Goal: Information Seeking & Learning: Learn about a topic

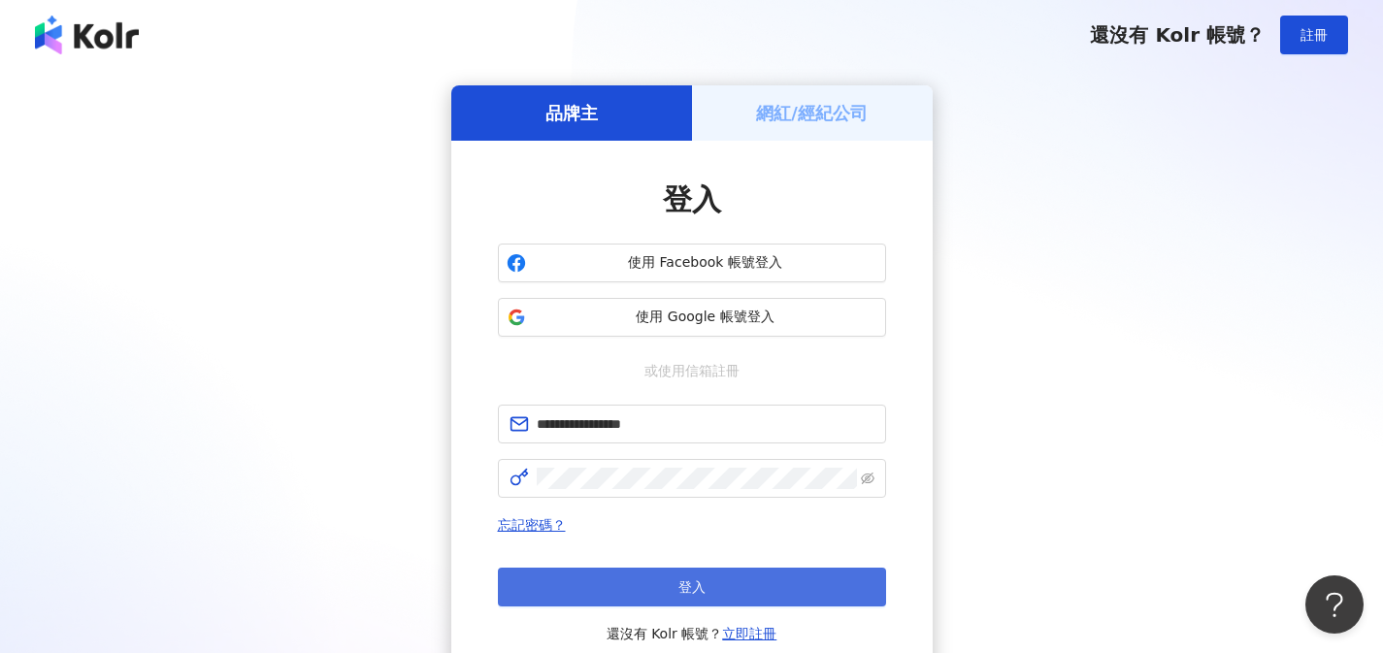
click at [645, 581] on button "登入" at bounding box center [692, 587] width 388 height 39
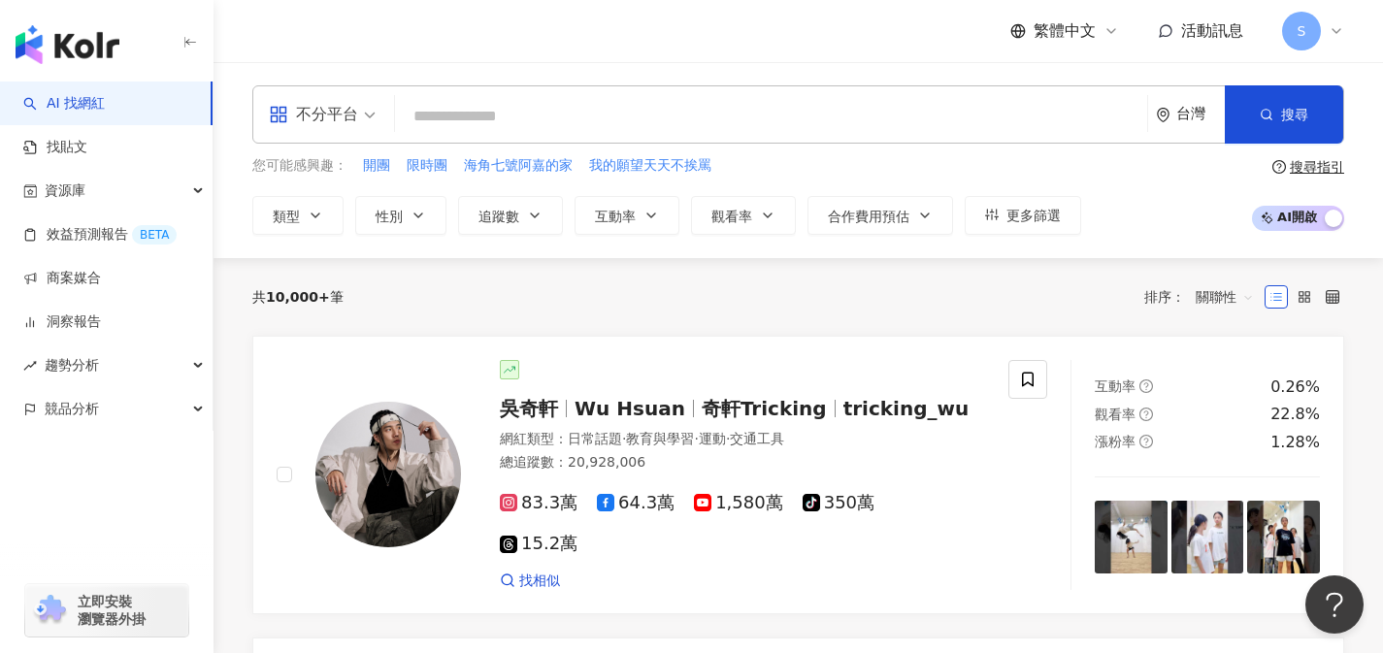
click at [352, 129] on div "不分平台" at bounding box center [313, 114] width 89 height 31
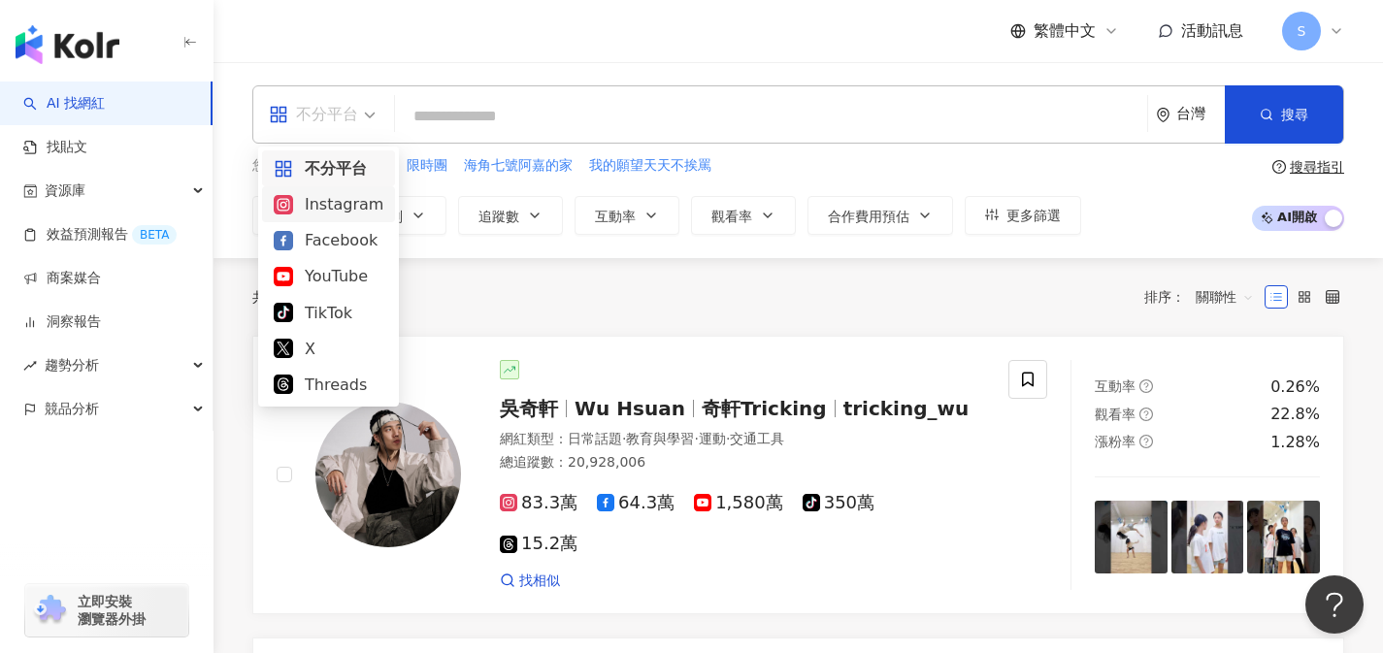
click at [357, 209] on div "Instagram" at bounding box center [329, 204] width 110 height 24
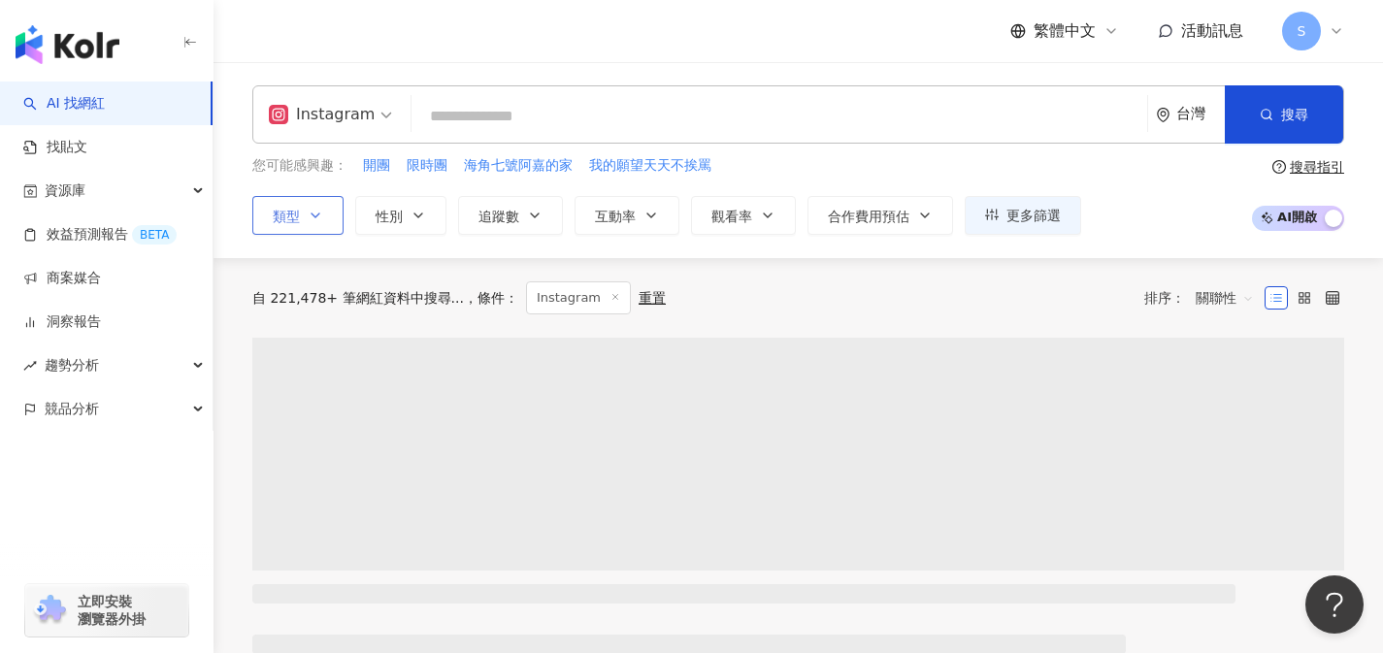
click at [304, 214] on button "類型" at bounding box center [297, 215] width 91 height 39
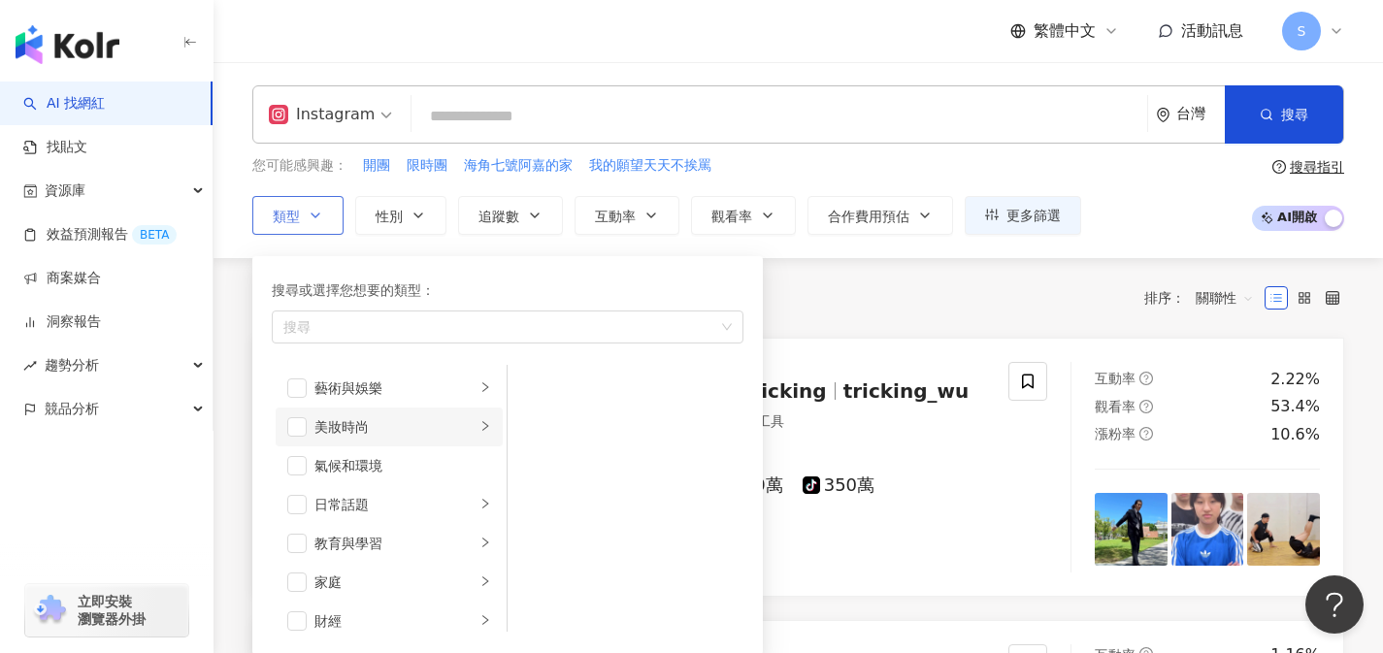
click at [366, 430] on div "美妝時尚" at bounding box center [394, 426] width 161 height 21
click at [305, 429] on span "button" at bounding box center [296, 426] width 19 height 19
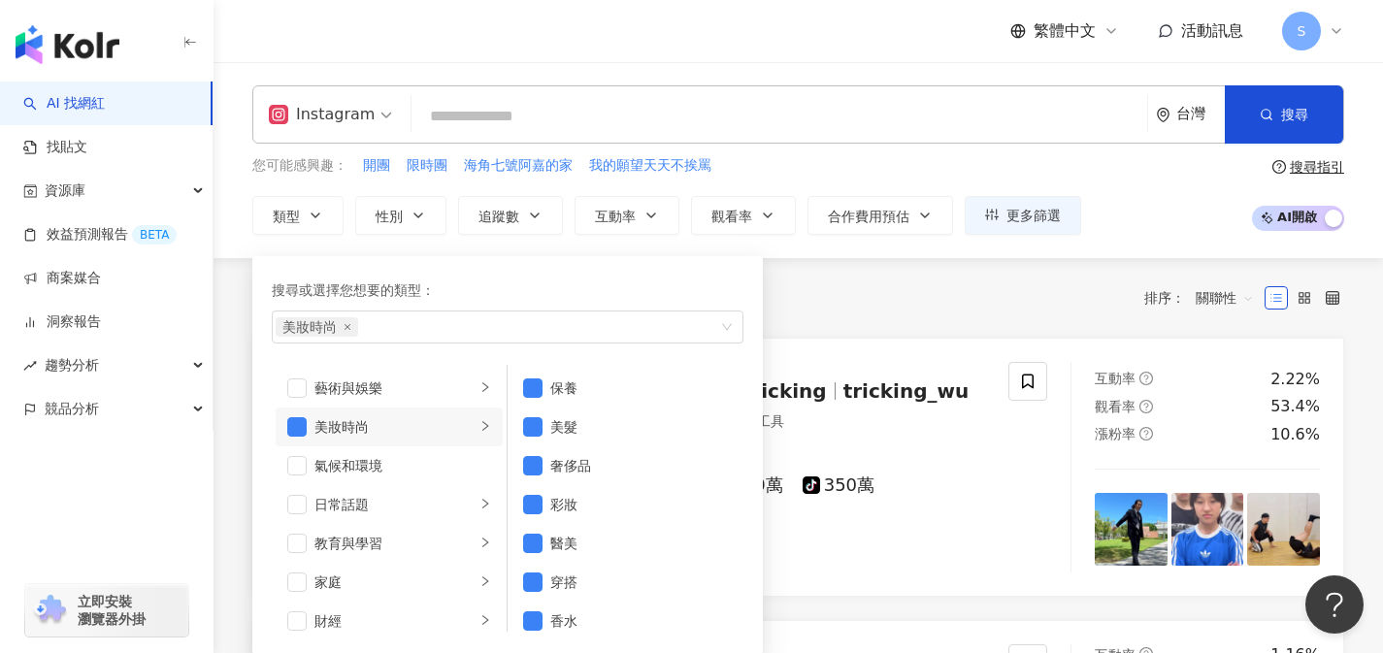
click at [796, 321] on div "共 10,000+ 筆 條件 ： Instagram 重置 排序： 關聯性" at bounding box center [798, 298] width 1092 height 80
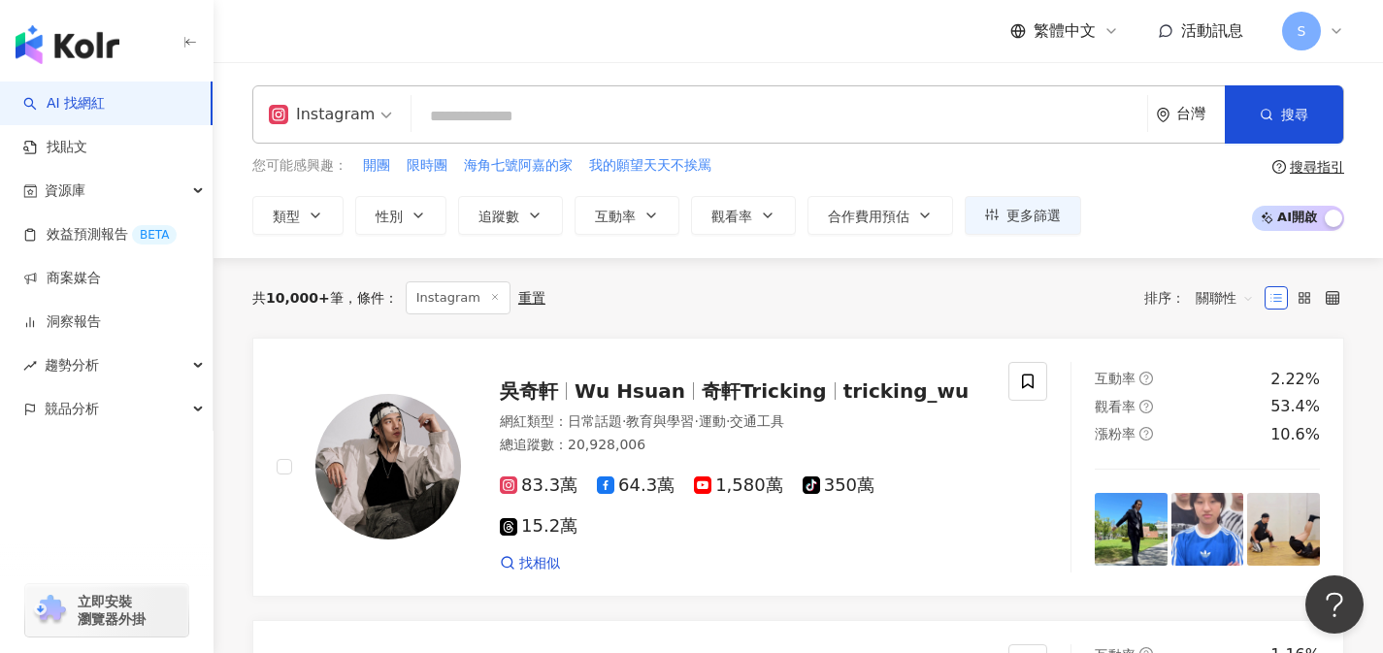
click at [804, 122] on input "search" at bounding box center [779, 116] width 720 height 37
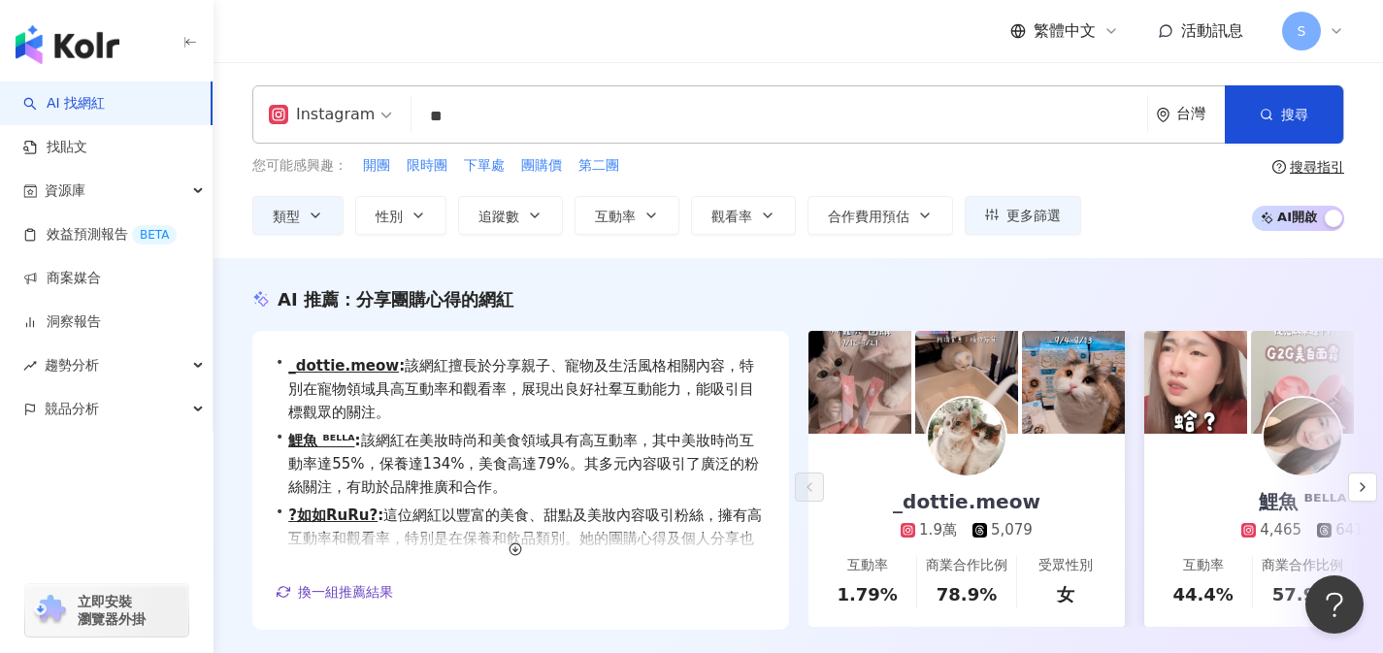
click at [804, 122] on input "**" at bounding box center [779, 116] width 720 height 37
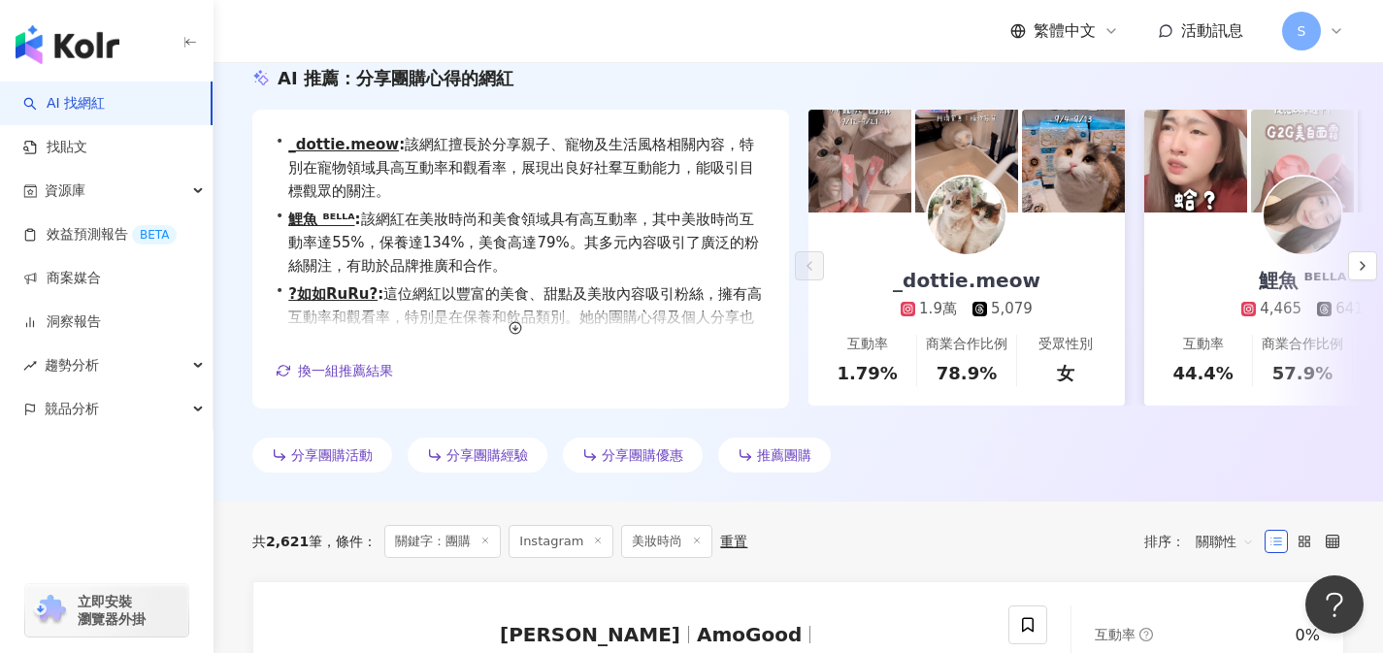
scroll to position [235, 0]
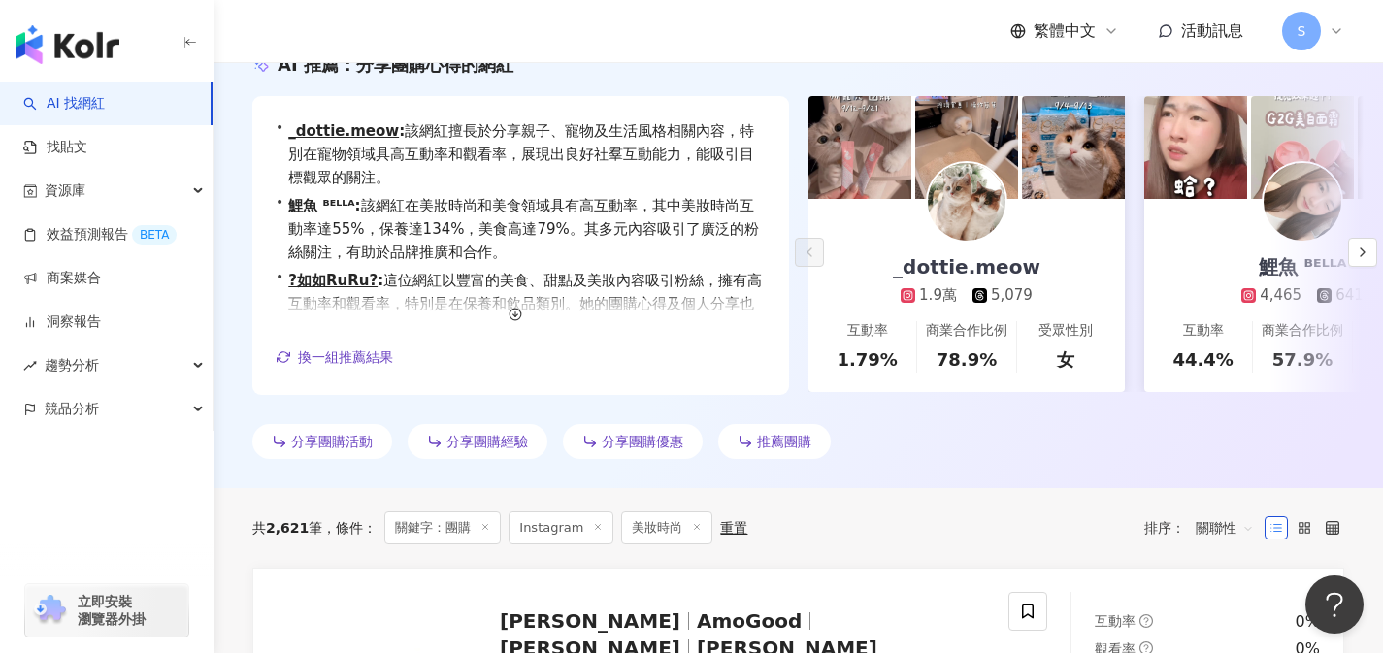
click at [1205, 519] on span "關聯性" at bounding box center [1225, 527] width 58 height 31
type input "**"
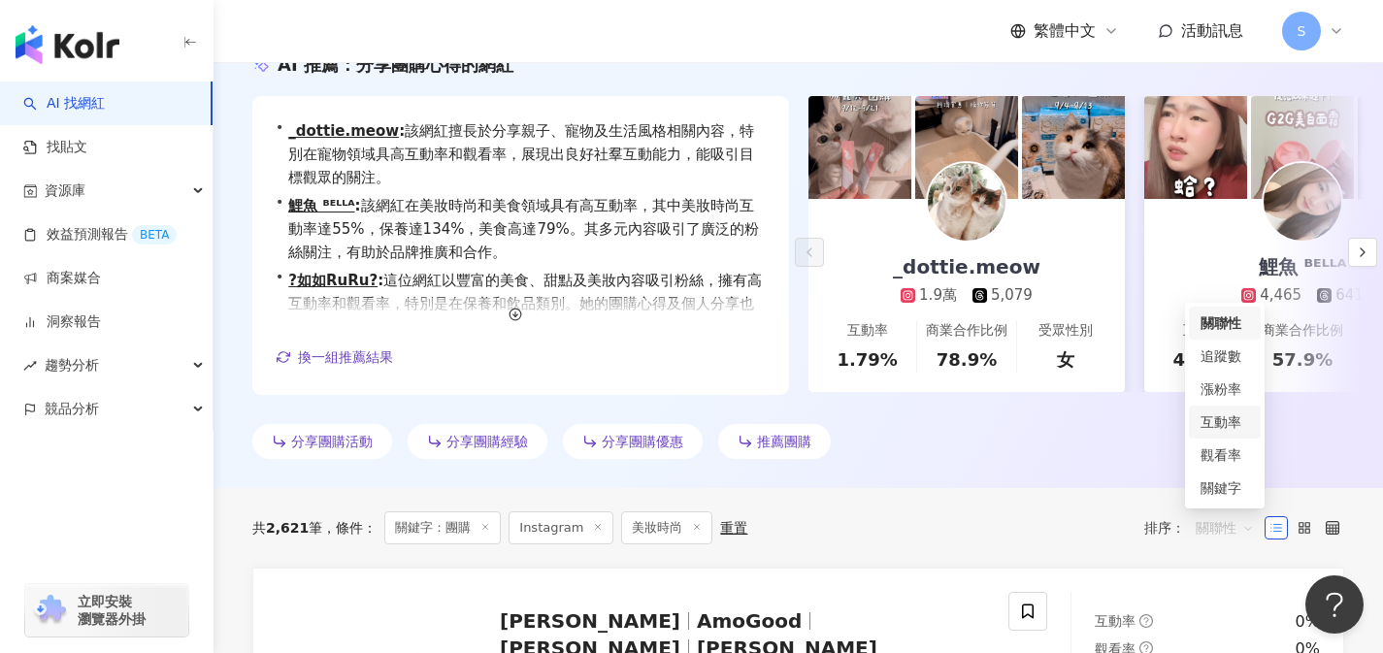
click at [1228, 422] on div "互動率" at bounding box center [1224, 421] width 49 height 21
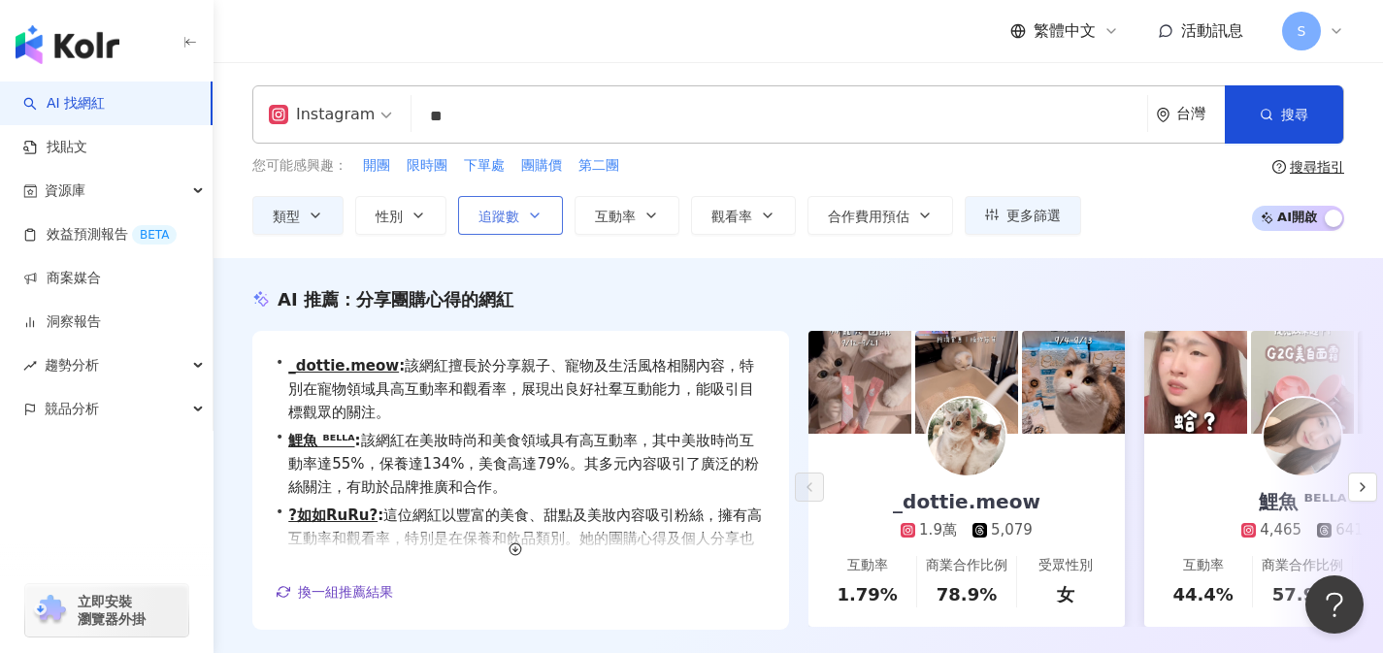
click at [540, 216] on icon "button" at bounding box center [535, 216] width 16 height 16
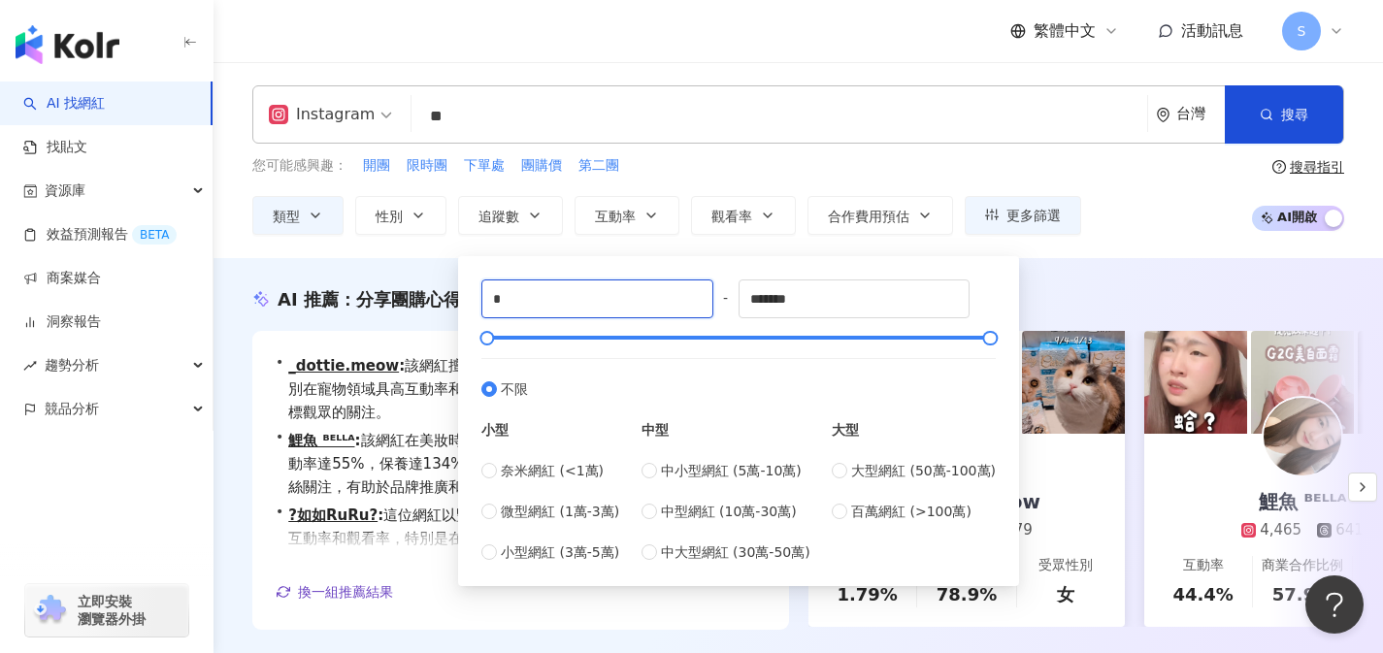
drag, startPoint x: 546, startPoint y: 298, endPoint x: 355, endPoint y: 300, distance: 191.2
type input "****"
drag, startPoint x: 845, startPoint y: 293, endPoint x: 600, endPoint y: 285, distance: 245.6
click at [600, 285] on div "**** - ******* 不限 小型 奈米網紅 (<1萬) 微型網紅 (1萬-3萬) 小型網紅 (3萬-5萬) 中型 中小型網紅 (5萬-10萬) 中型網…" at bounding box center [738, 420] width 514 height 283
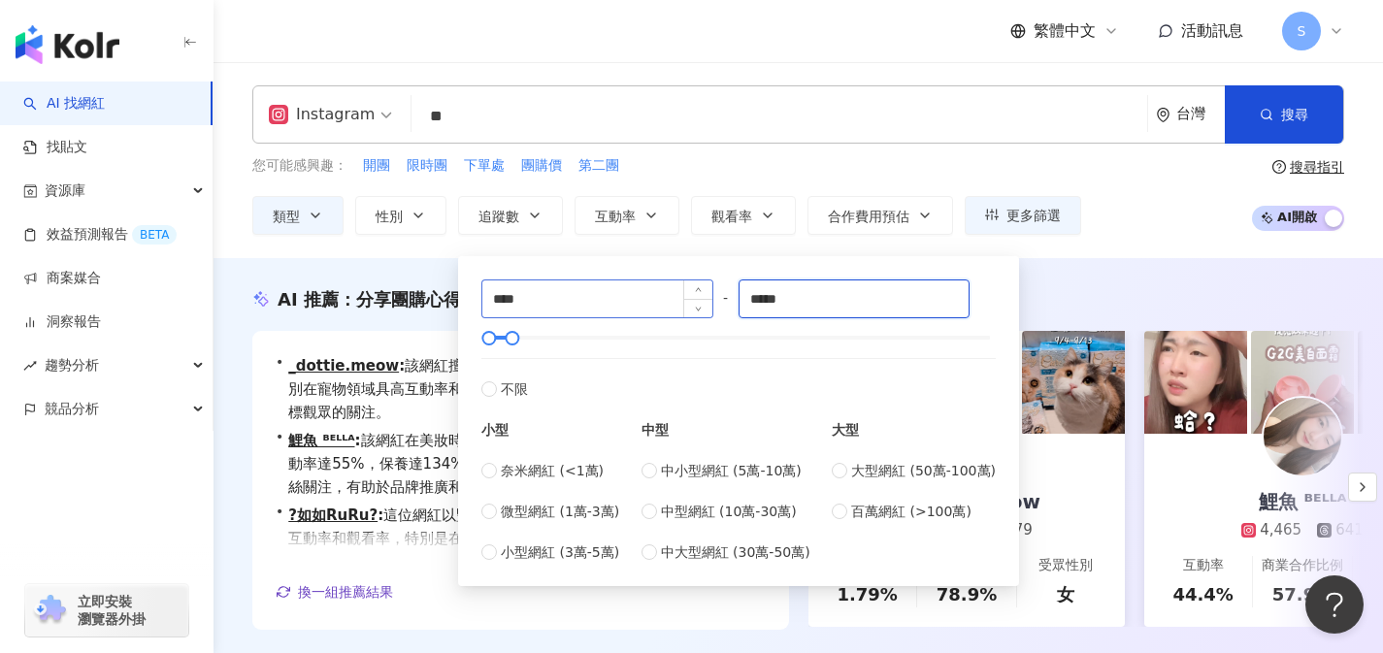
type input "*****"
click at [1255, 233] on div "您可能感興趣： 開團 限時團 下單處 團購價 第二團 類型 性別 追蹤數 互動率 觀看率 合作費用預估 更多篩選 **** - ***** 不限 小型 奈米網…" at bounding box center [798, 195] width 1092 height 80
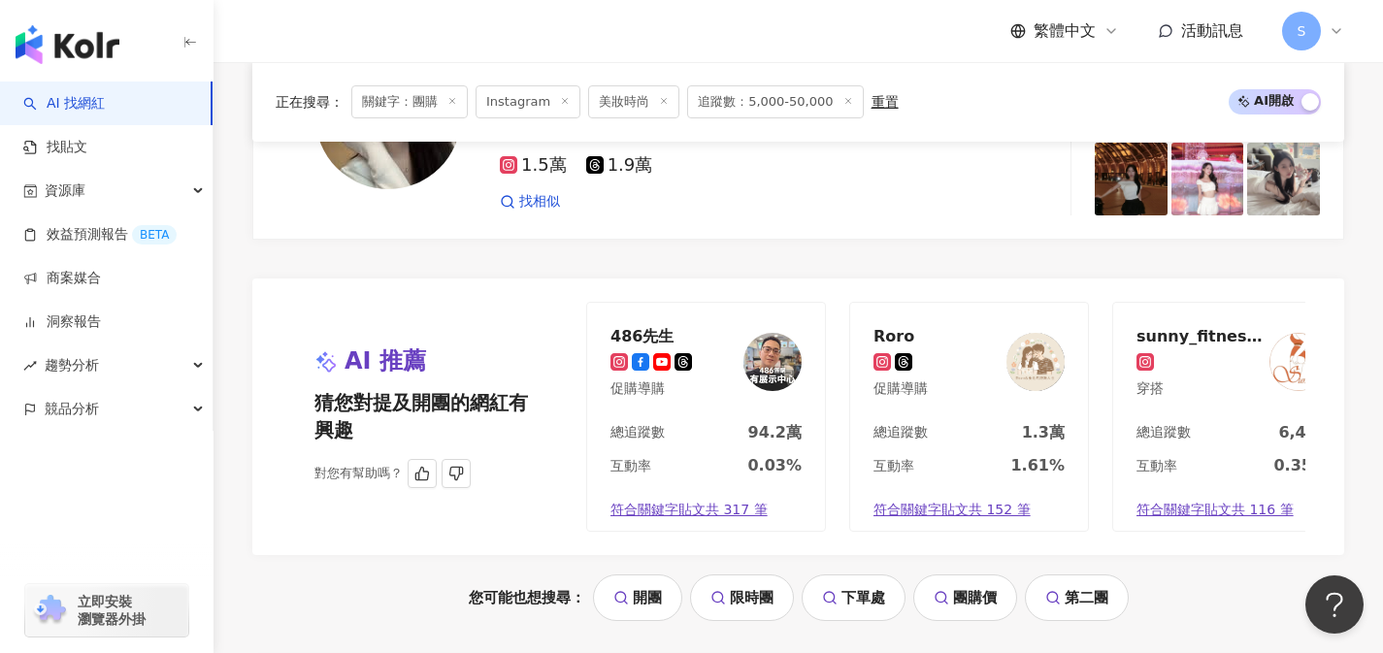
scroll to position [3598, 0]
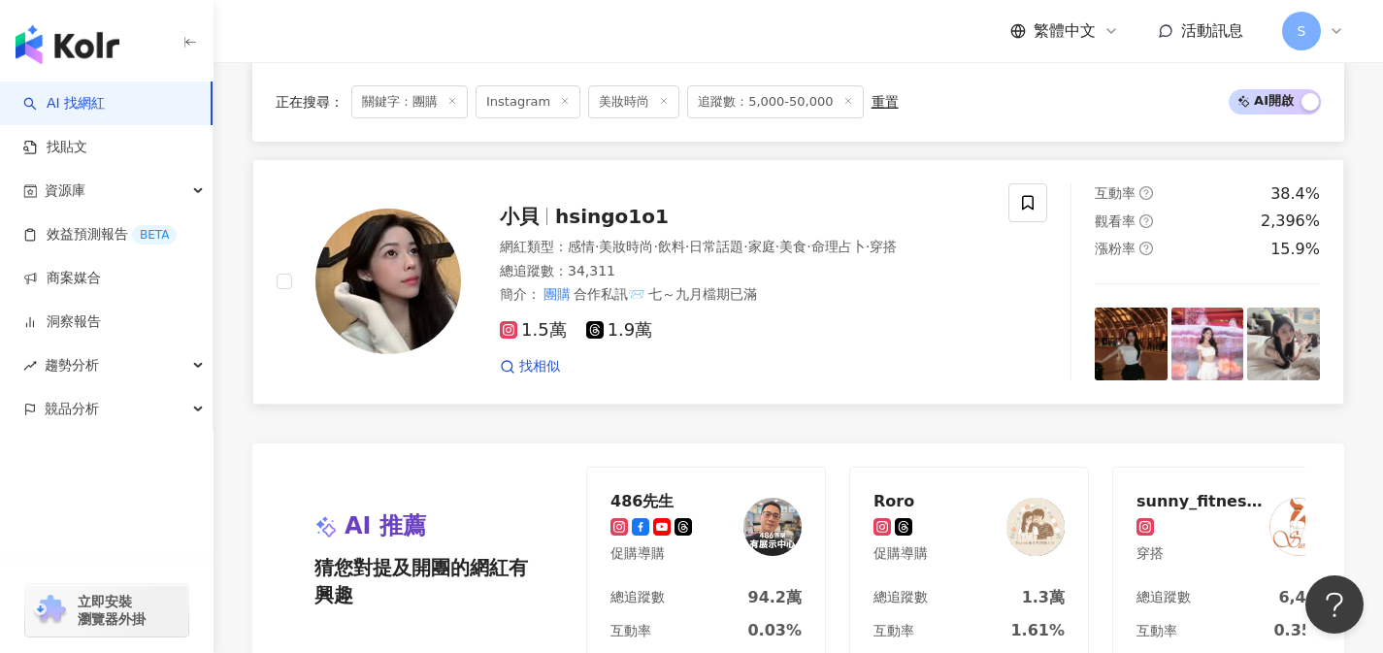
click at [1002, 283] on div "小貝 hsingo1o1 網紅類型 ： 感情 · 美妝時尚 · 飲料 · 日常話題 · 家庭 · 美食 · 命理占卜 · 穿搭 總追蹤數 ： 34,311 簡…" at bounding box center [643, 281] width 732 height 197
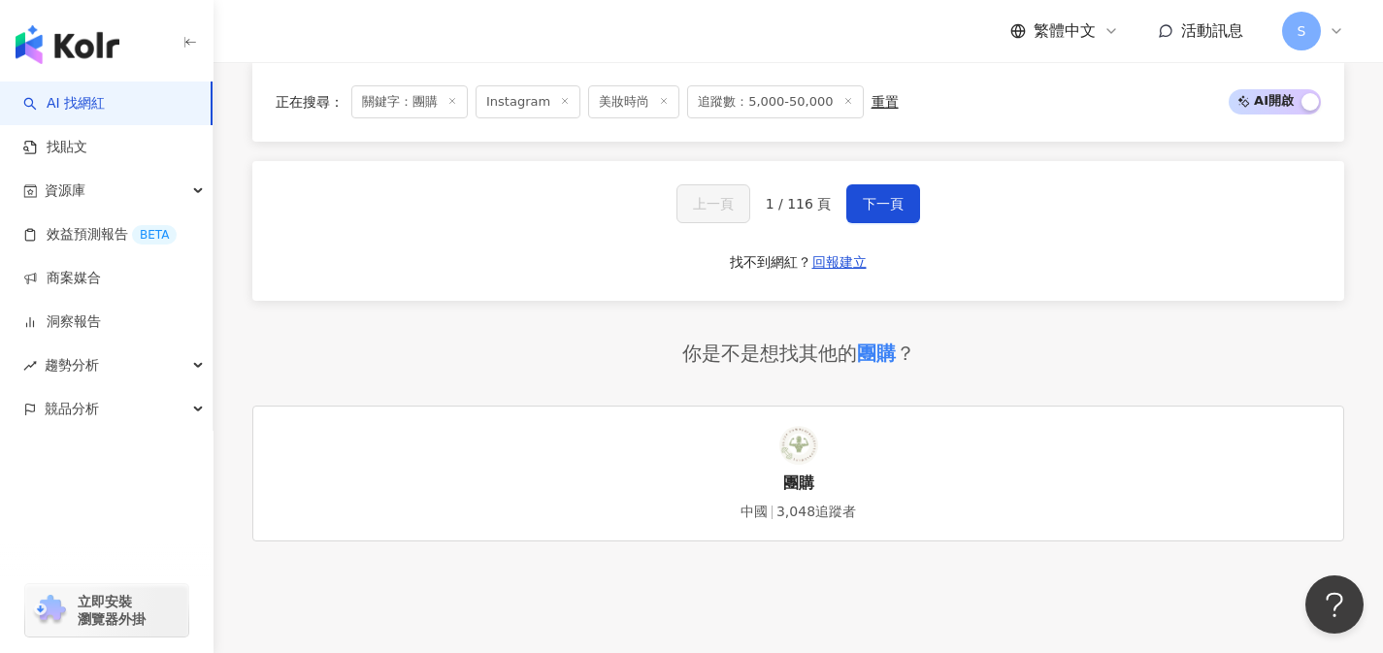
scroll to position [4260, 0]
click at [874, 225] on button "下一頁" at bounding box center [883, 205] width 74 height 39
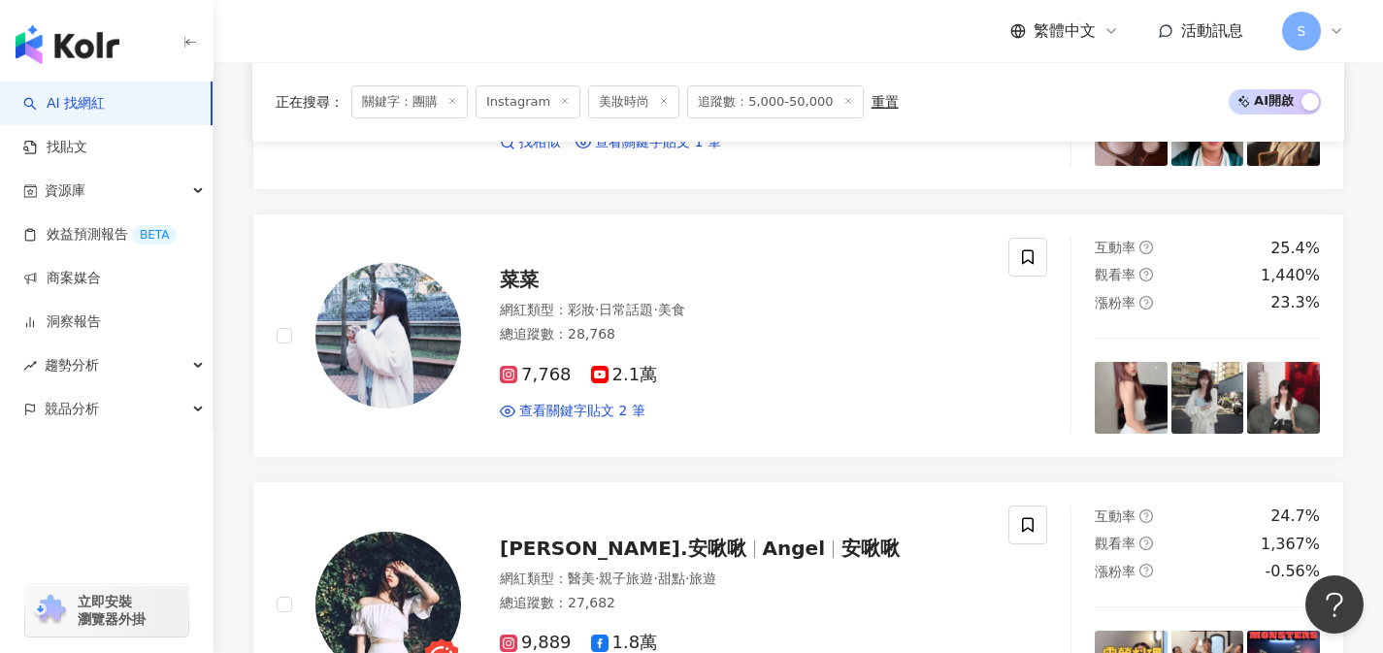
scroll to position [4248, 0]
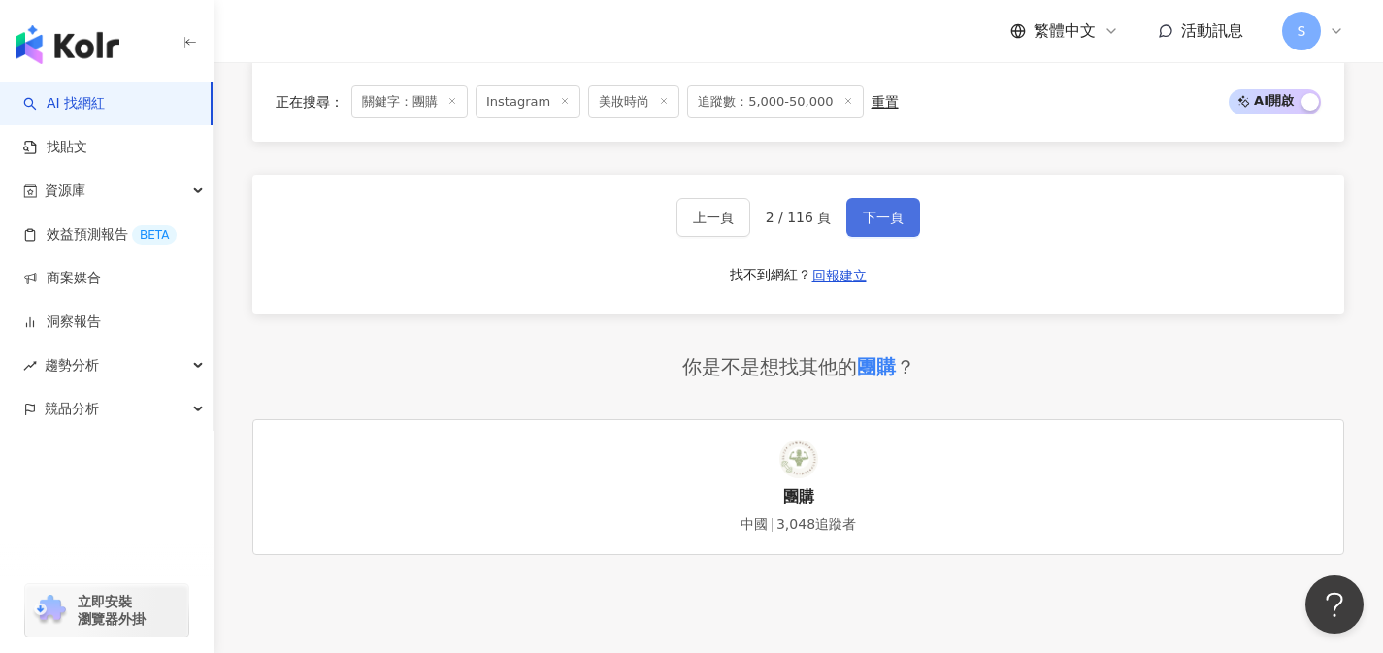
click at [874, 237] on button "下一頁" at bounding box center [883, 217] width 74 height 39
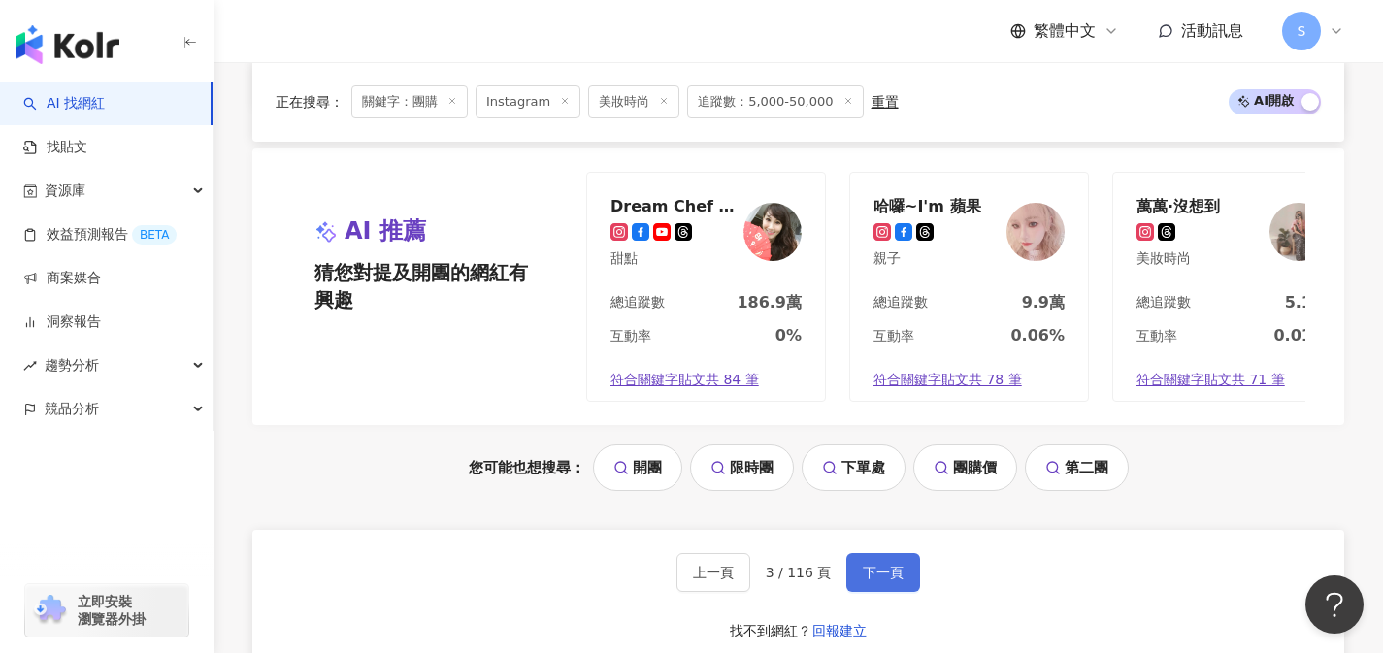
scroll to position [3892, 0]
click at [886, 581] on span "下一頁" at bounding box center [883, 574] width 41 height 16
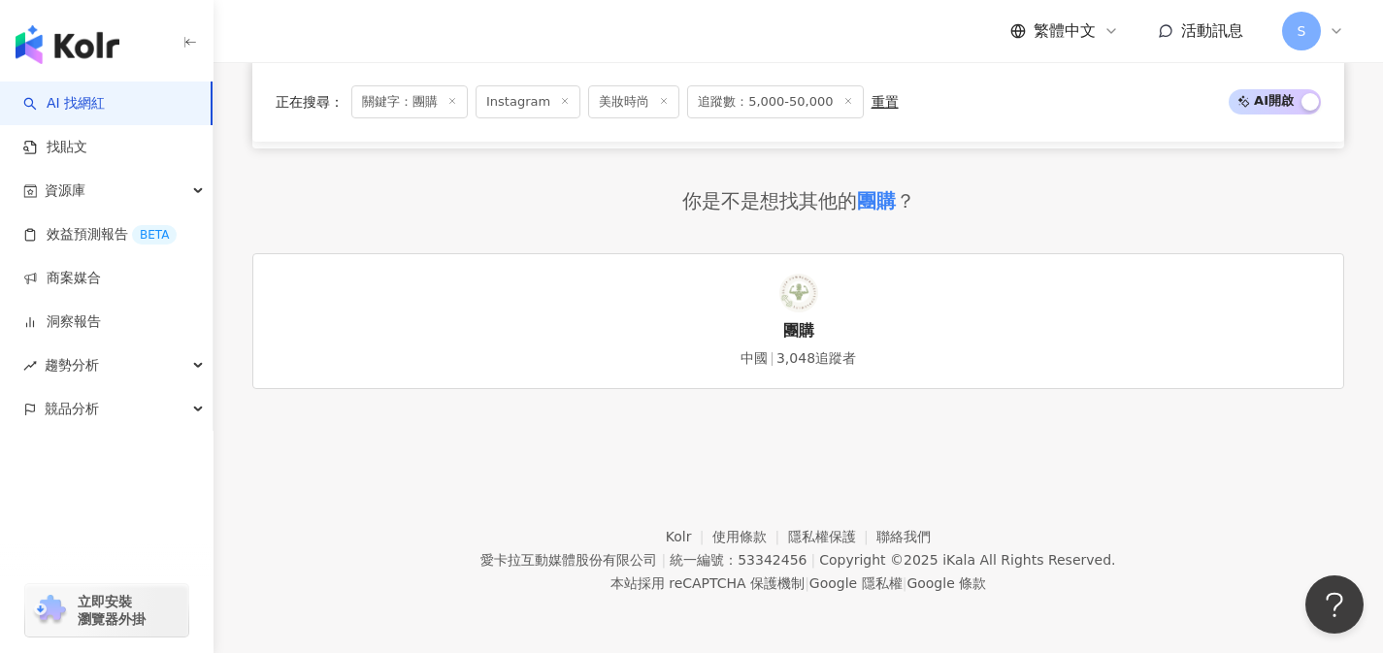
scroll to position [1772, 0]
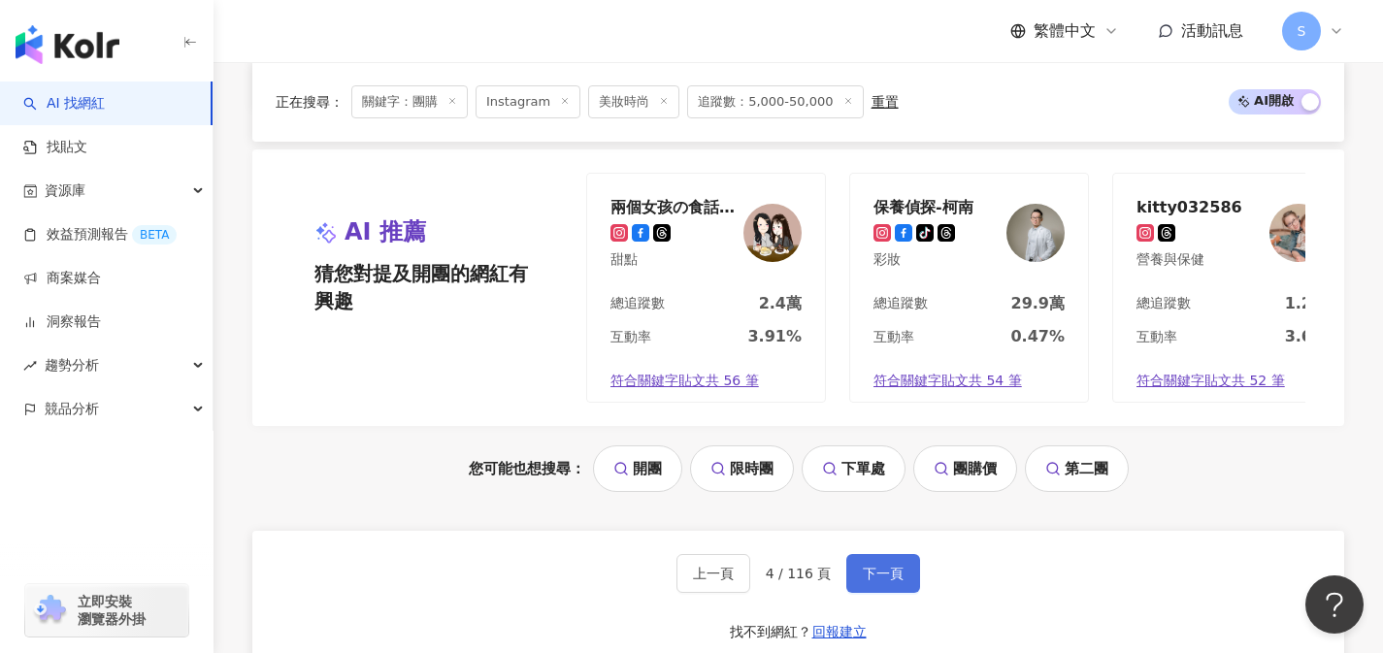
click at [886, 581] on span "下一頁" at bounding box center [883, 574] width 41 height 16
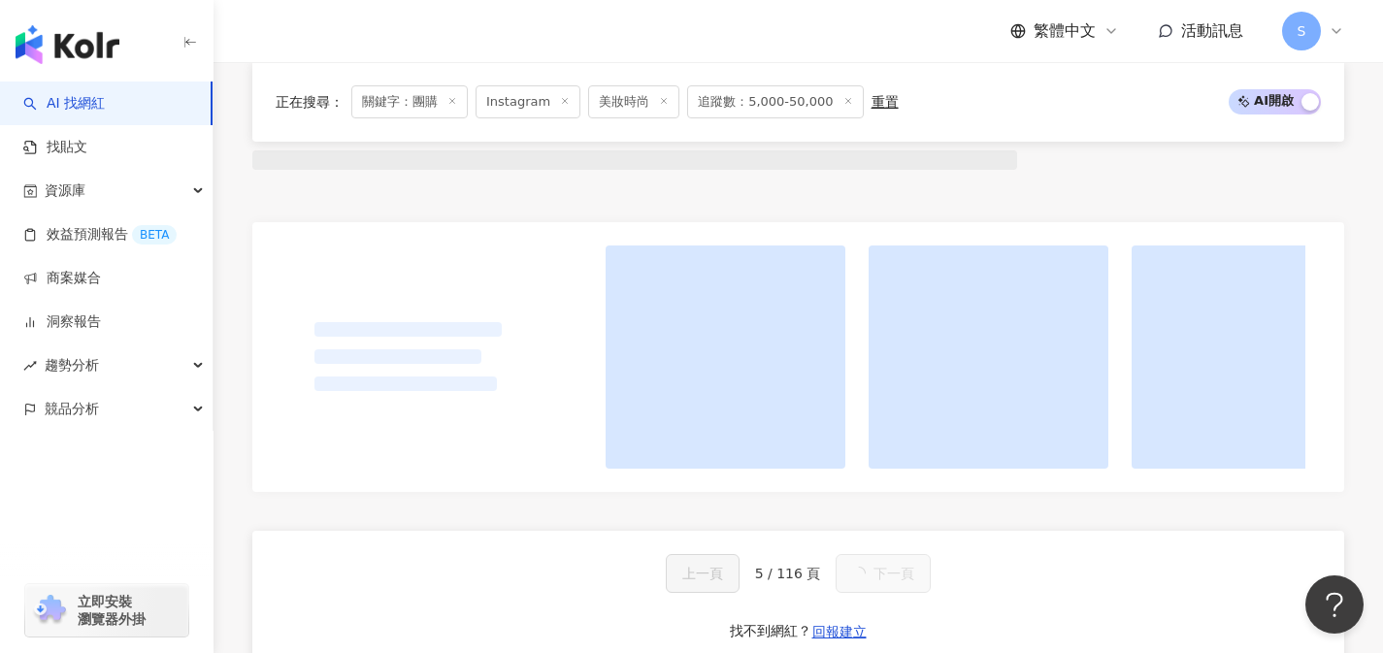
click at [886, 581] on span "下一頁" at bounding box center [893, 574] width 41 height 16
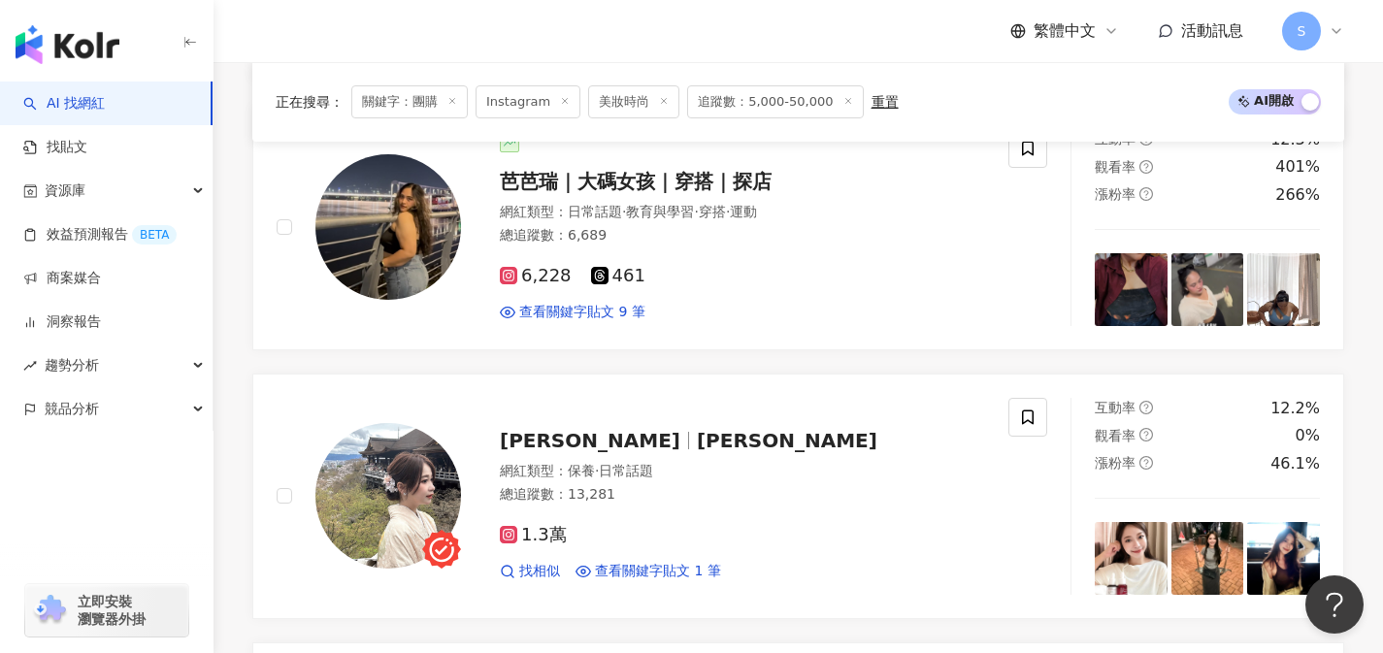
scroll to position [3892, 0]
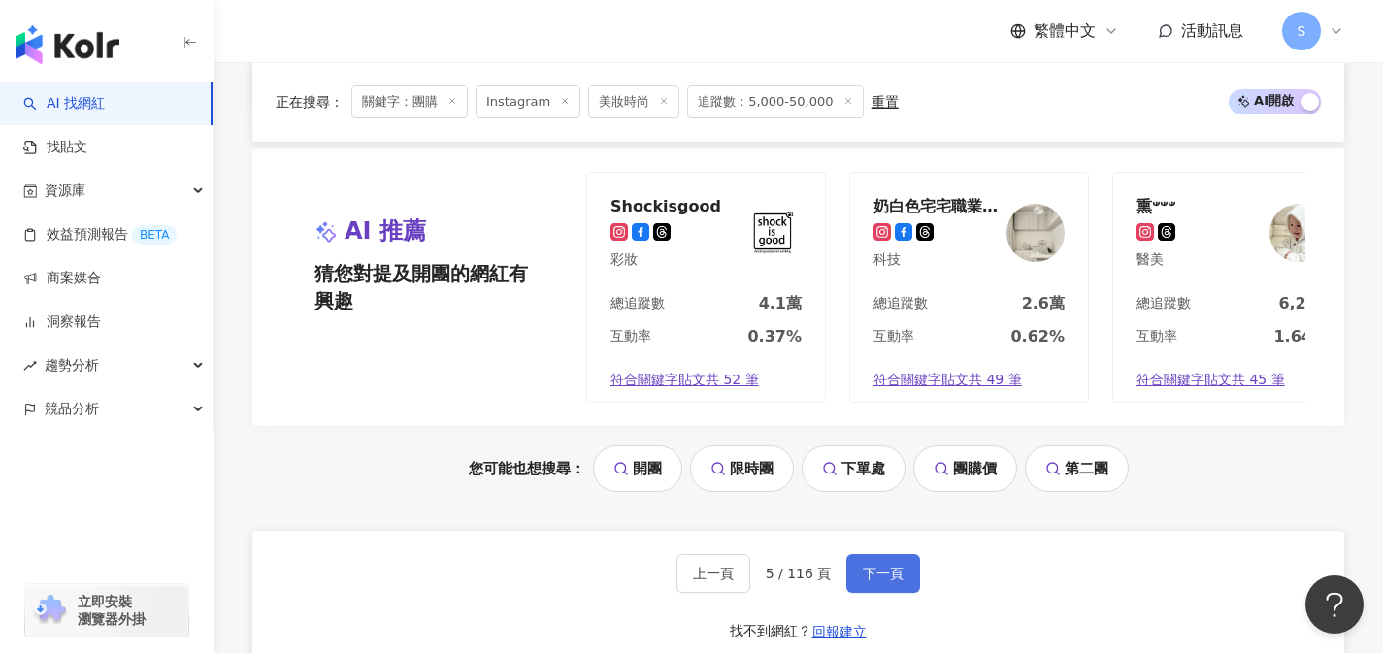
click at [886, 581] on span "下一頁" at bounding box center [883, 574] width 41 height 16
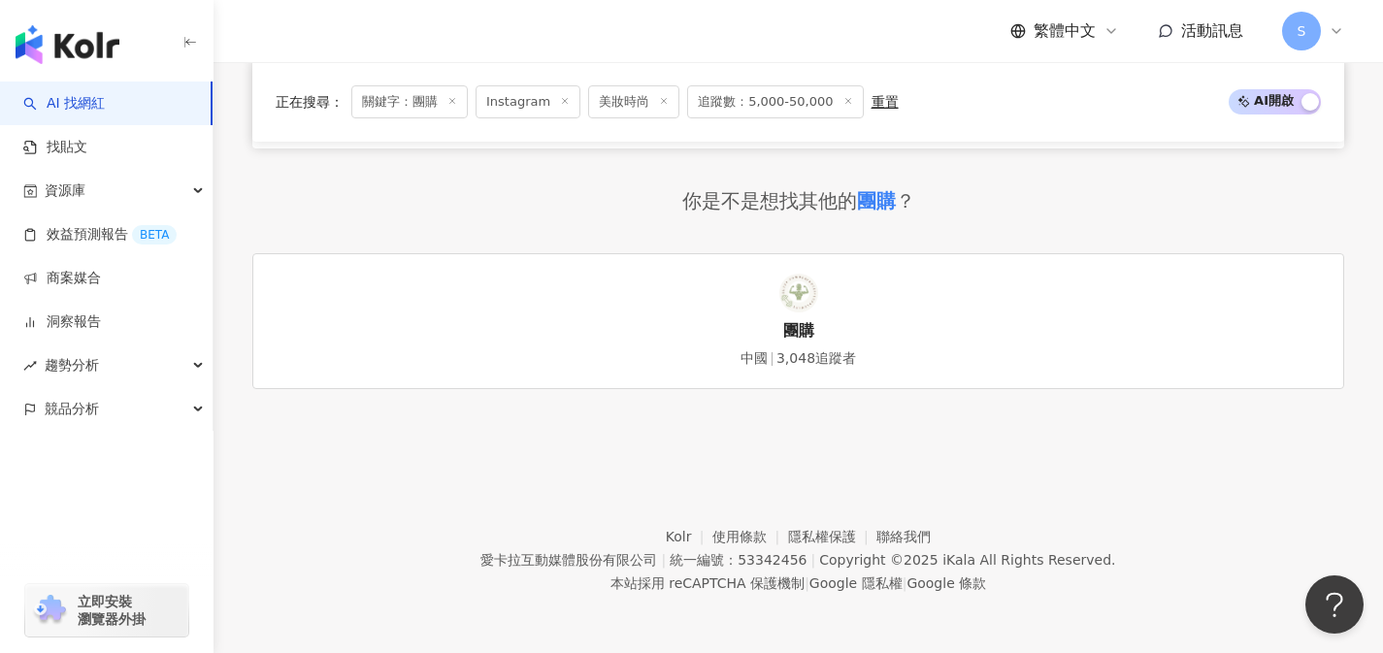
scroll to position [1772, 0]
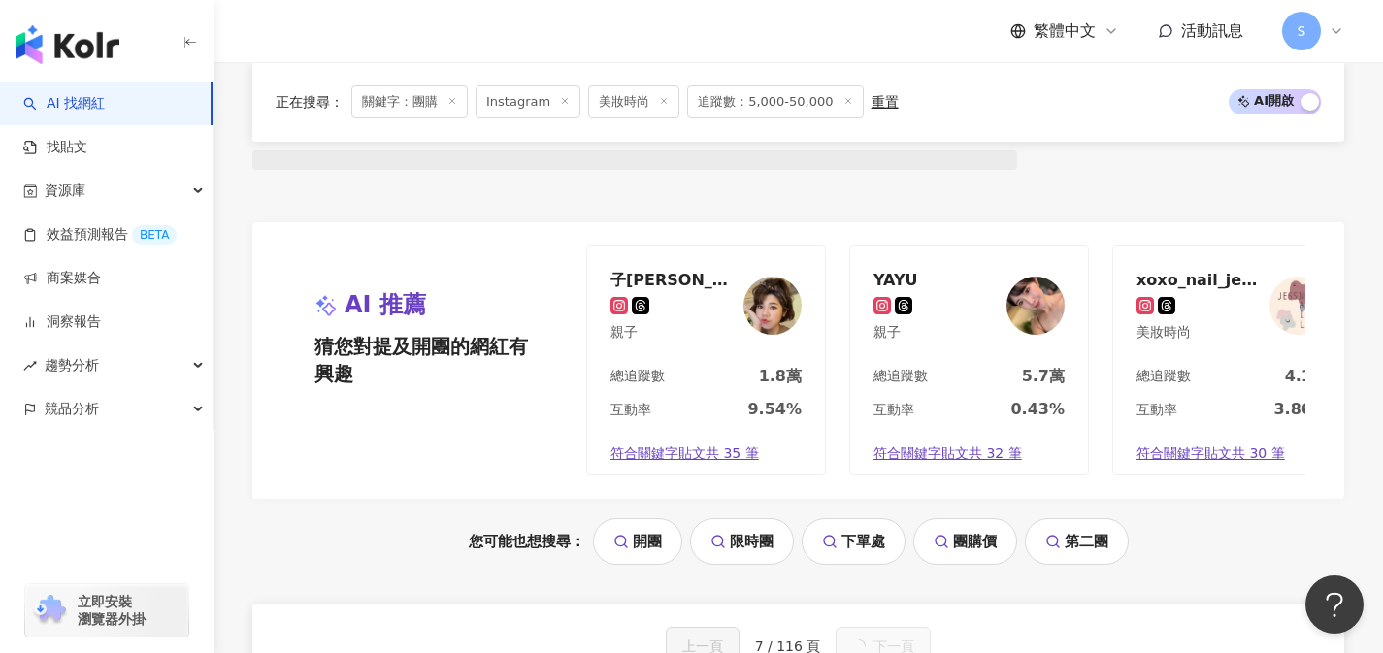
scroll to position [1845, 0]
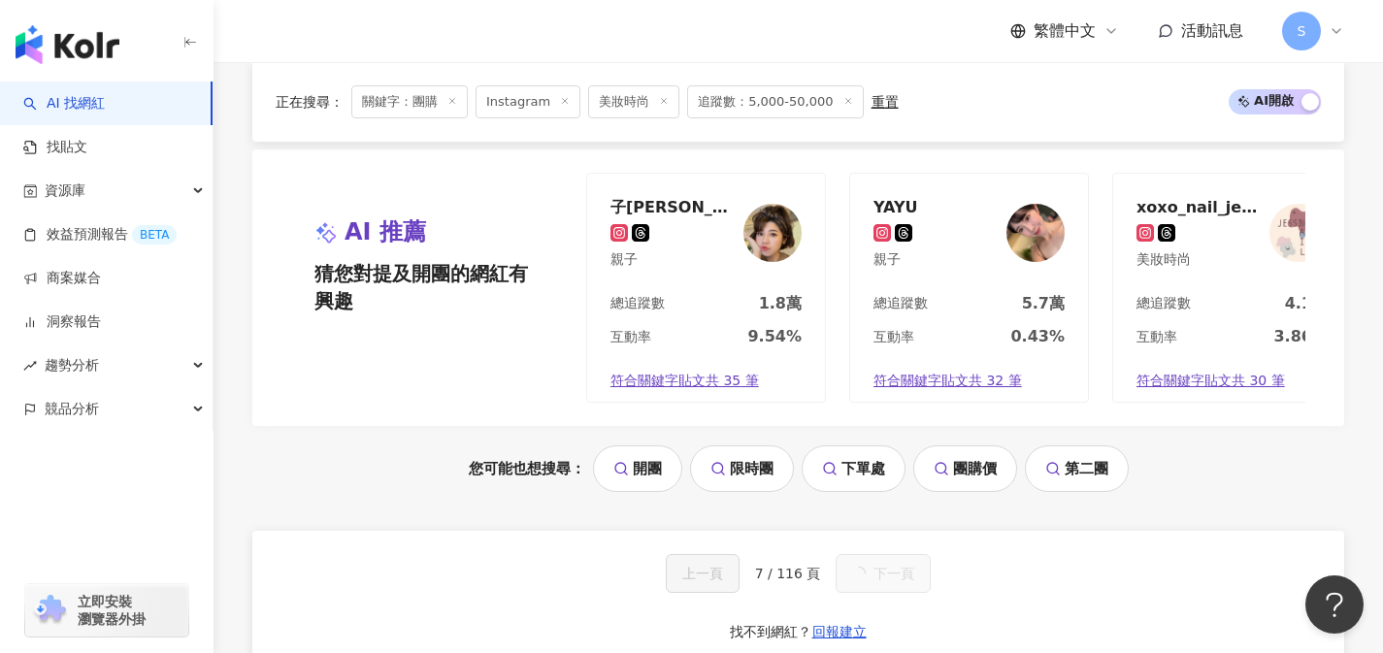
click at [886, 581] on span "下一頁" at bounding box center [893, 574] width 41 height 16
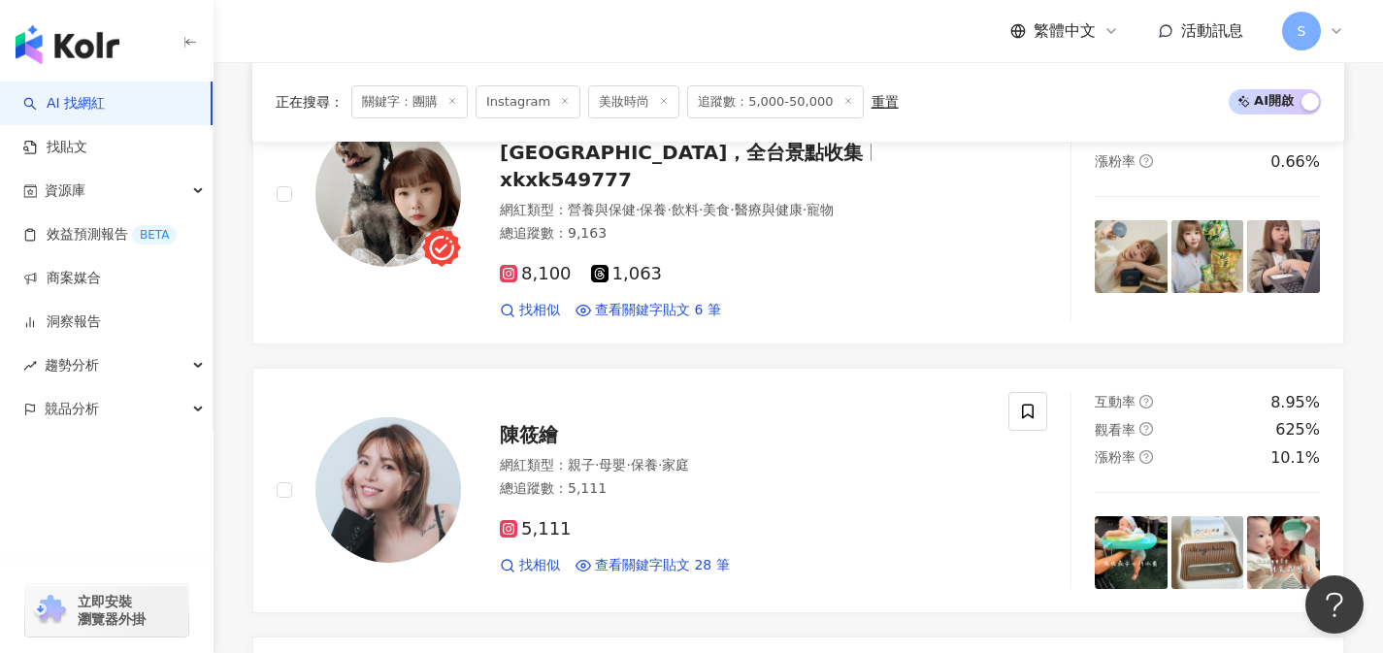
scroll to position [3904, 0]
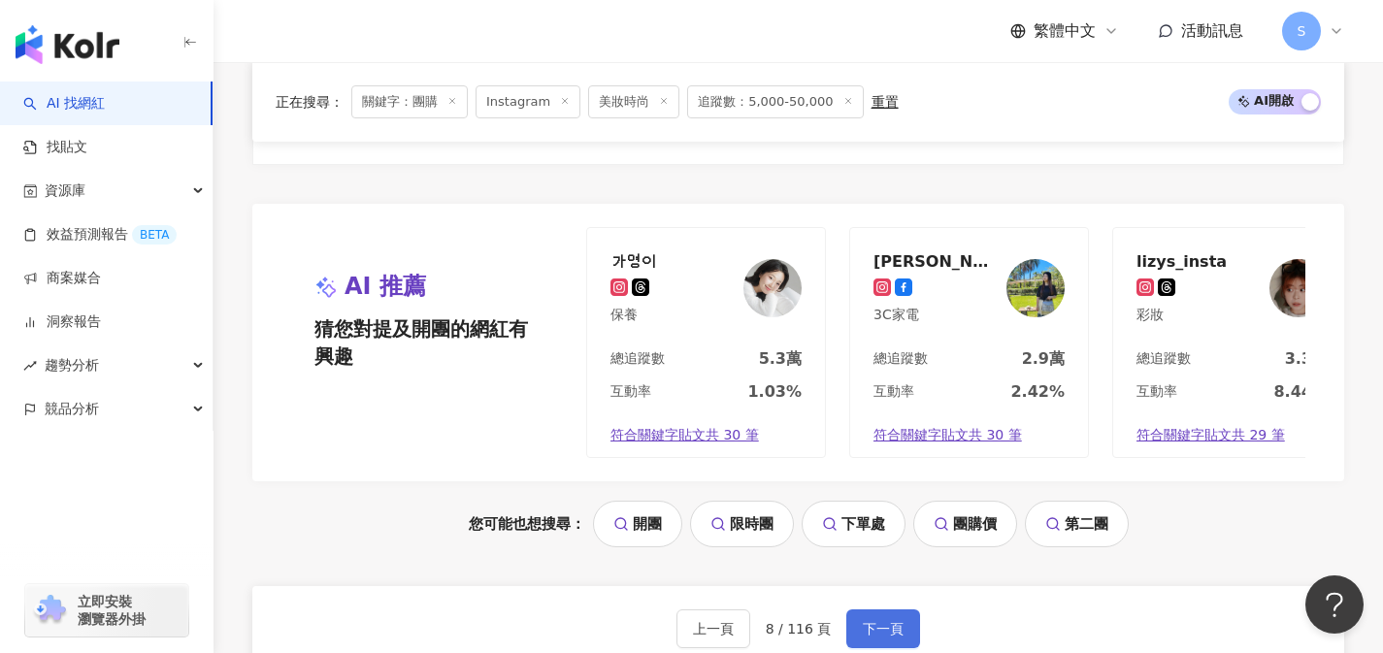
click at [886, 621] on span "下一頁" at bounding box center [883, 629] width 41 height 16
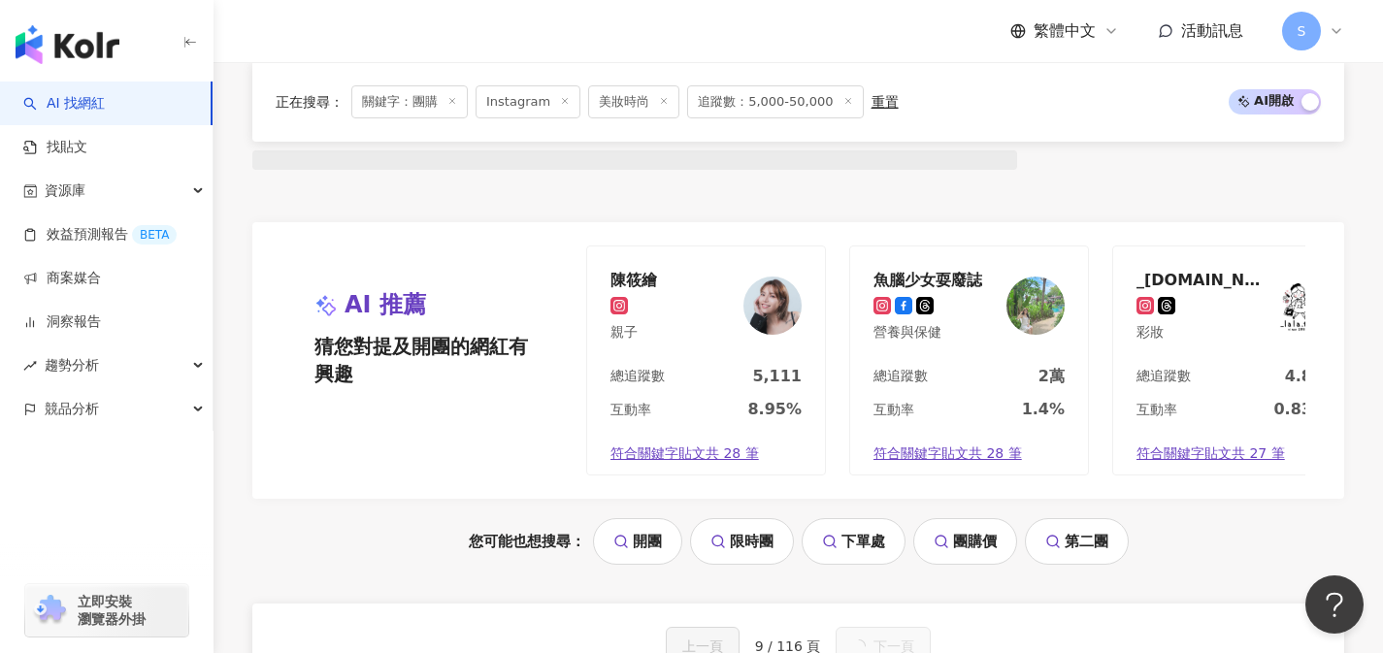
scroll to position [1845, 0]
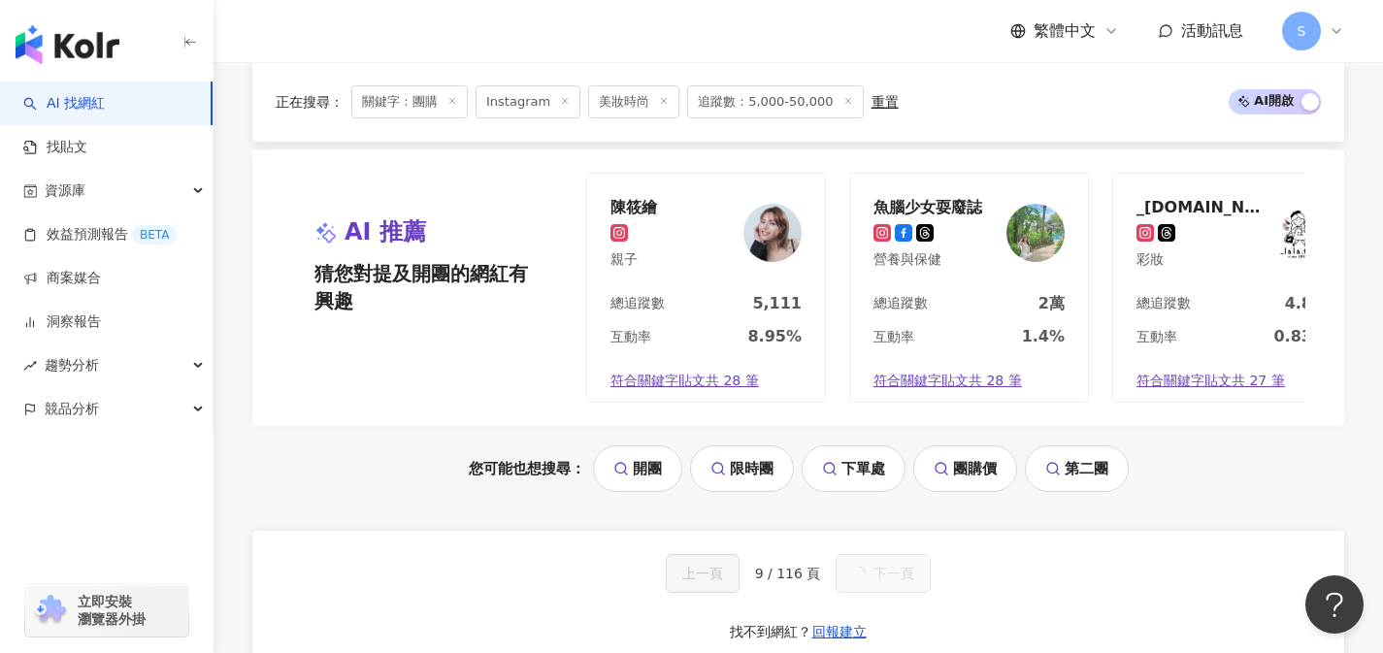
click at [886, 581] on span "下一頁" at bounding box center [893, 574] width 41 height 16
click at [886, 581] on span "下一頁" at bounding box center [883, 574] width 41 height 16
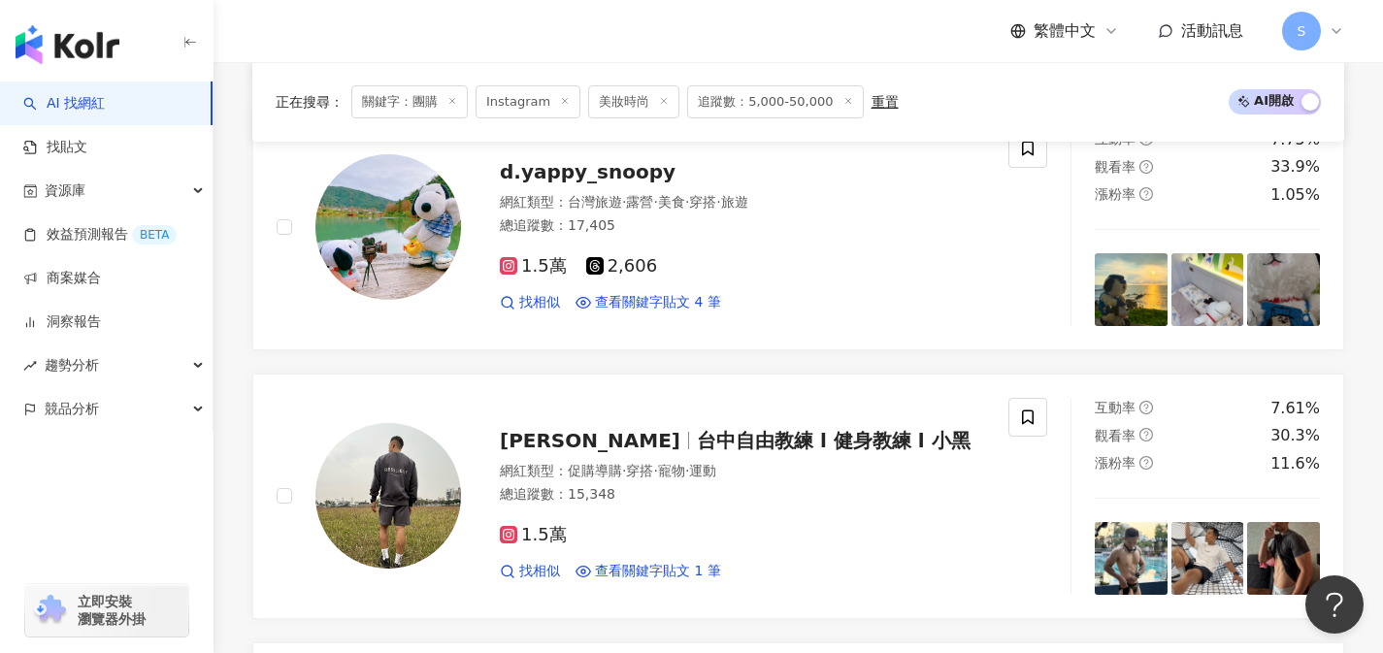
scroll to position [3892, 0]
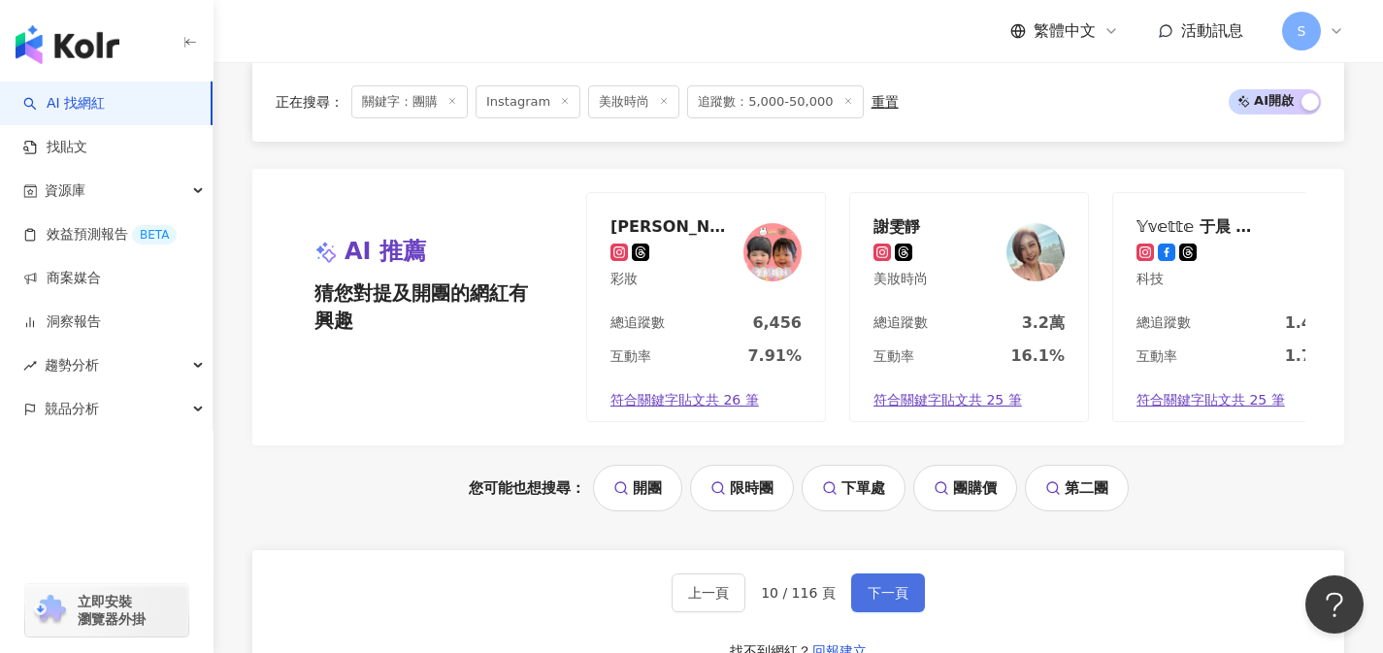
click at [886, 586] on span "下一頁" at bounding box center [888, 593] width 41 height 16
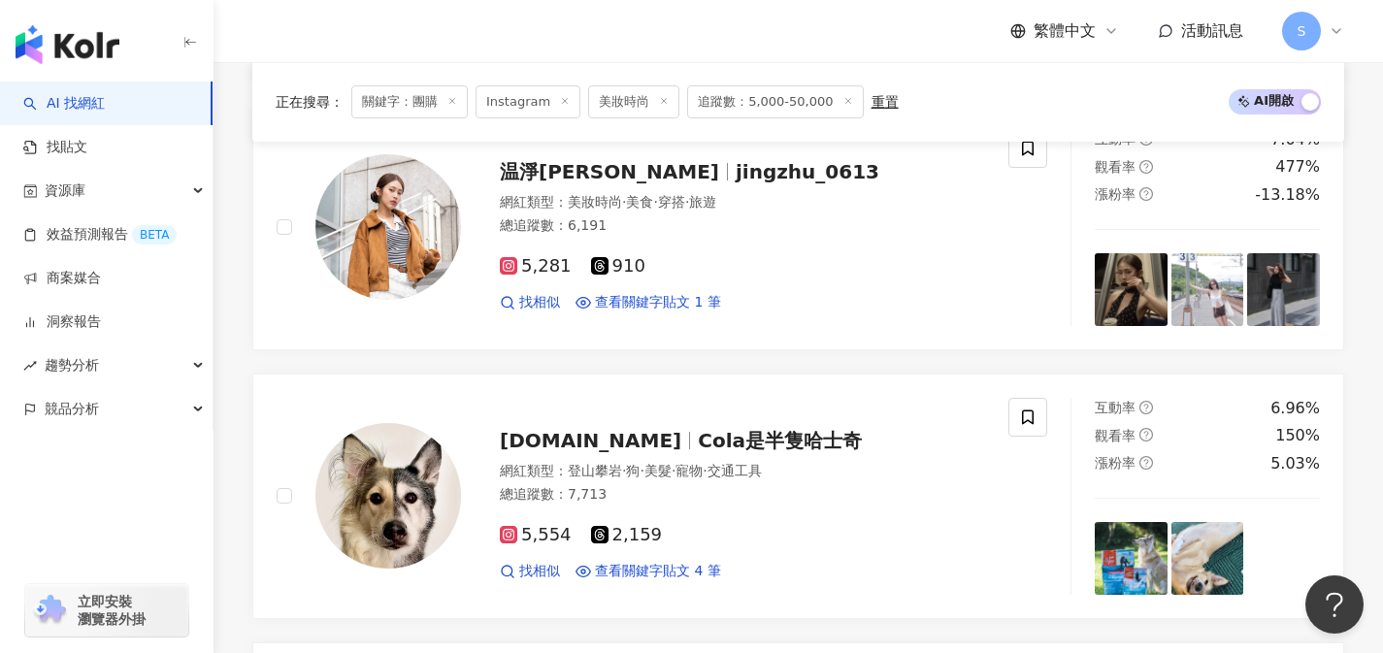
scroll to position [3904, 0]
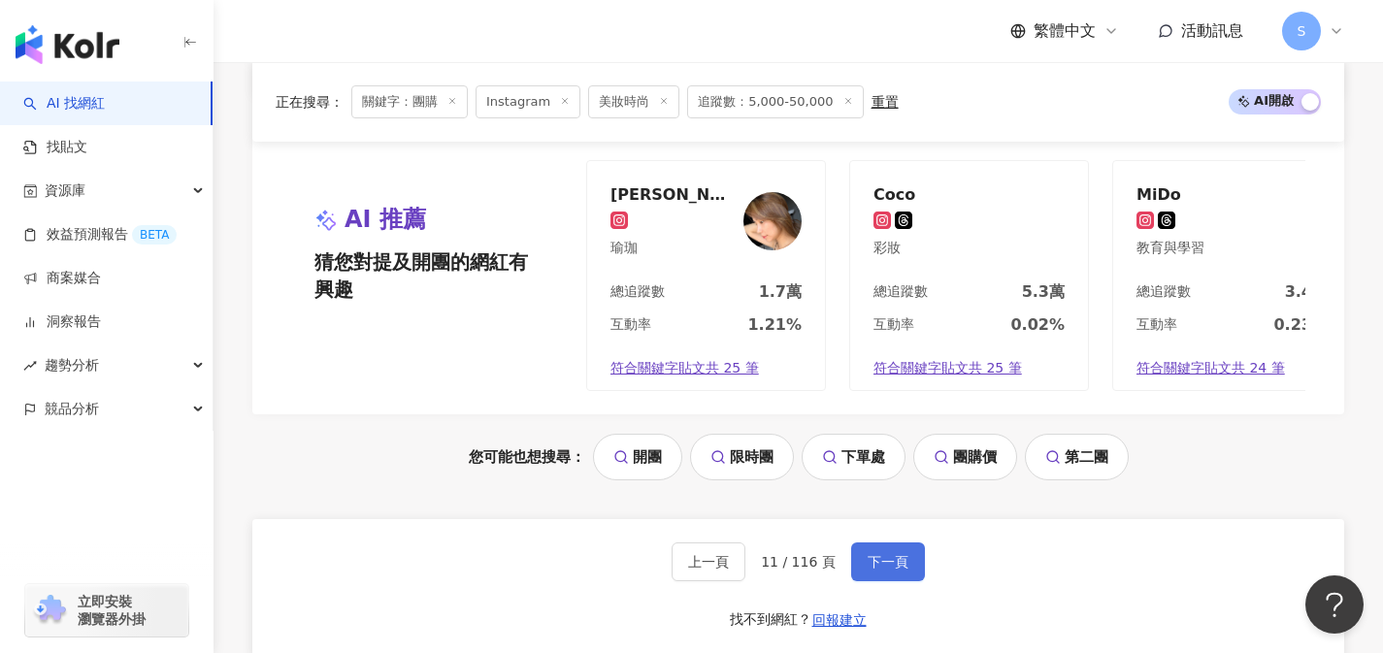
click at [886, 570] on span "下一頁" at bounding box center [888, 562] width 41 height 16
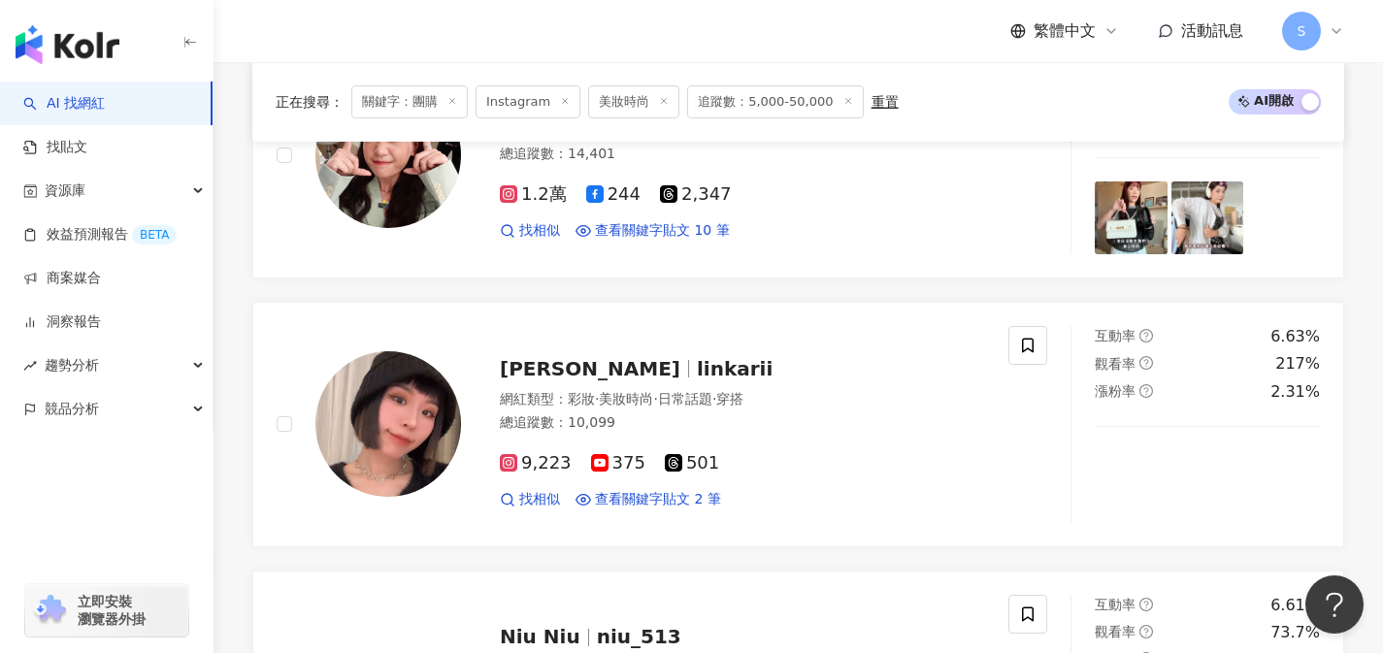
scroll to position [3912, 0]
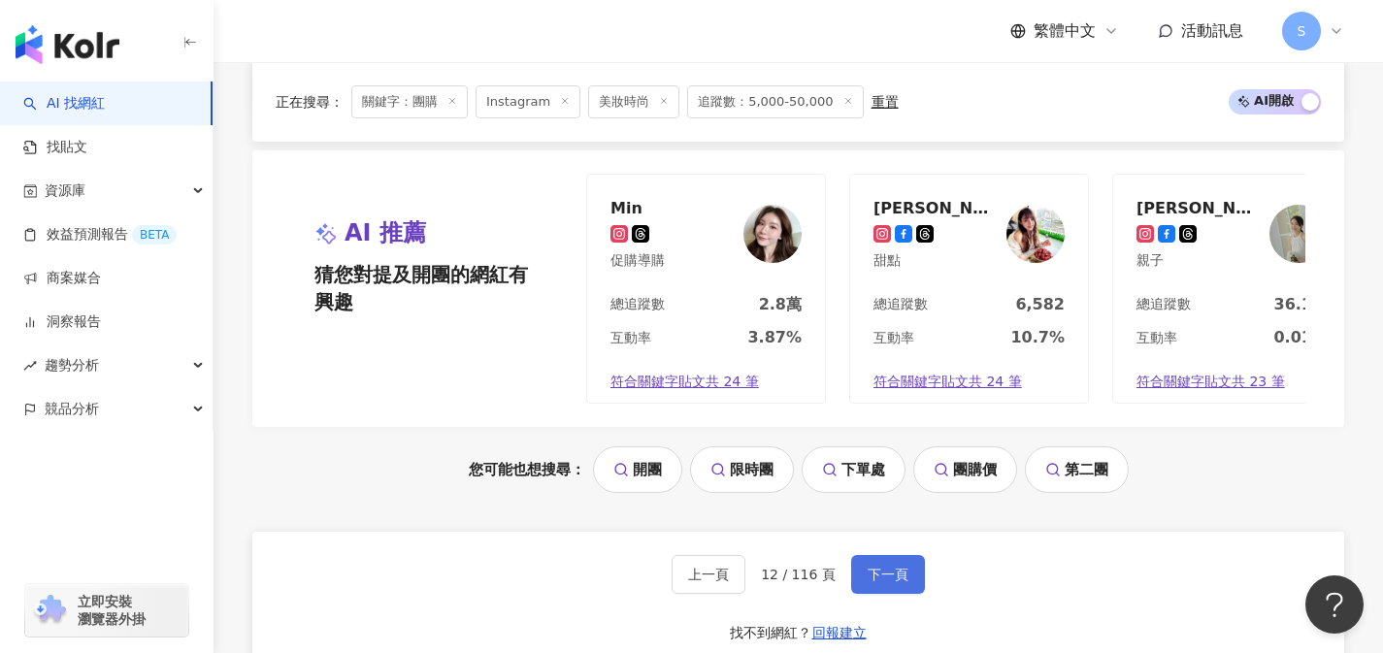
click at [886, 582] on span "下一頁" at bounding box center [888, 575] width 41 height 16
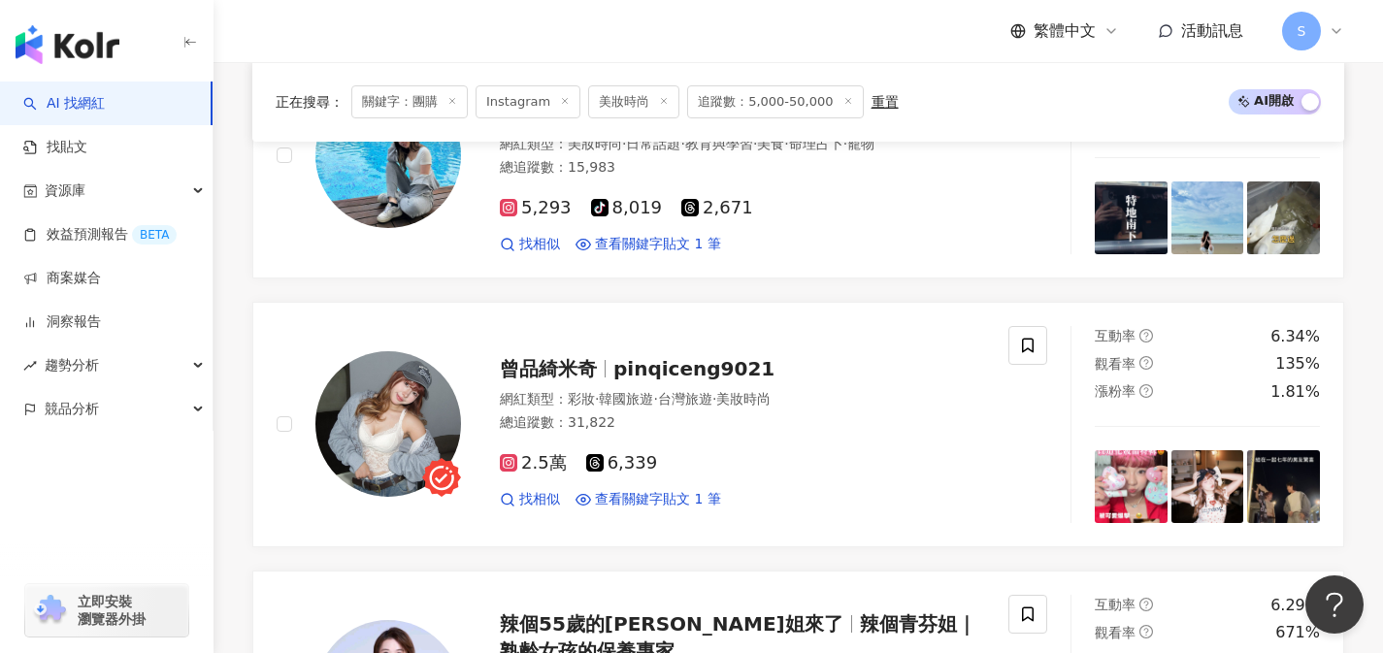
scroll to position [3892, 0]
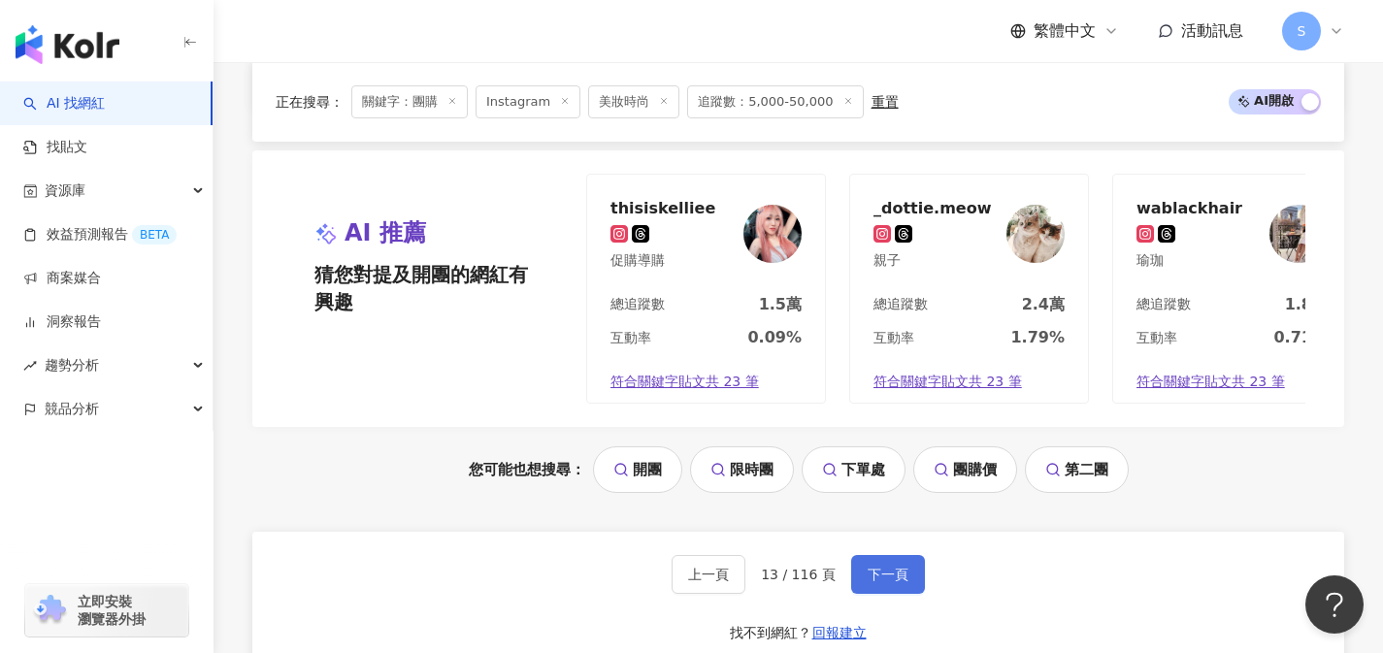
click at [886, 582] on span "下一頁" at bounding box center [888, 575] width 41 height 16
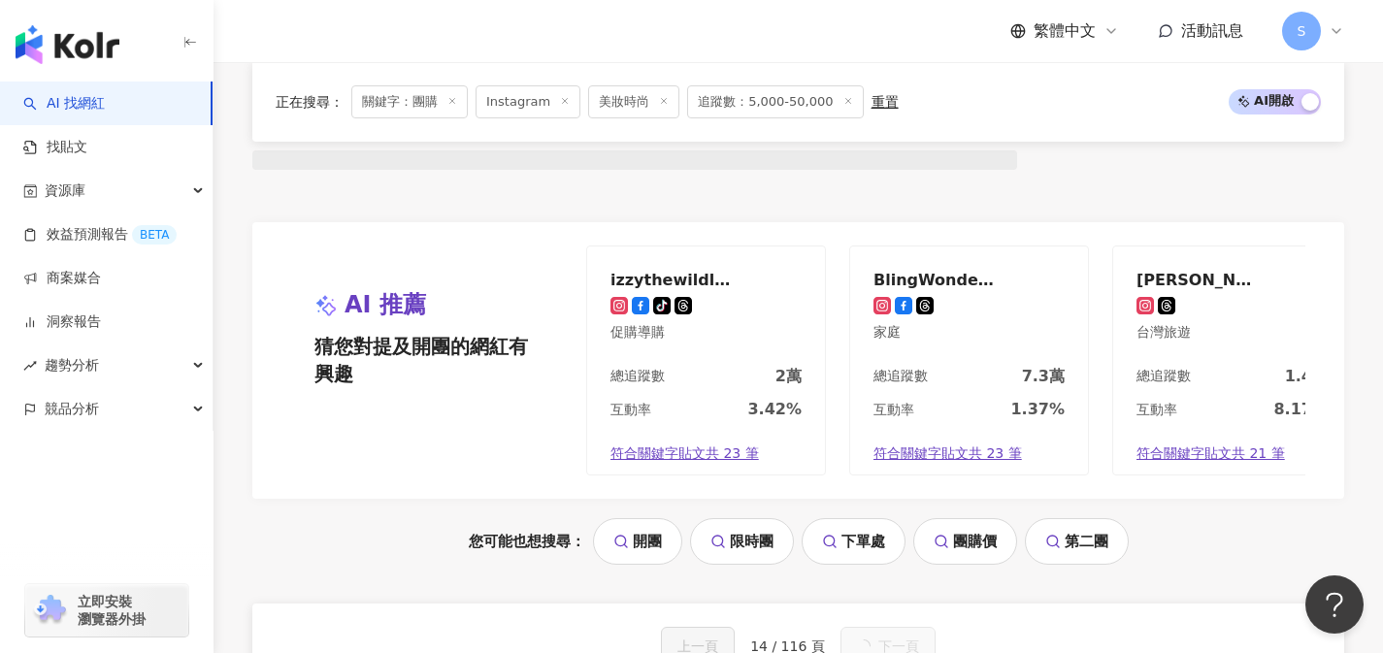
scroll to position [1845, 0]
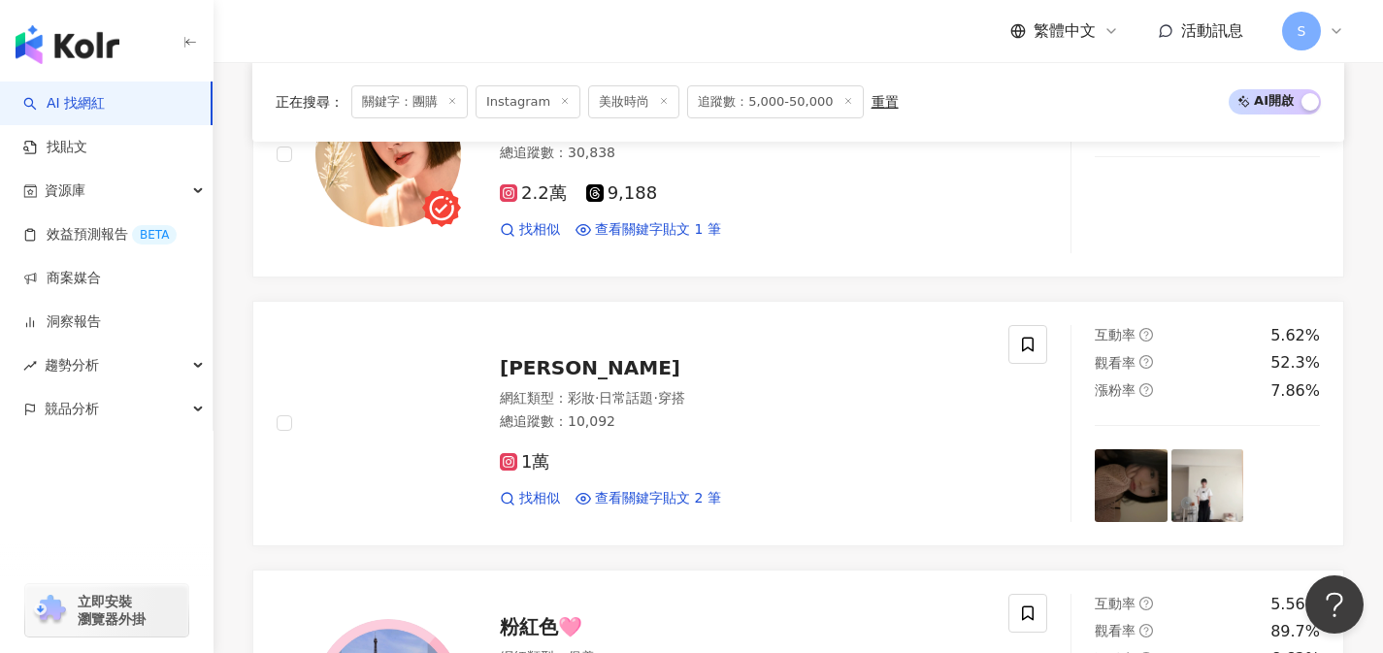
scroll to position [0, 0]
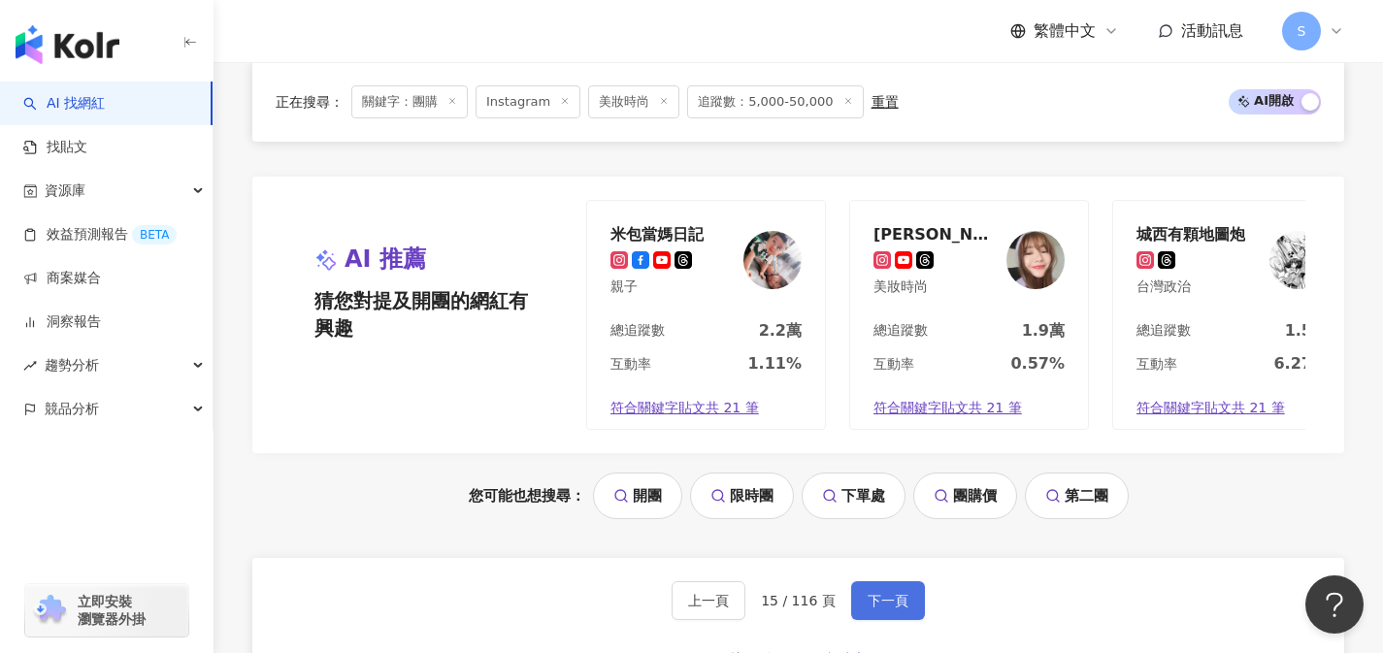
click at [886, 593] on span "下一頁" at bounding box center [888, 601] width 41 height 16
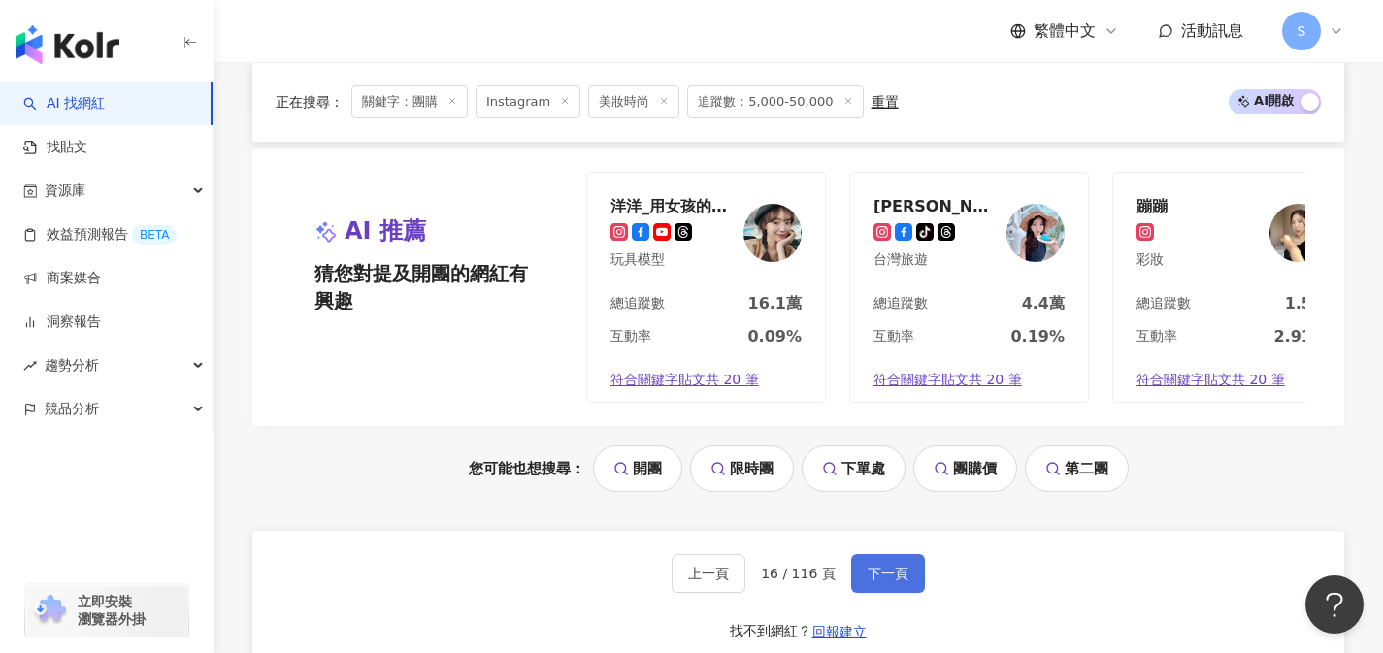
click at [886, 581] on span "下一頁" at bounding box center [888, 574] width 41 height 16
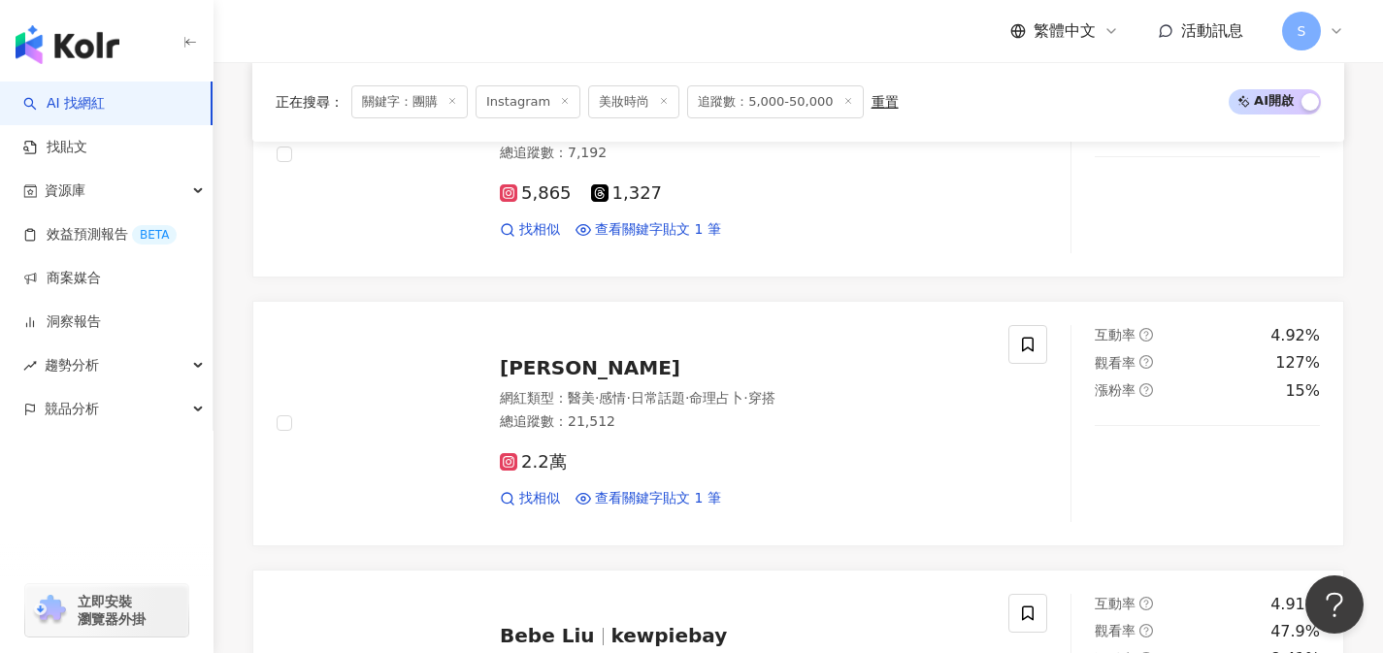
scroll to position [3892, 0]
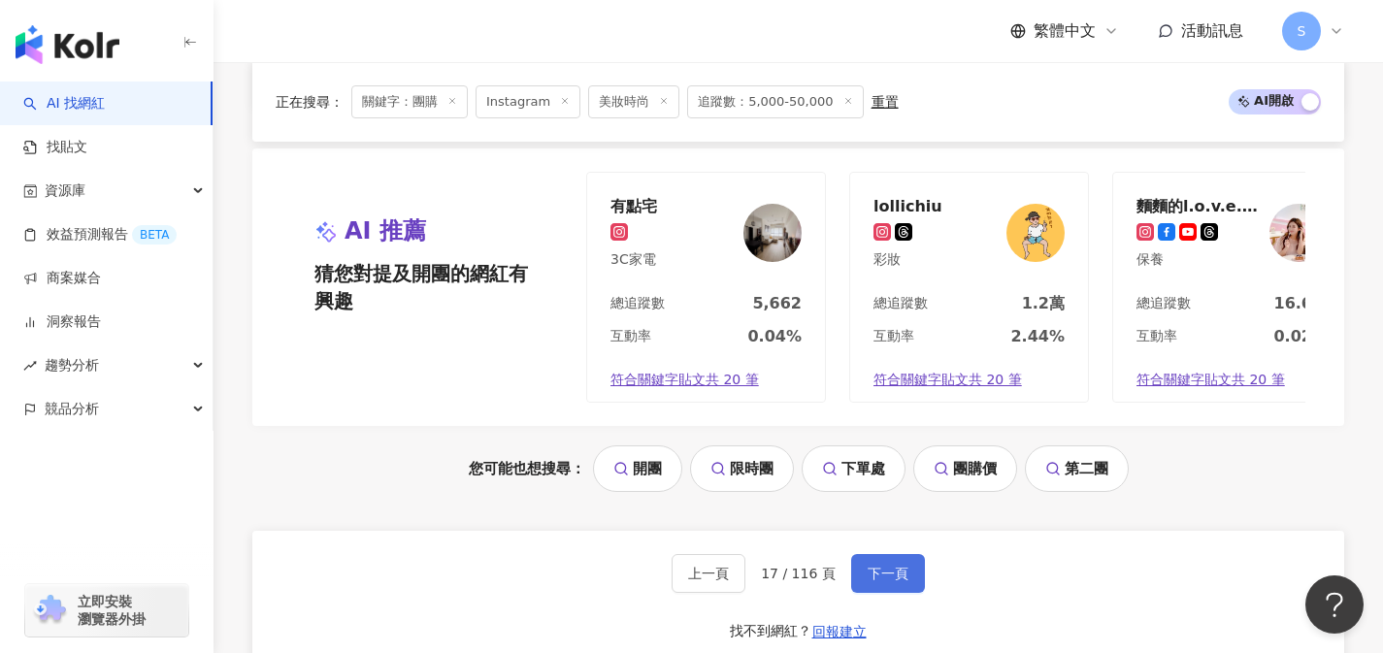
click at [886, 581] on span "下一頁" at bounding box center [888, 574] width 41 height 16
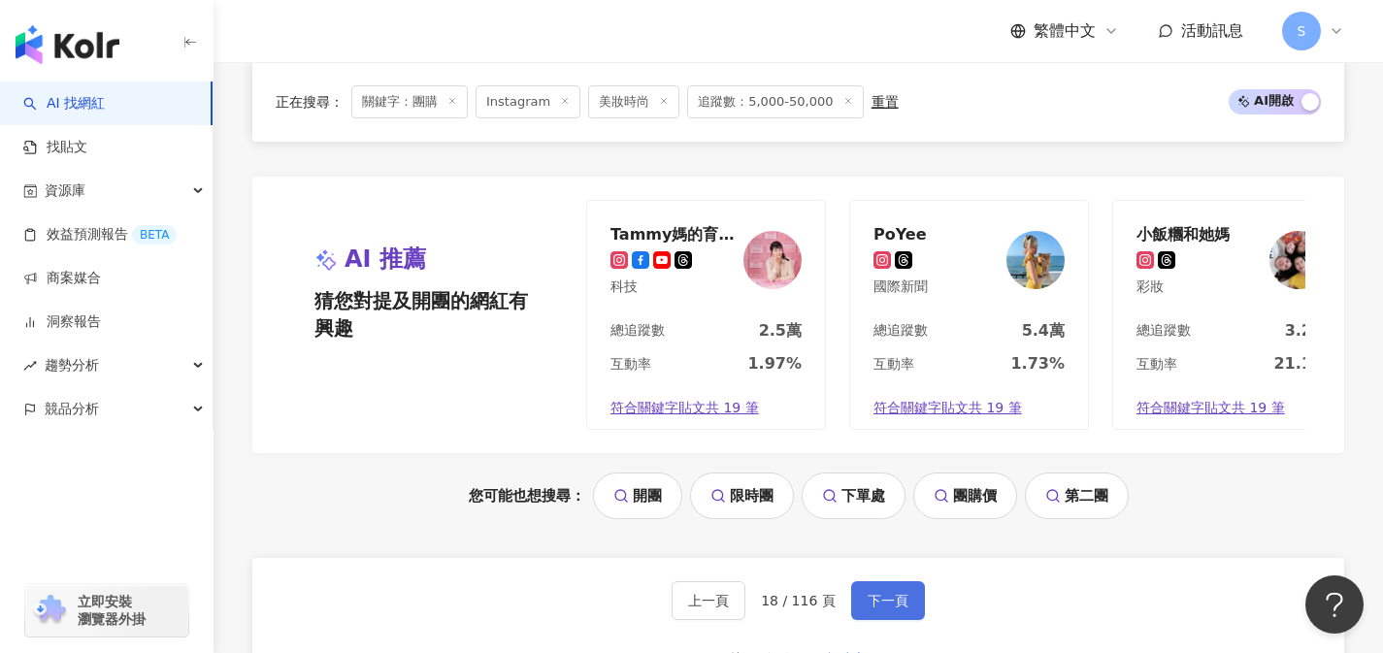
click at [886, 593] on span "下一頁" at bounding box center [888, 601] width 41 height 16
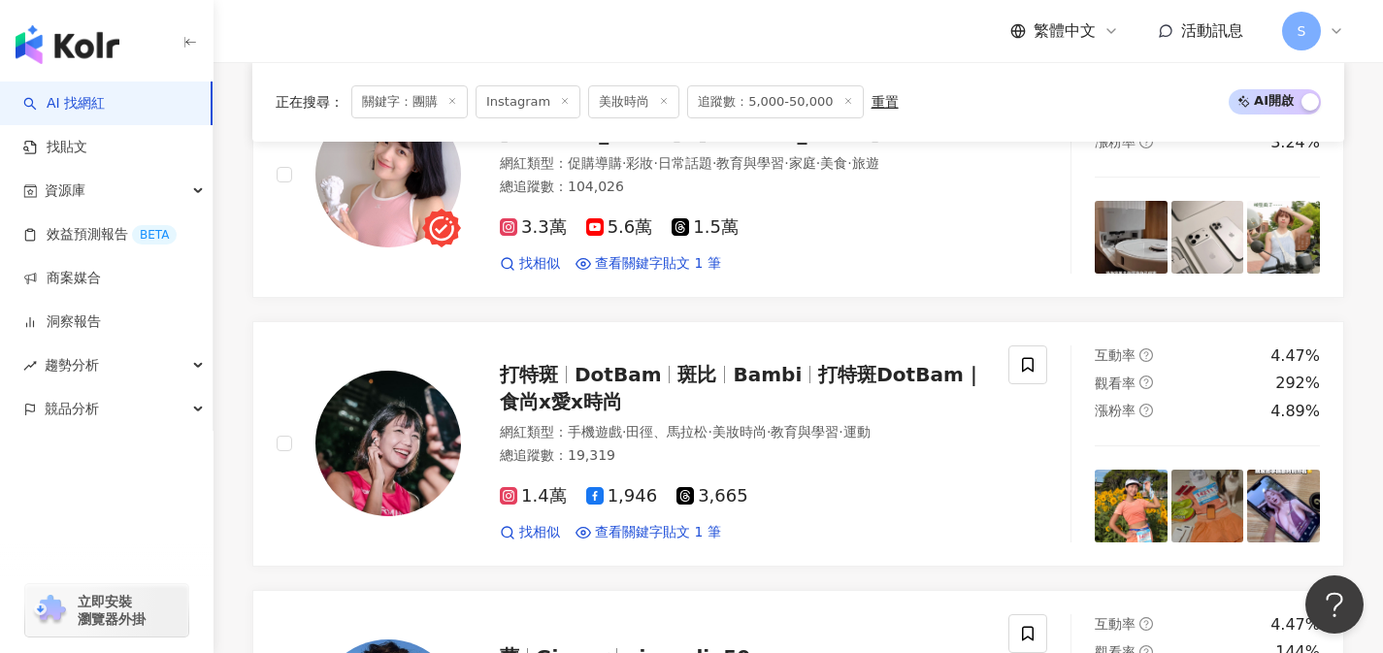
scroll to position [3913, 0]
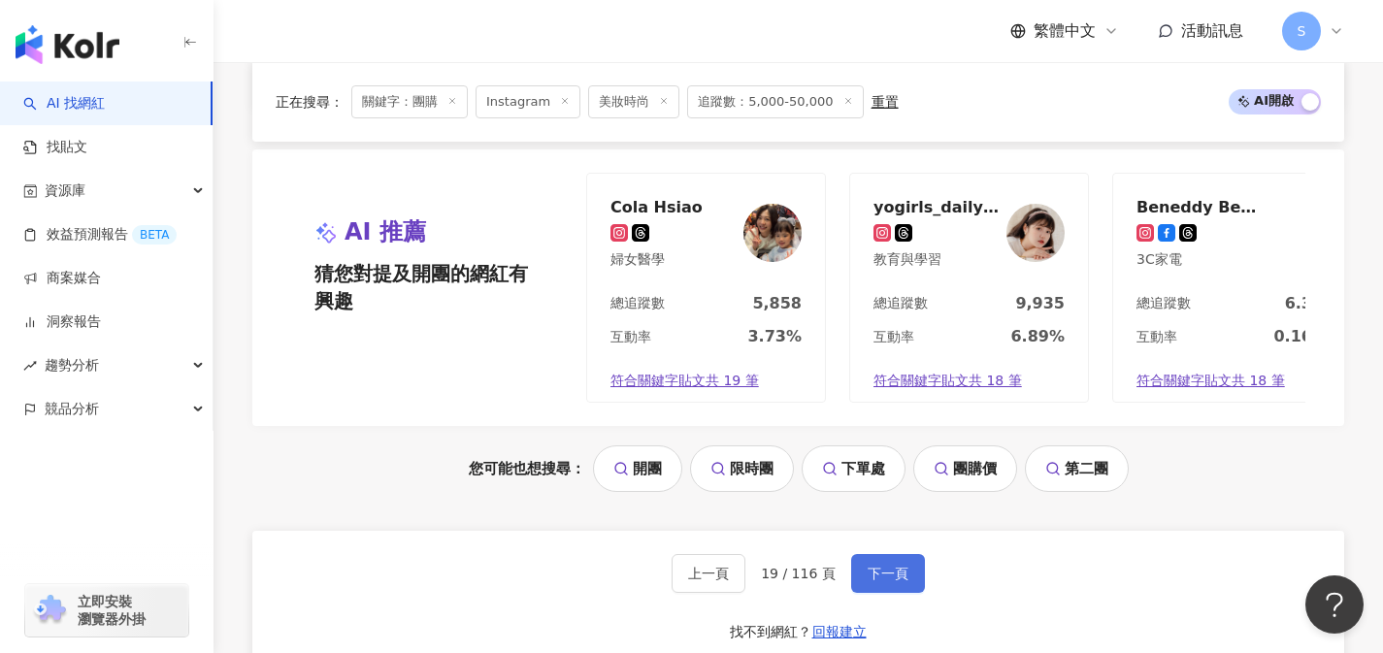
click at [886, 581] on span "下一頁" at bounding box center [888, 574] width 41 height 16
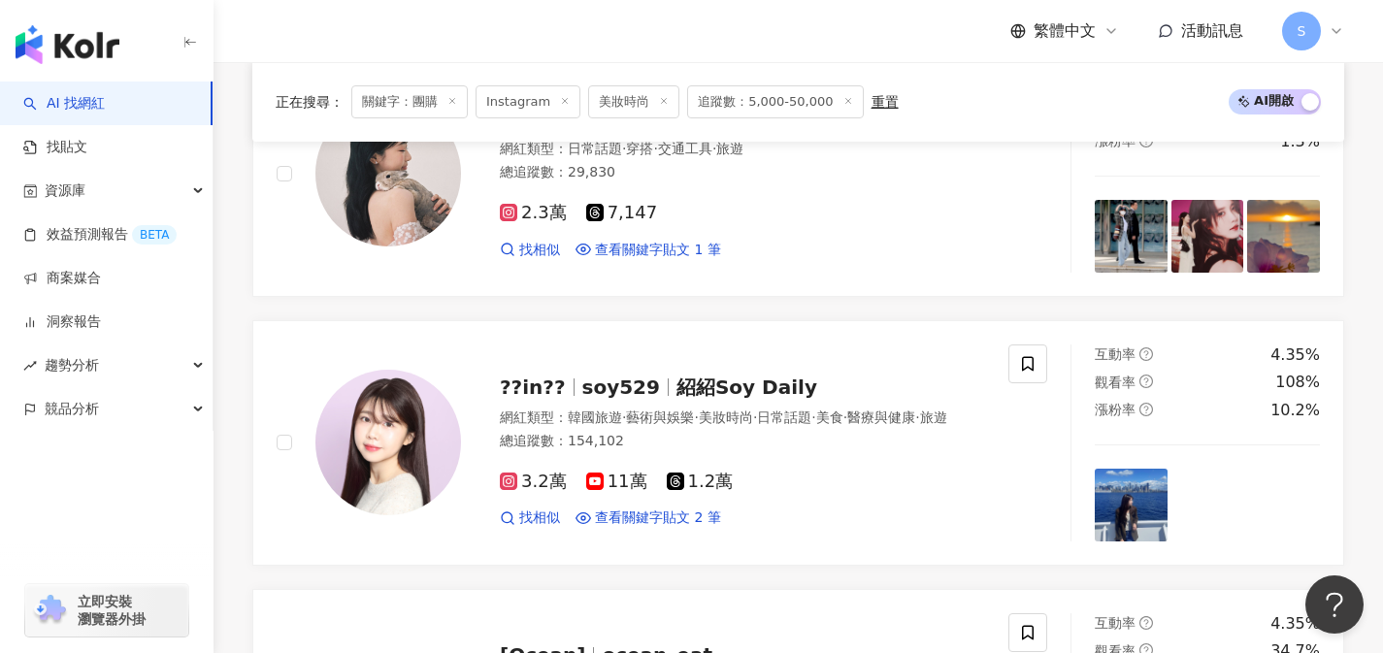
scroll to position [3892, 0]
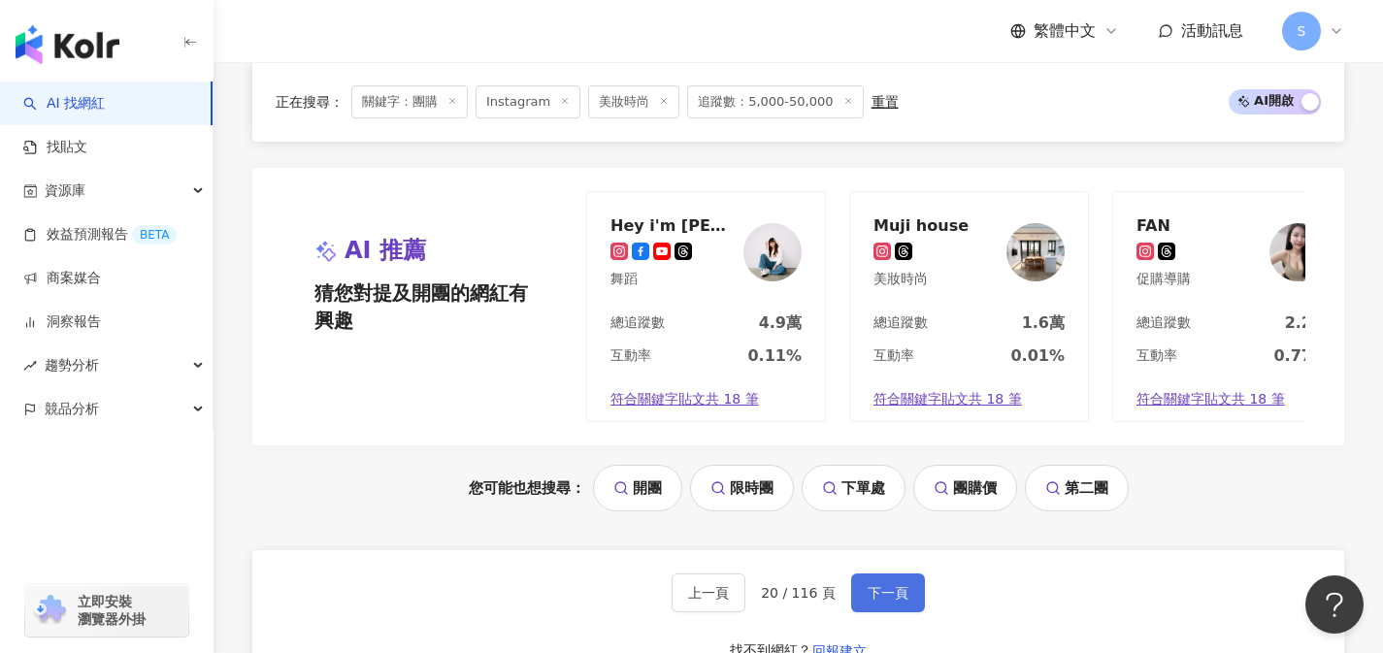
click at [886, 586] on span "下一頁" at bounding box center [888, 593] width 41 height 16
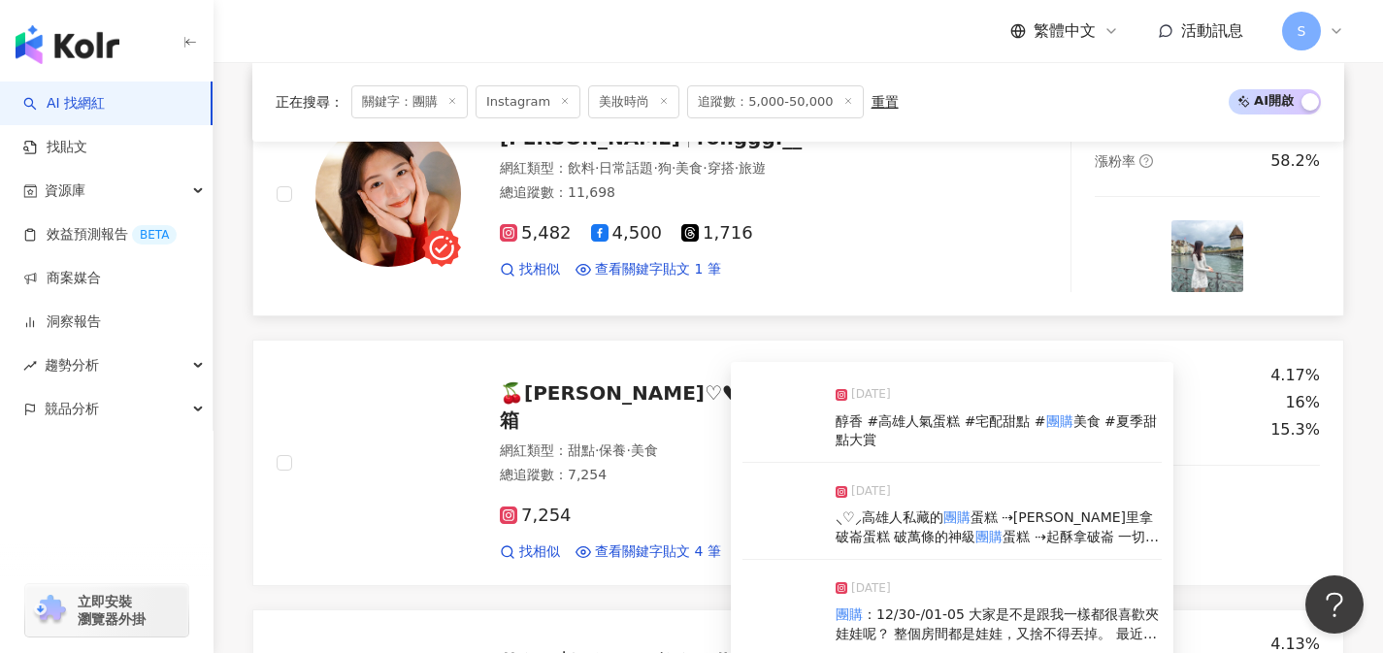
scroll to position [2334, 0]
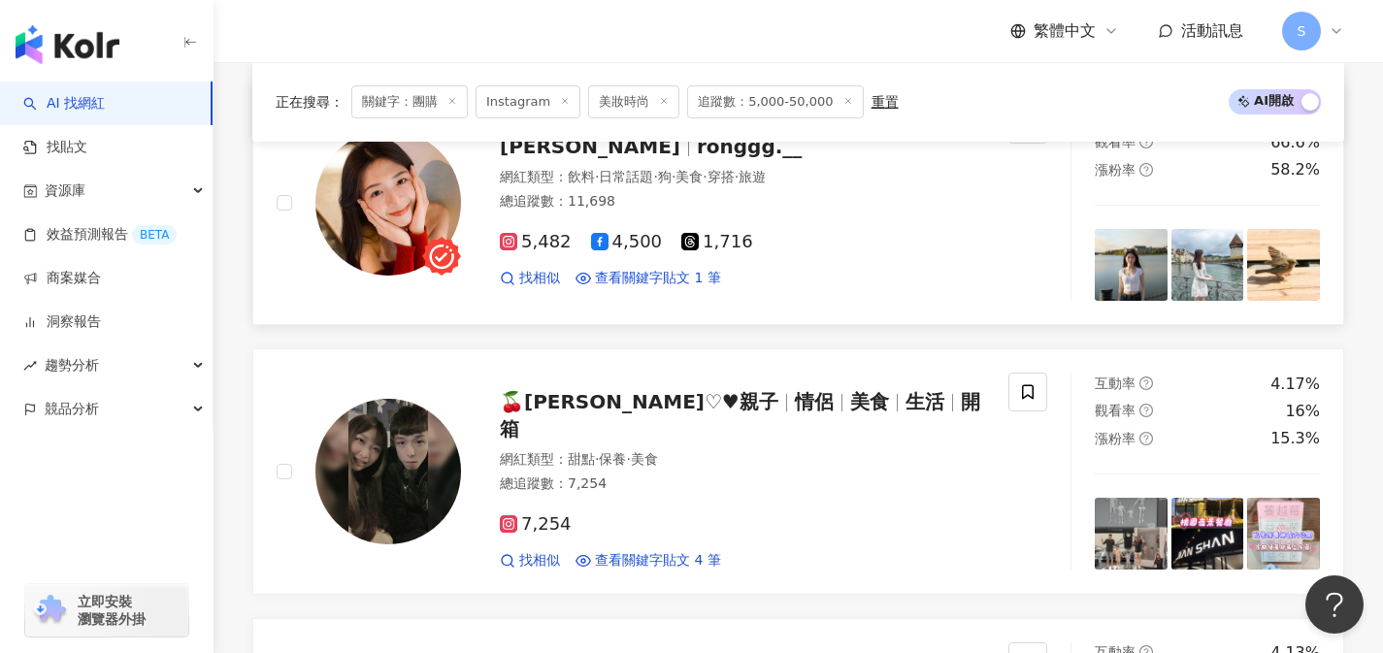
click at [781, 287] on div "找相似 查看關鍵字貼文 1 筆" at bounding box center [742, 278] width 485 height 19
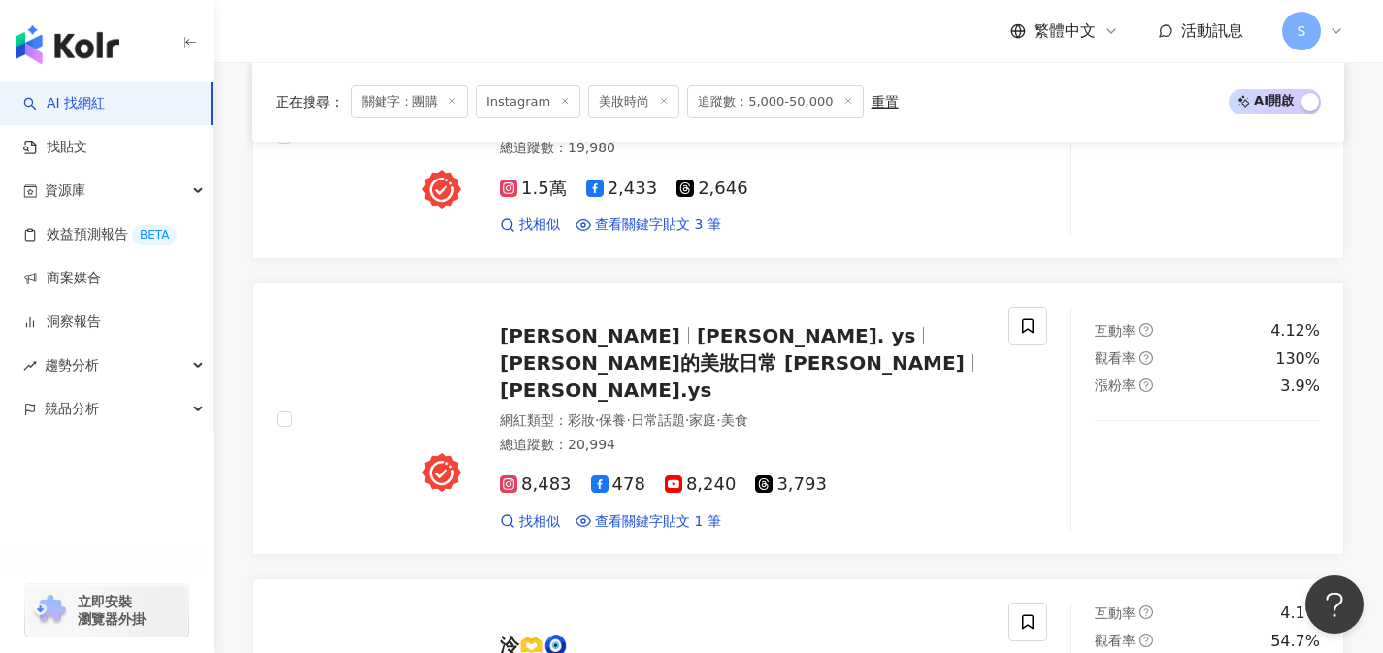
scroll to position [2975, 0]
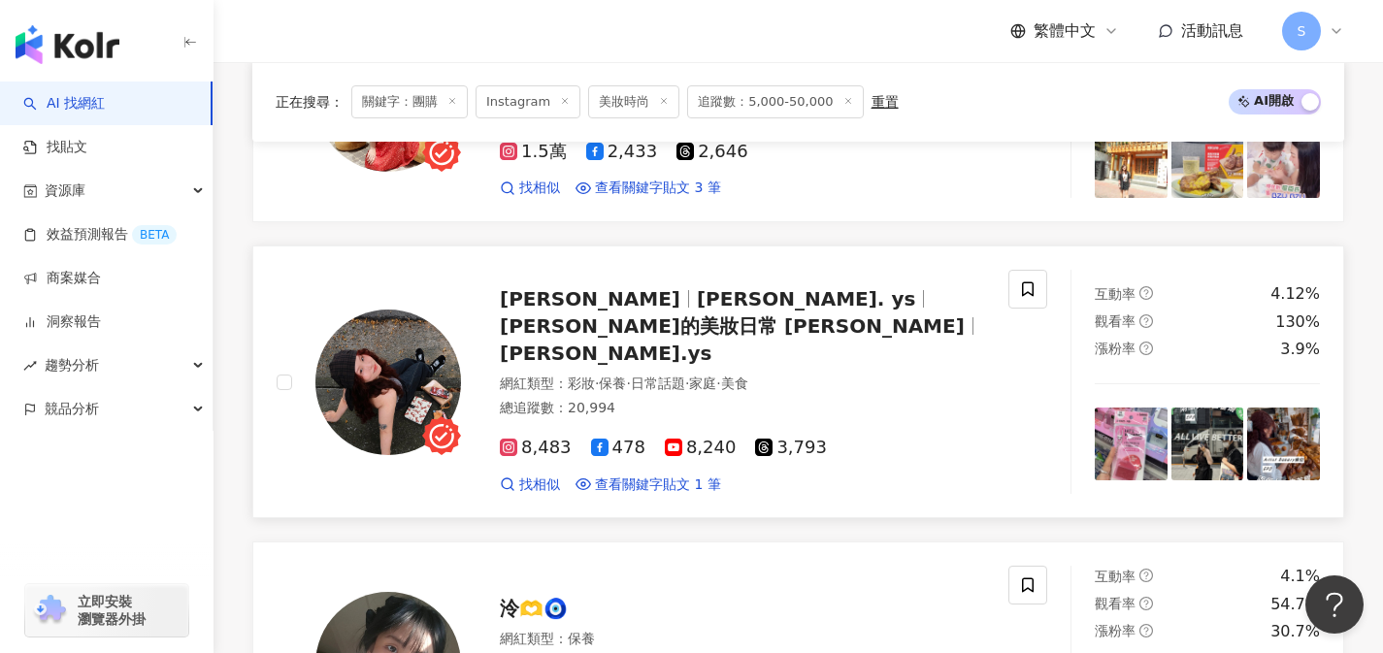
click at [794, 385] on div "網紅類型 ： 彩妝 · 保養 · 日常話題 · 家庭 · 美食 總追蹤數 ： 20,994" at bounding box center [742, 399] width 485 height 48
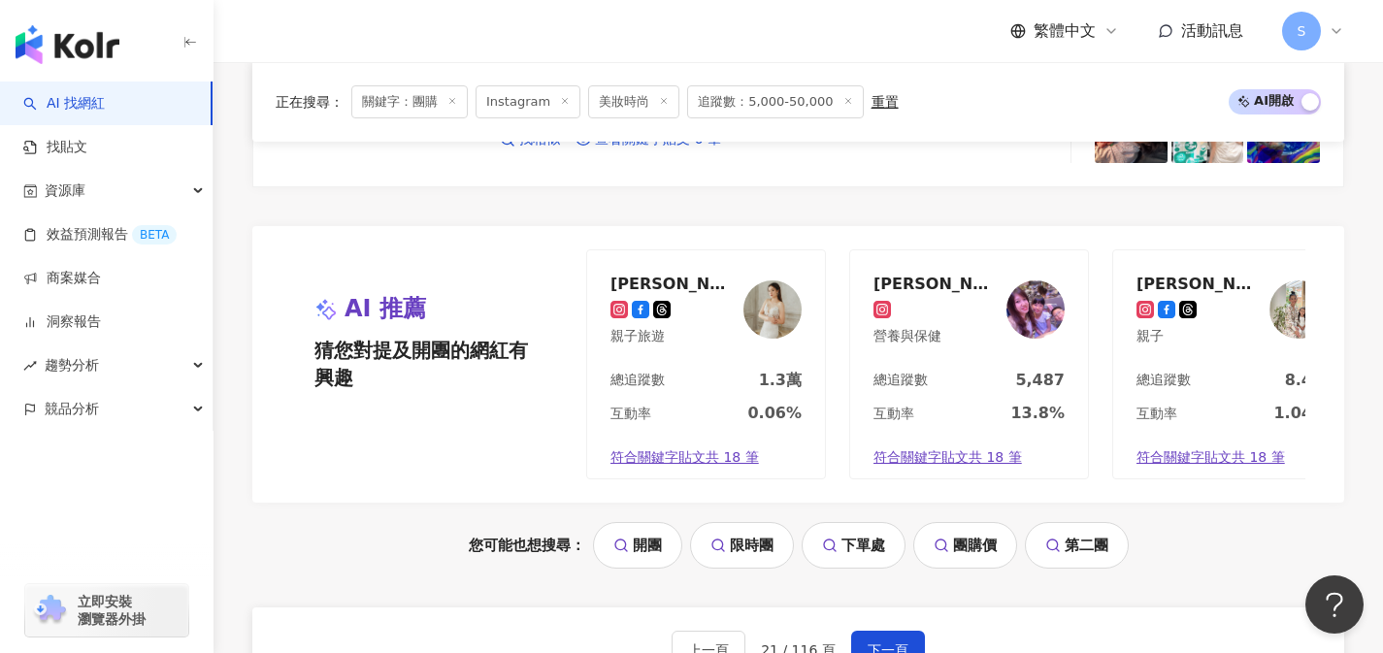
scroll to position [3847, 0]
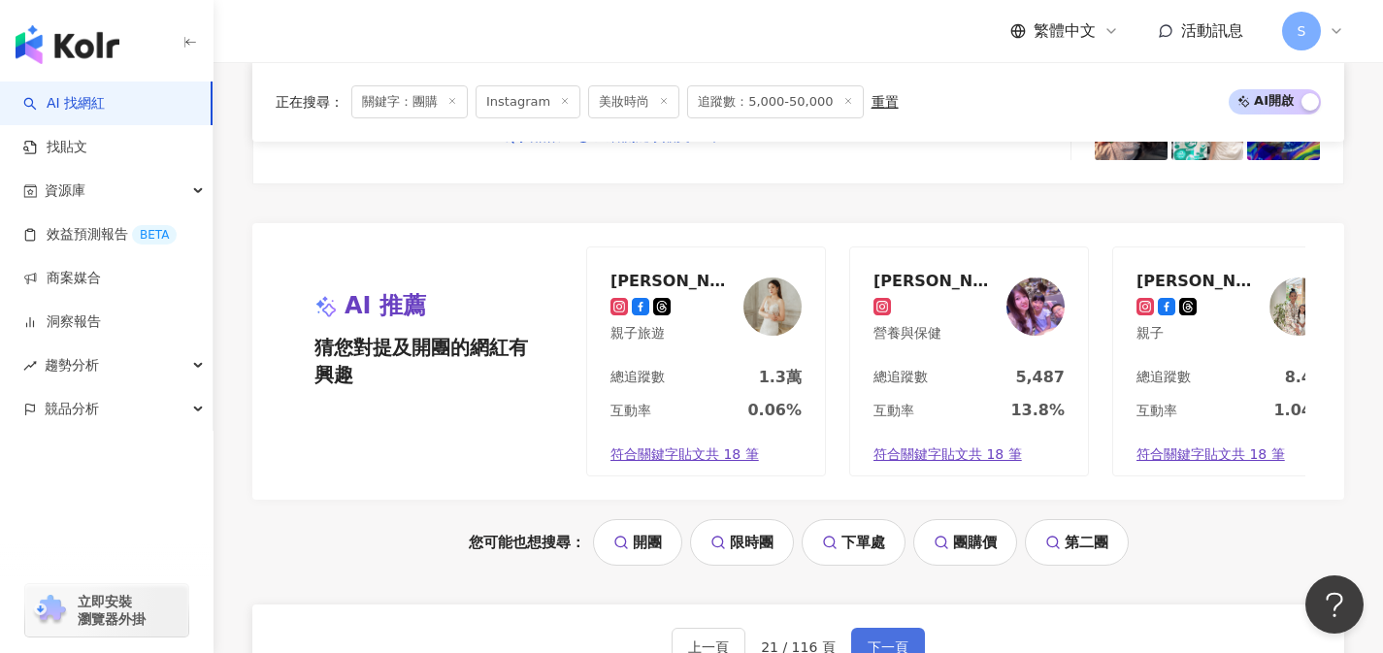
click at [878, 637] on button "下一頁" at bounding box center [888, 647] width 74 height 39
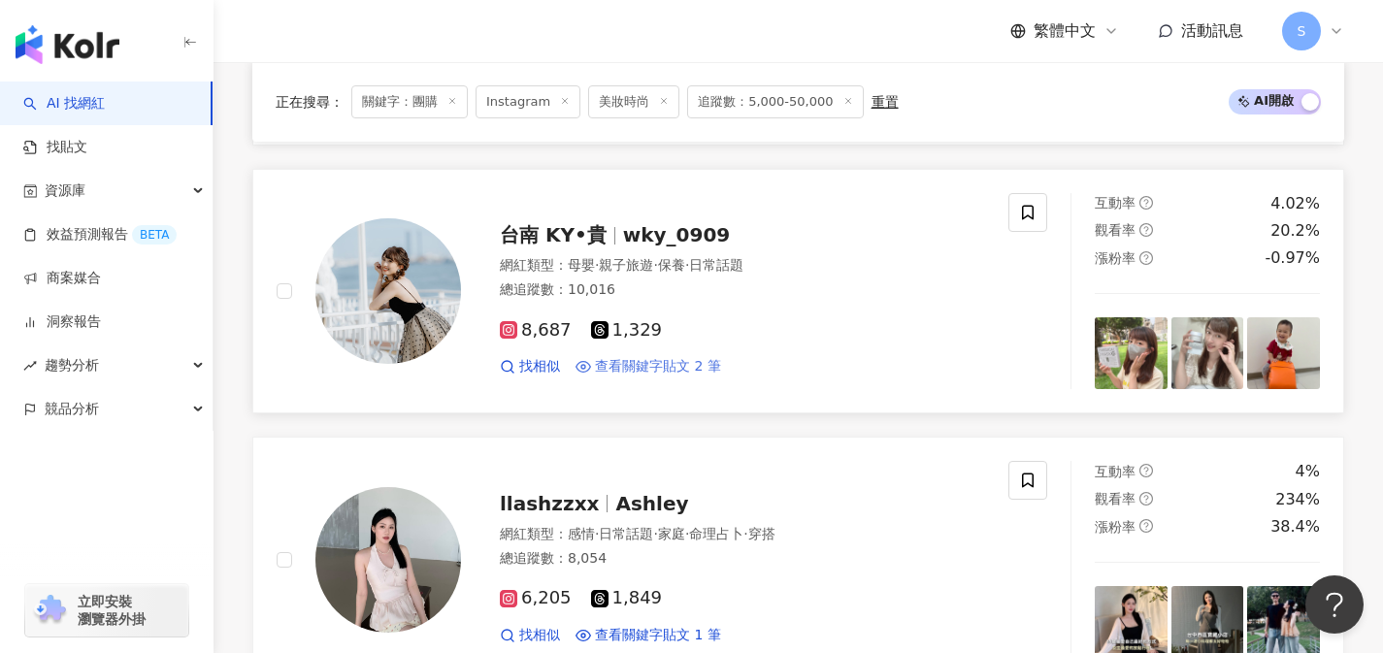
scroll to position [2435, 0]
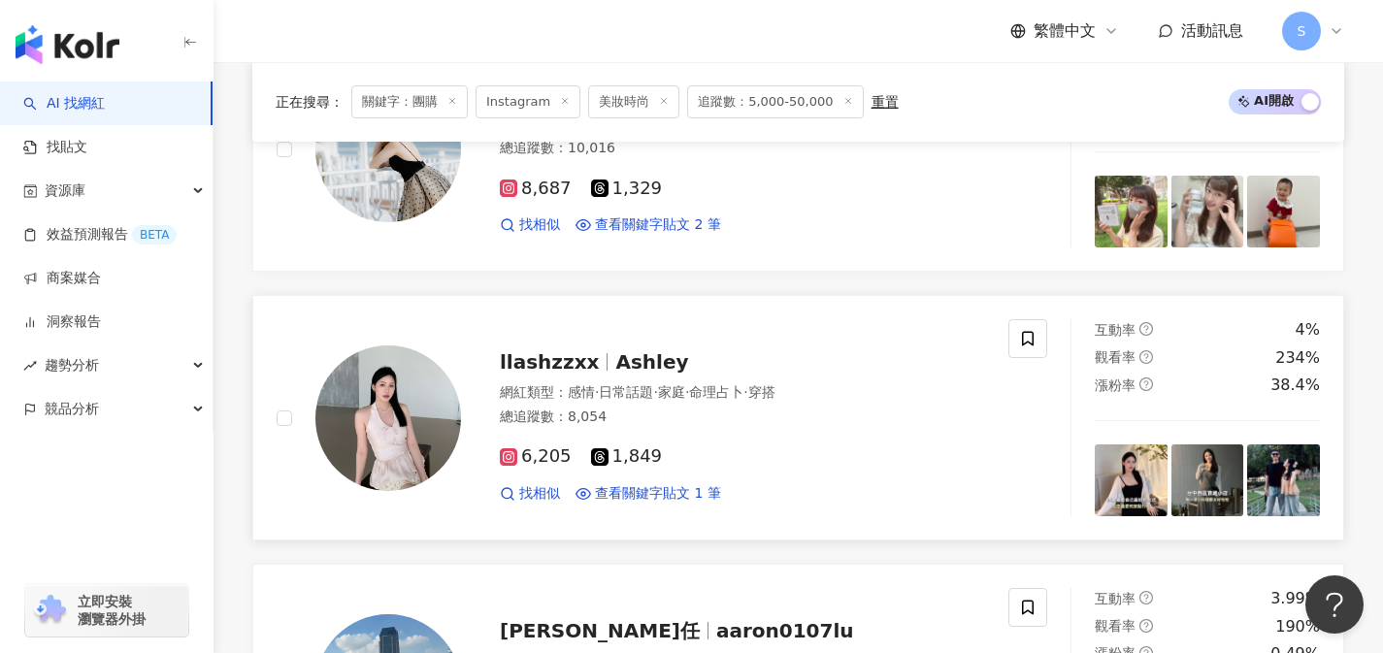
click at [700, 446] on div "6,205 1,849" at bounding box center [742, 456] width 485 height 21
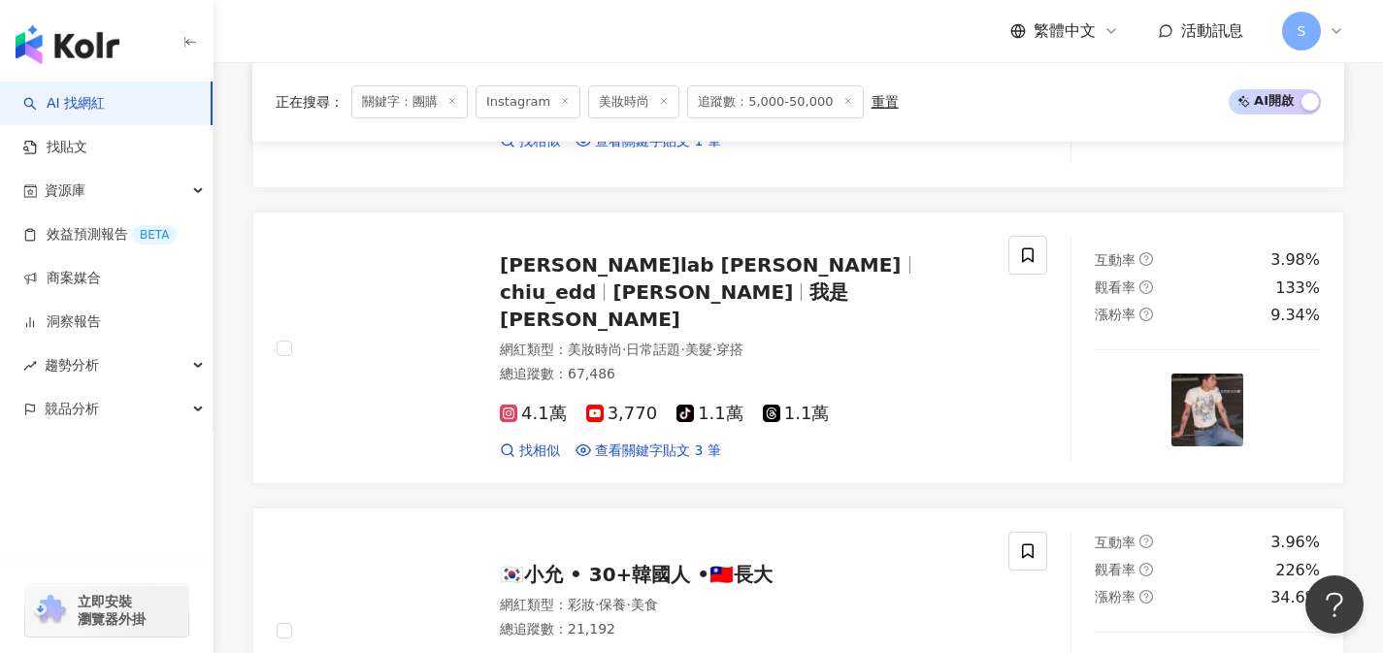
scroll to position [3194, 0]
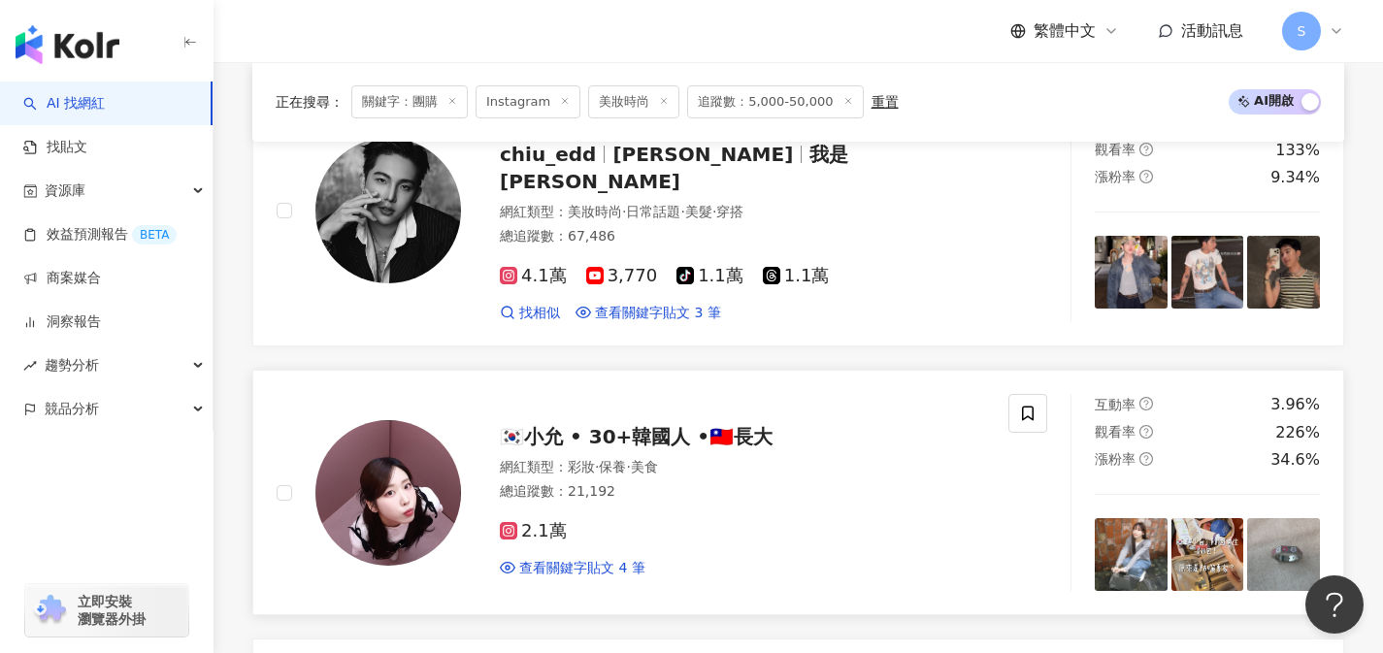
click at [595, 521] on div "2.1萬" at bounding box center [742, 531] width 485 height 21
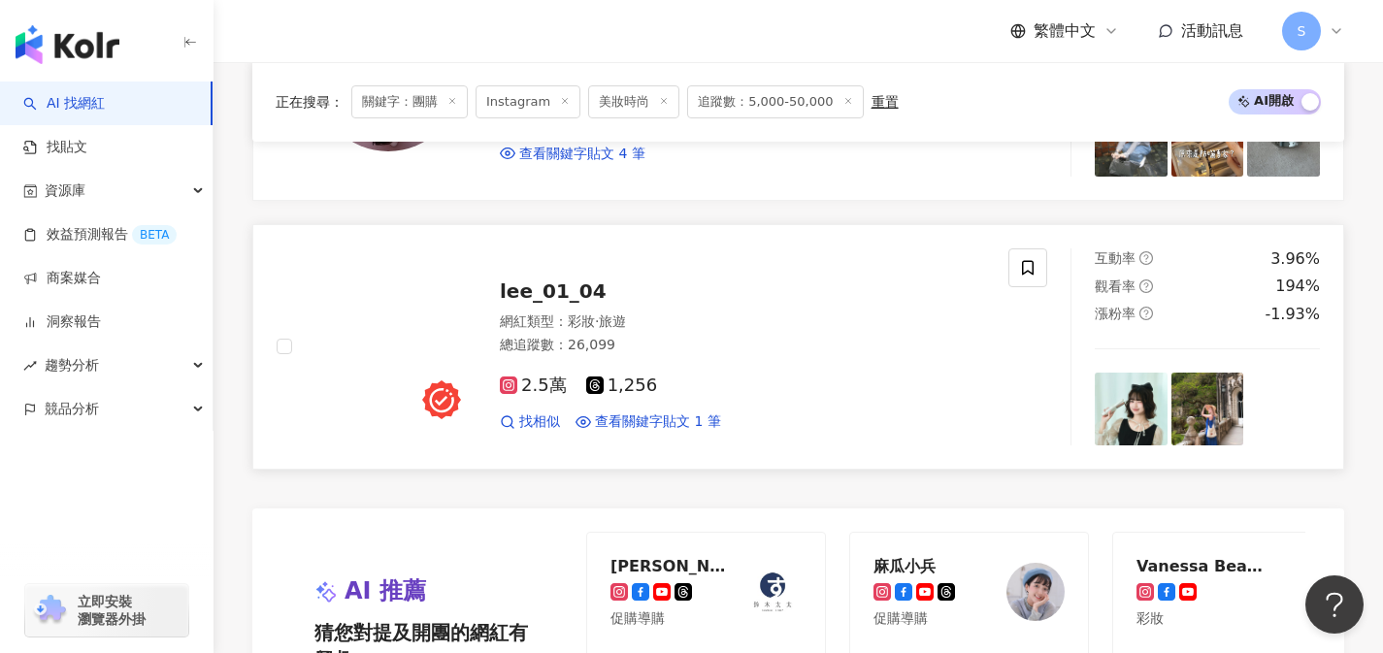
scroll to position [3594, 0]
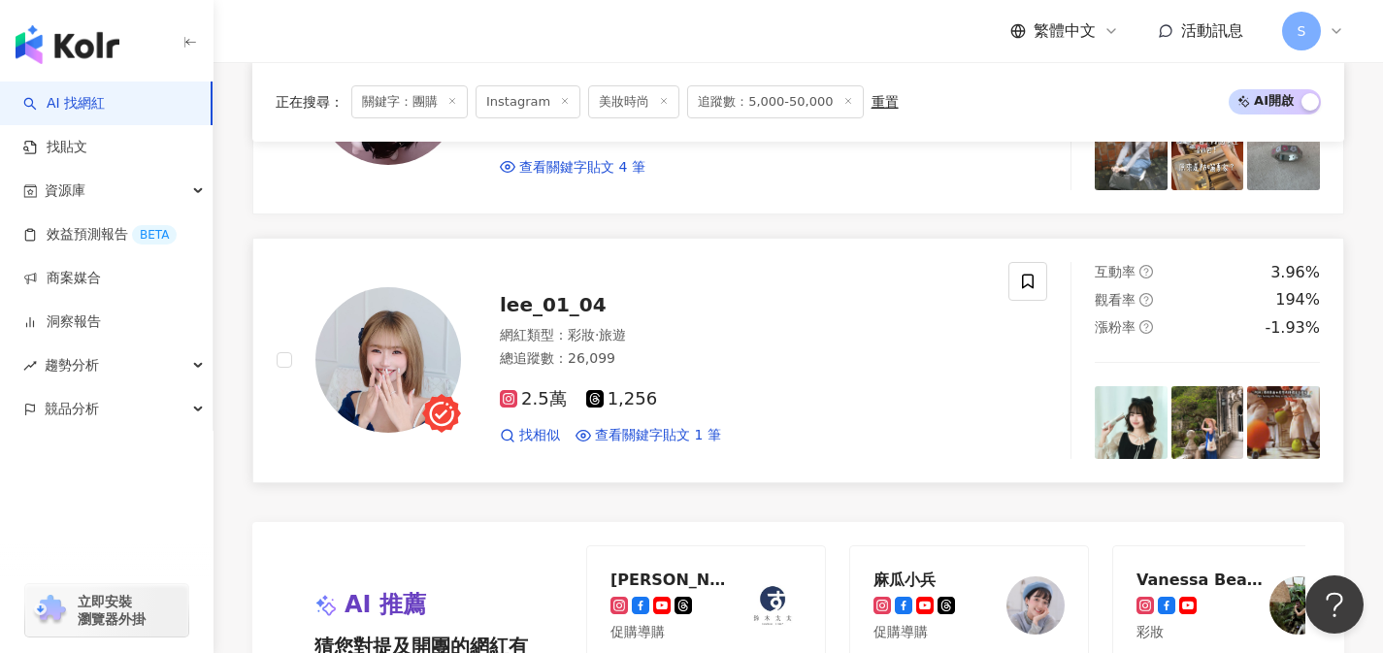
click at [699, 326] on div "網紅類型 ： 彩妝 · 旅遊" at bounding box center [742, 335] width 485 height 19
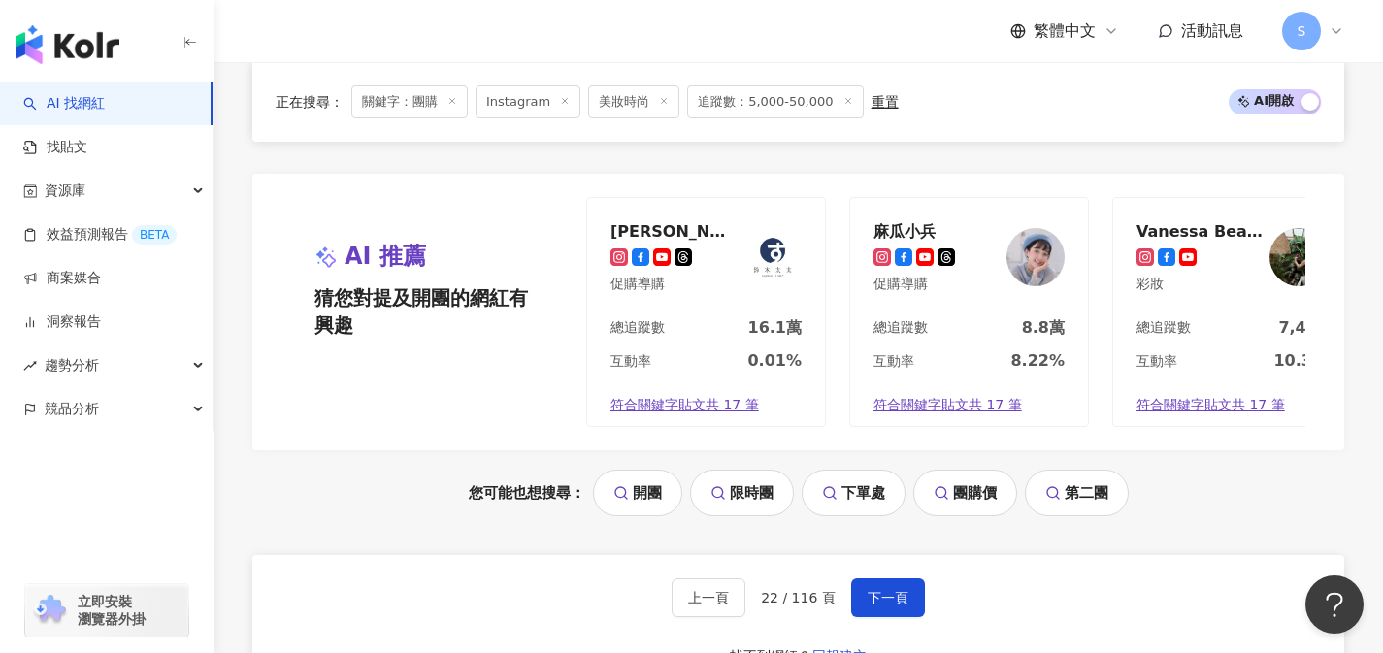
scroll to position [3953, 0]
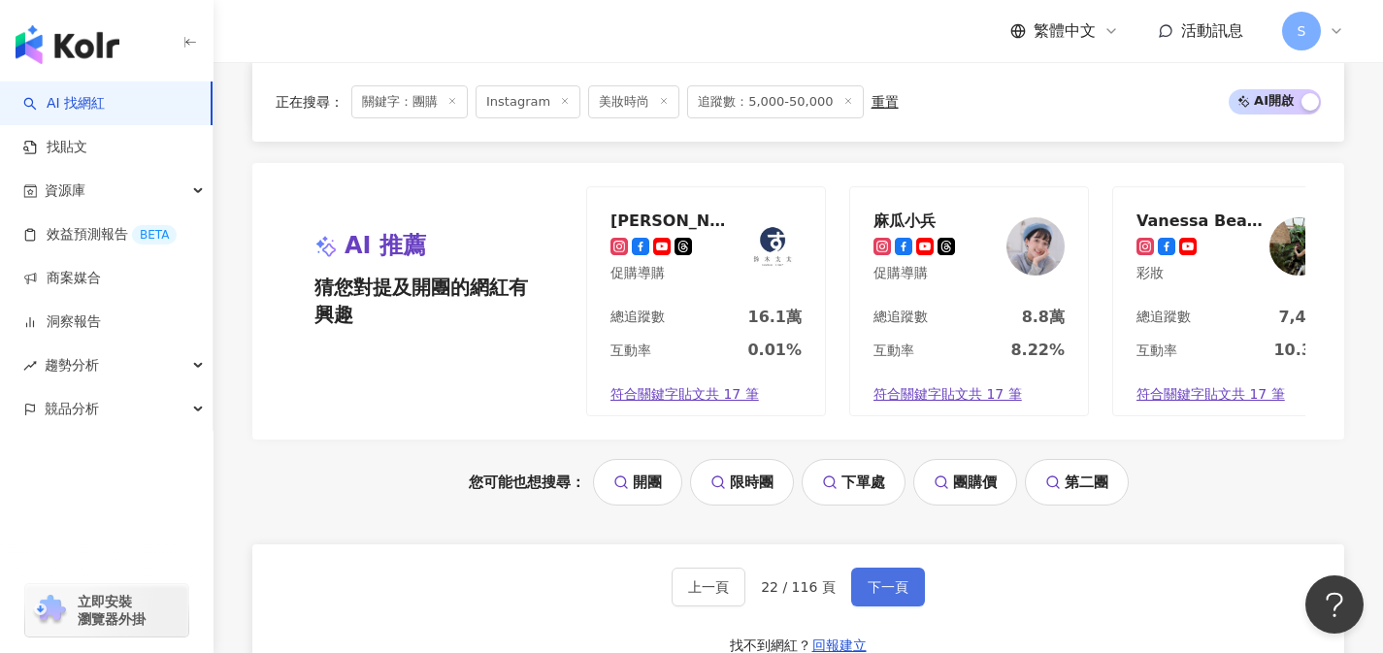
click at [913, 568] on button "下一頁" at bounding box center [888, 587] width 74 height 39
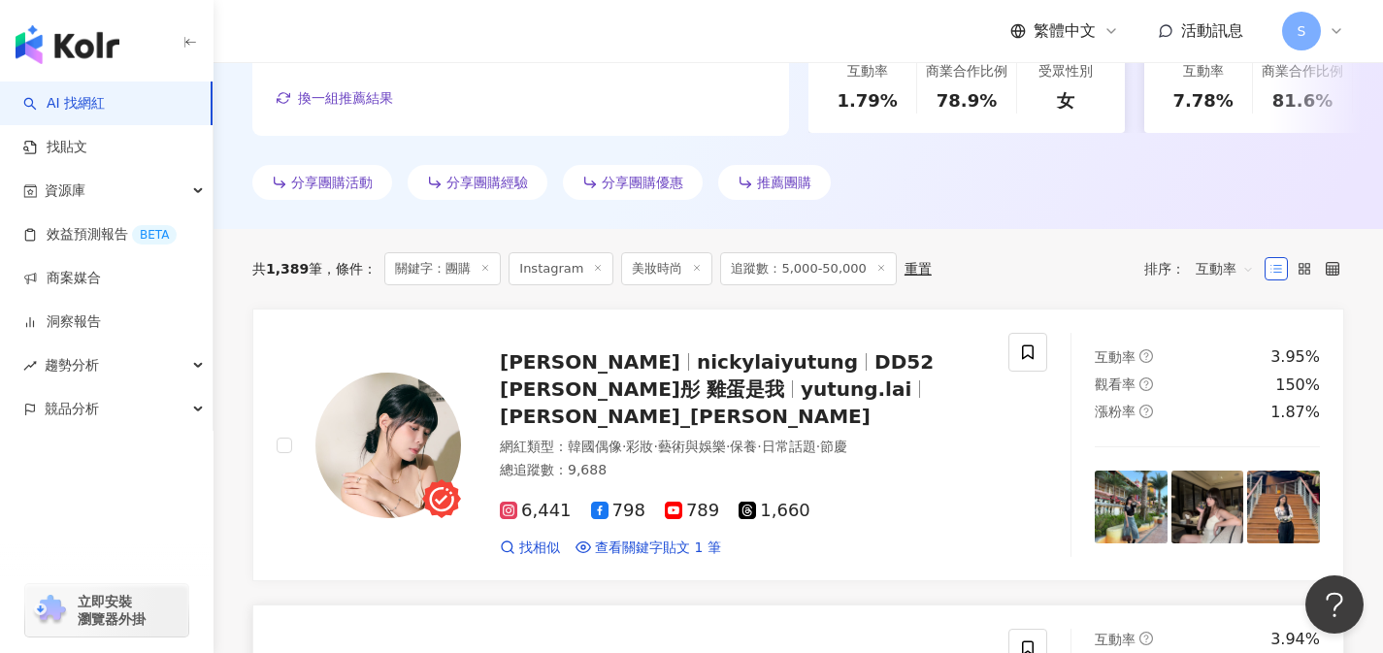
scroll to position [619, 0]
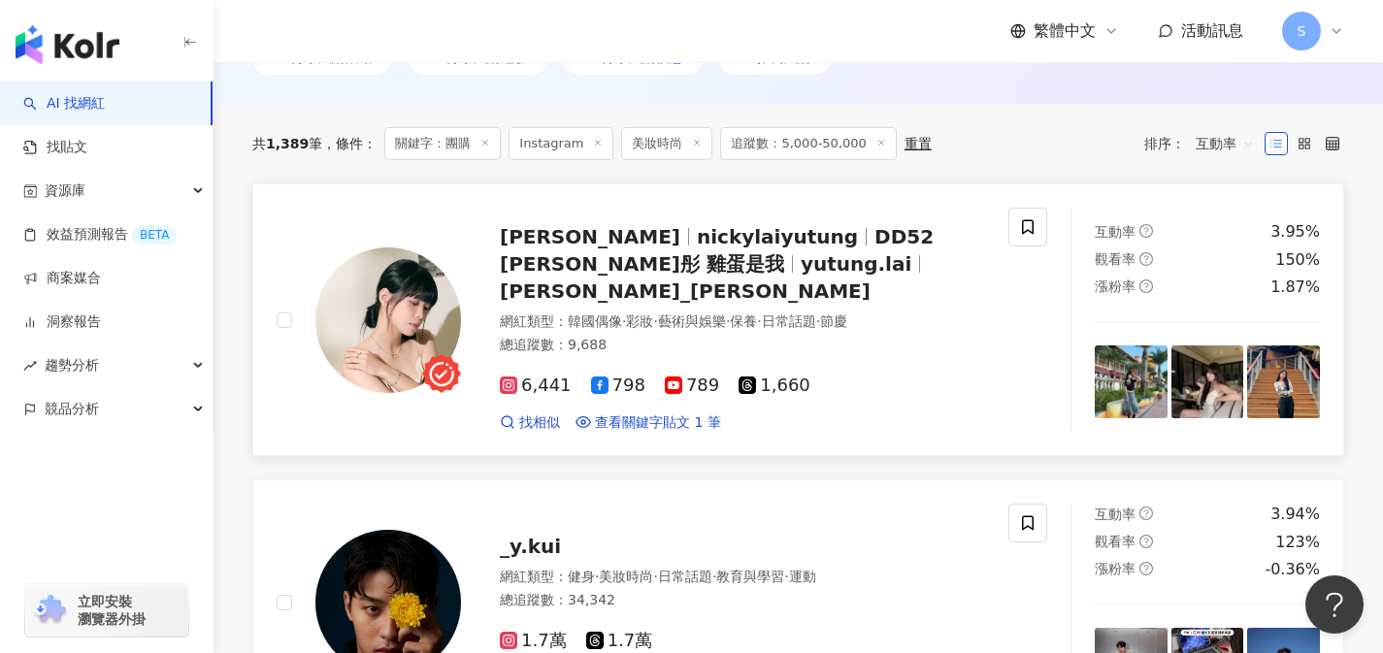
click at [687, 413] on link "Nicky Lai 禹彤 nickylaiyutung DD52 禹彤 雞蛋是我 yutung.lai Nicky Lai_禹彤 網紅類型 ： 韓國偶像 · …" at bounding box center [798, 319] width 1092 height 273
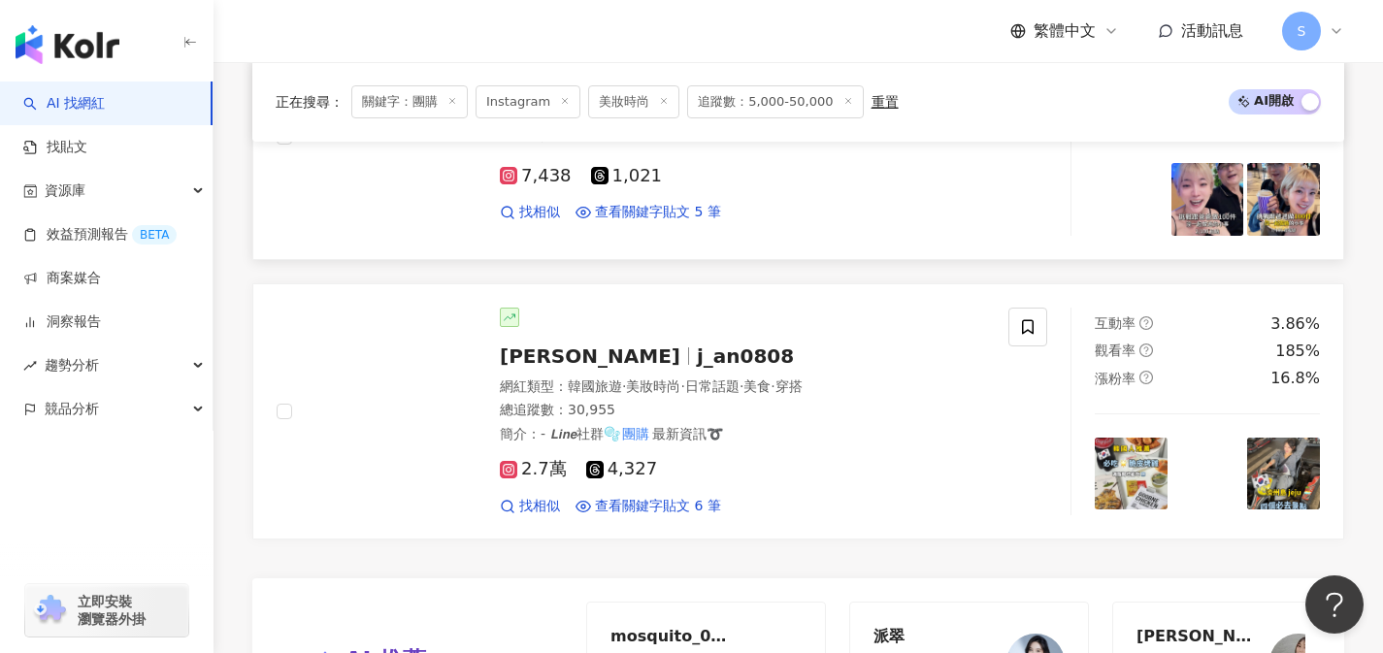
scroll to position [3503, 0]
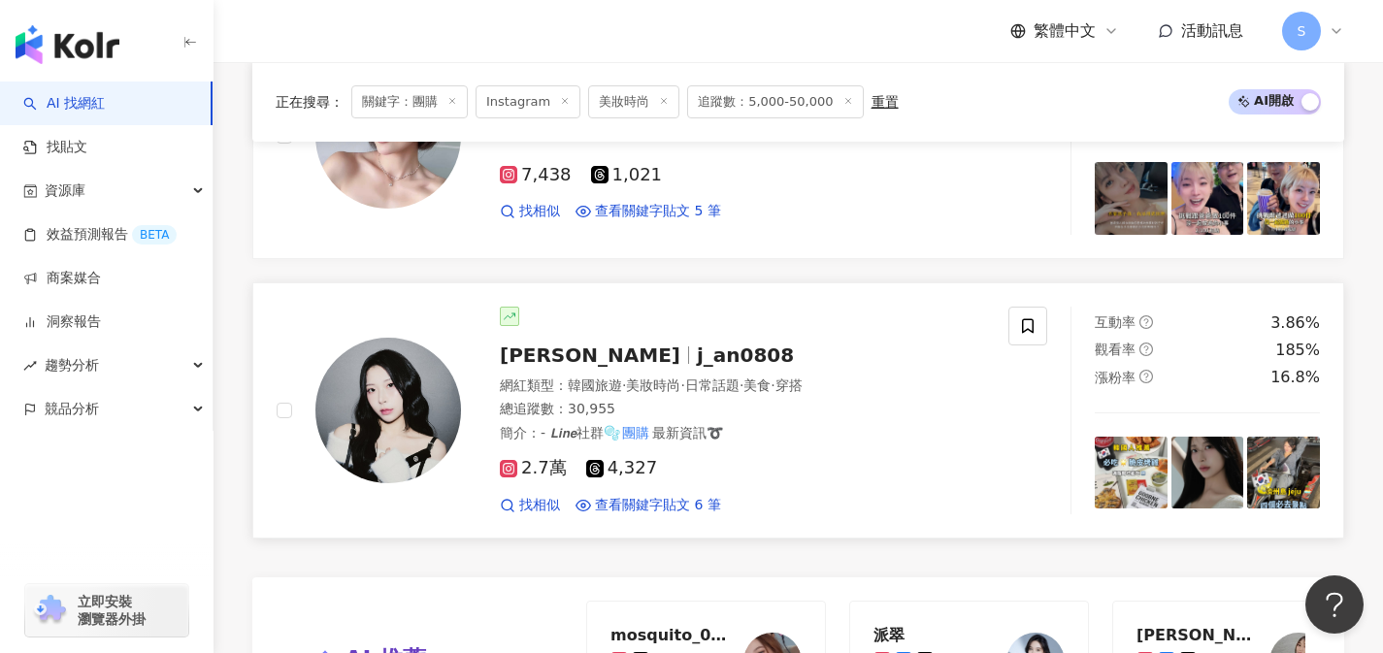
click at [712, 425] on span "最新資訊➰" at bounding box center [687, 433] width 71 height 16
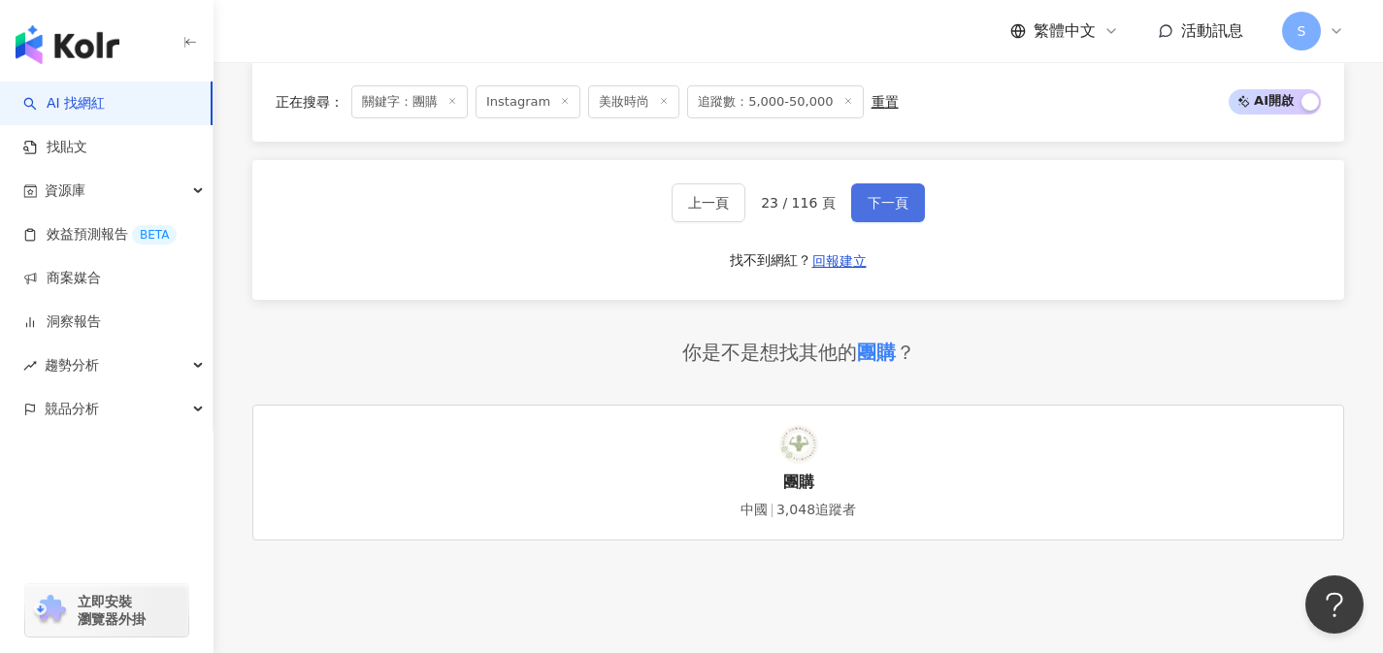
scroll to position [4298, 0]
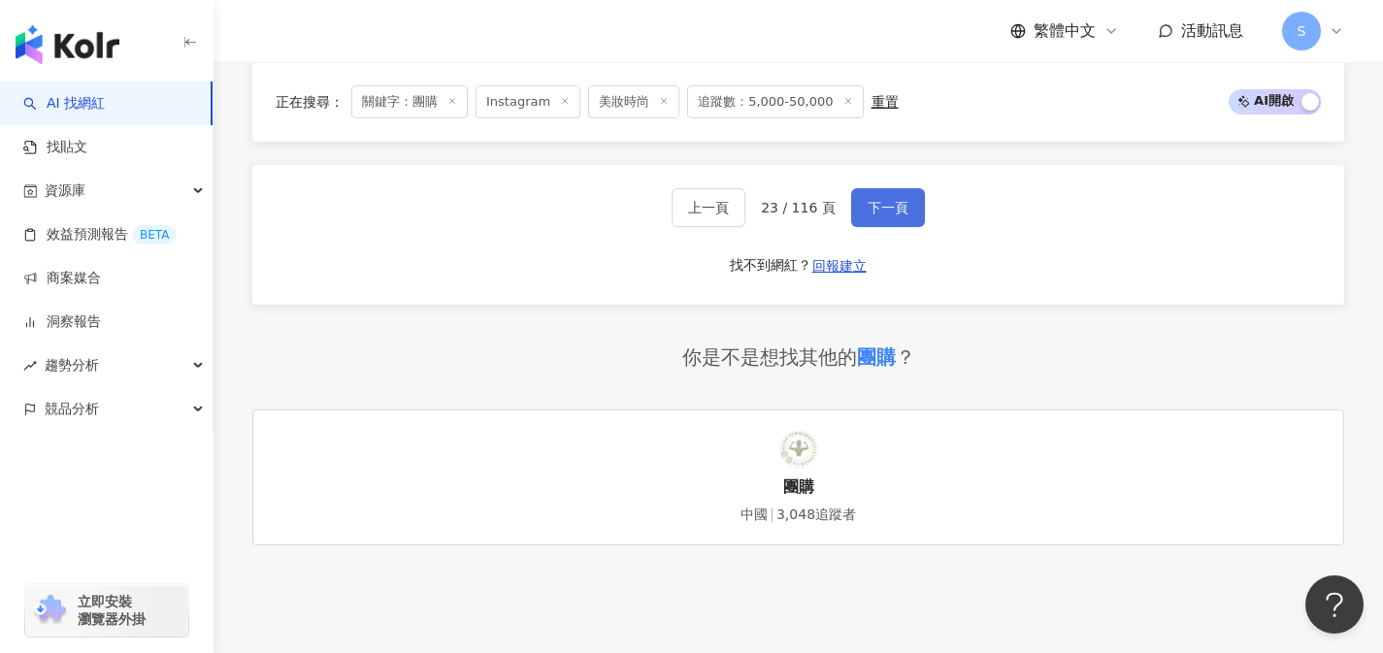
click at [884, 207] on button "下一頁" at bounding box center [888, 207] width 74 height 39
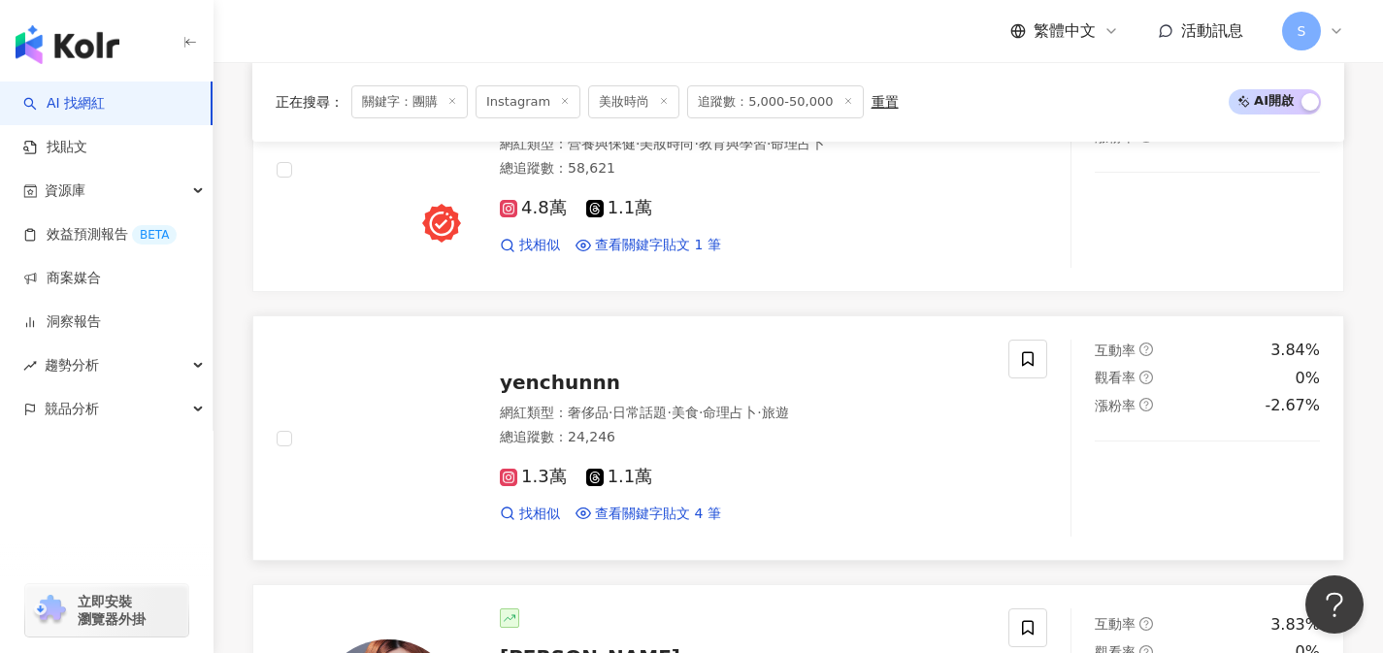
scroll to position [1342, 0]
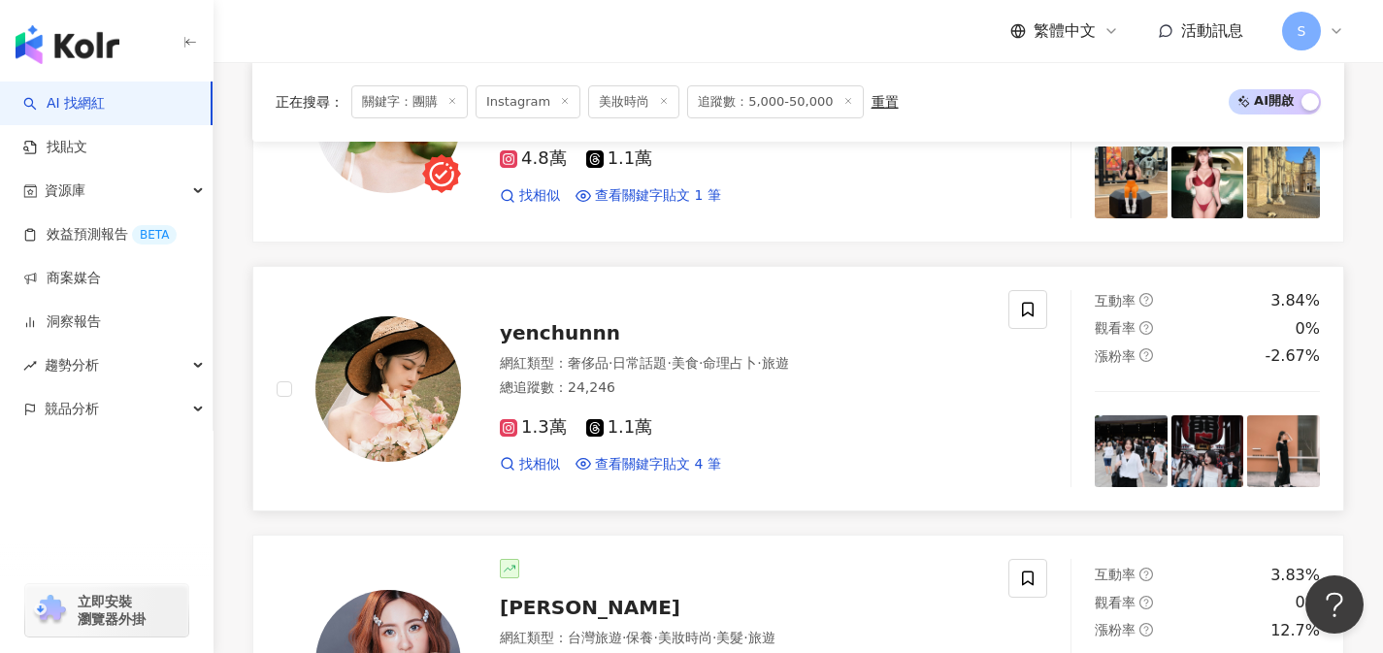
click at [678, 431] on div "1.3萬 1.1萬" at bounding box center [742, 427] width 485 height 21
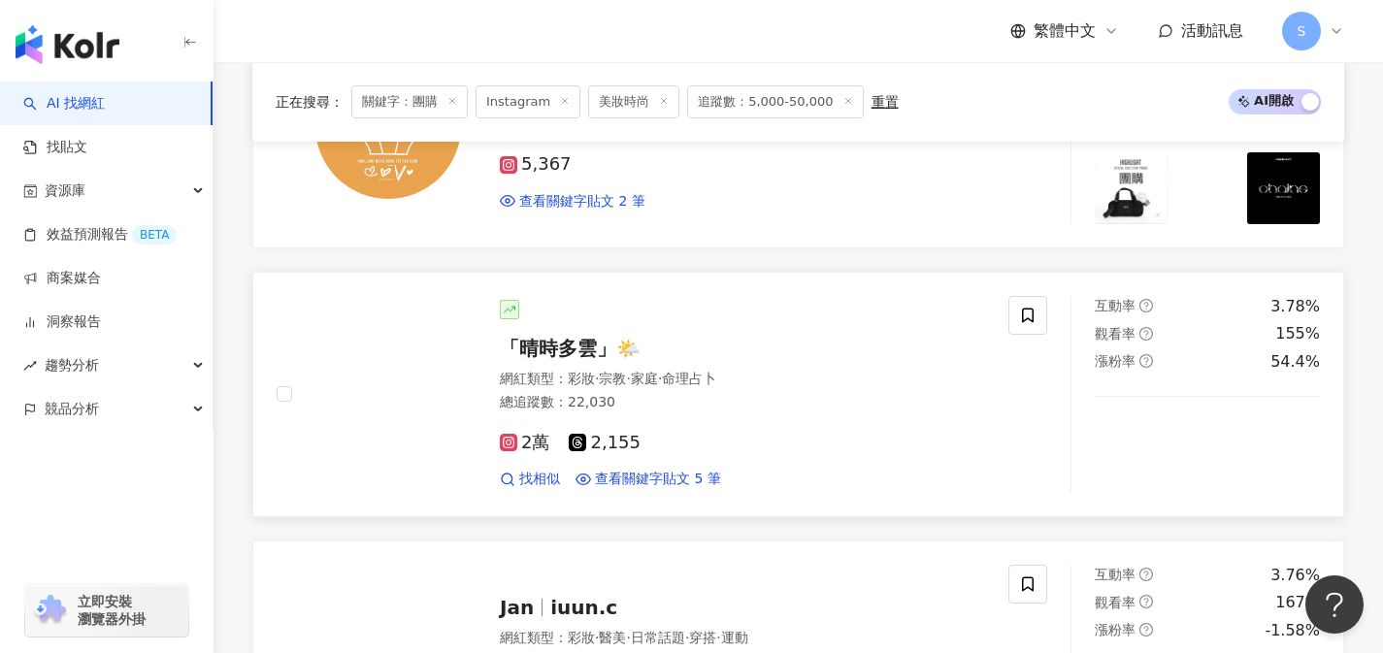
scroll to position [2963, 0]
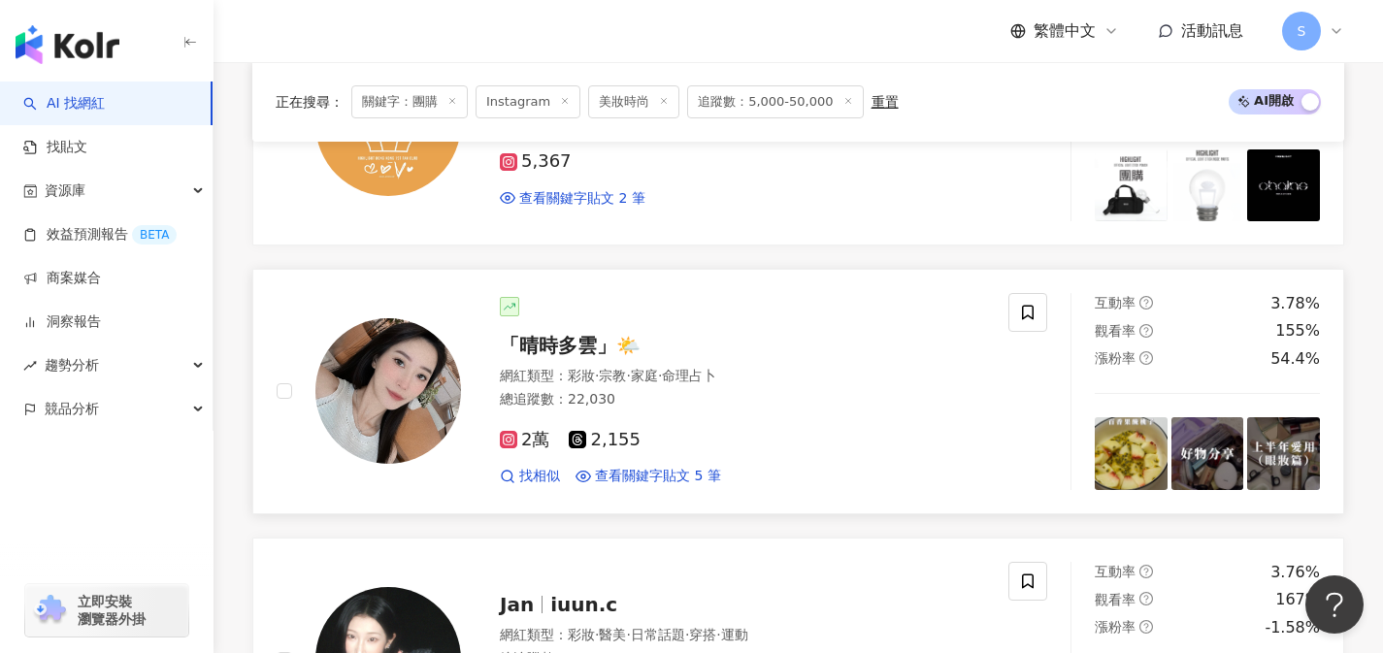
click at [714, 447] on div "2萬 2,155" at bounding box center [742, 440] width 485 height 21
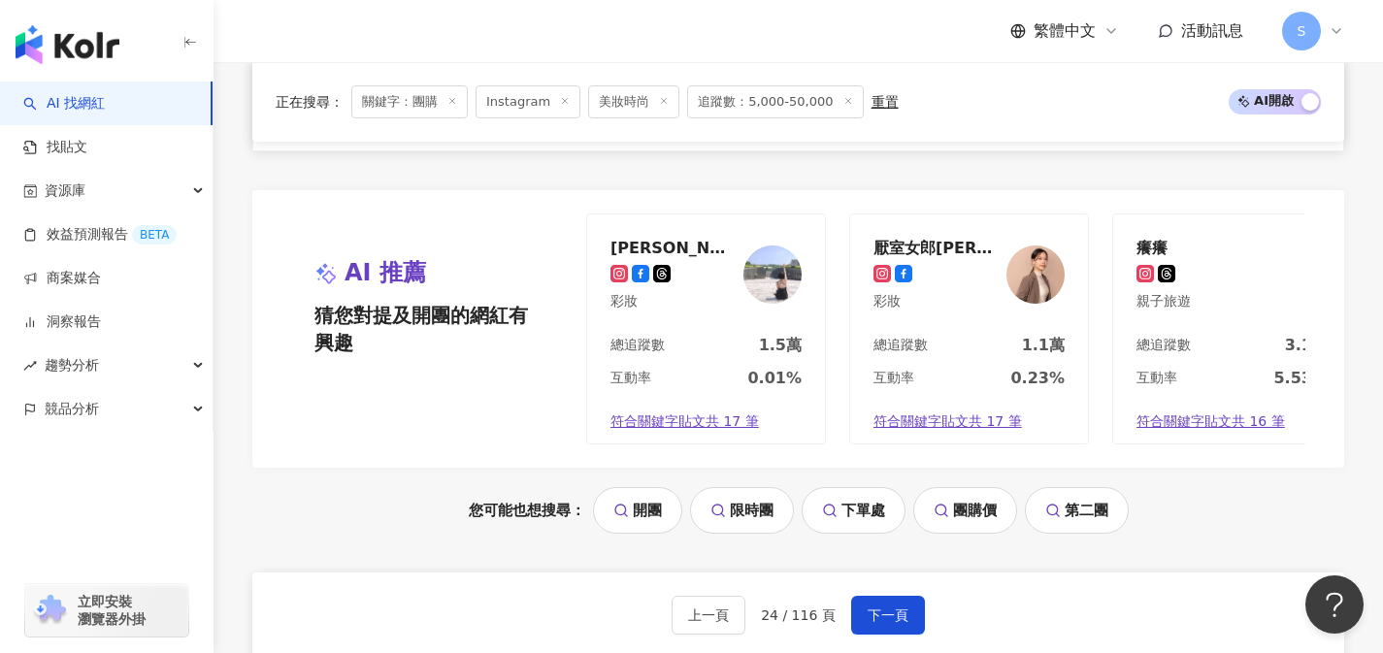
scroll to position [3931, 0]
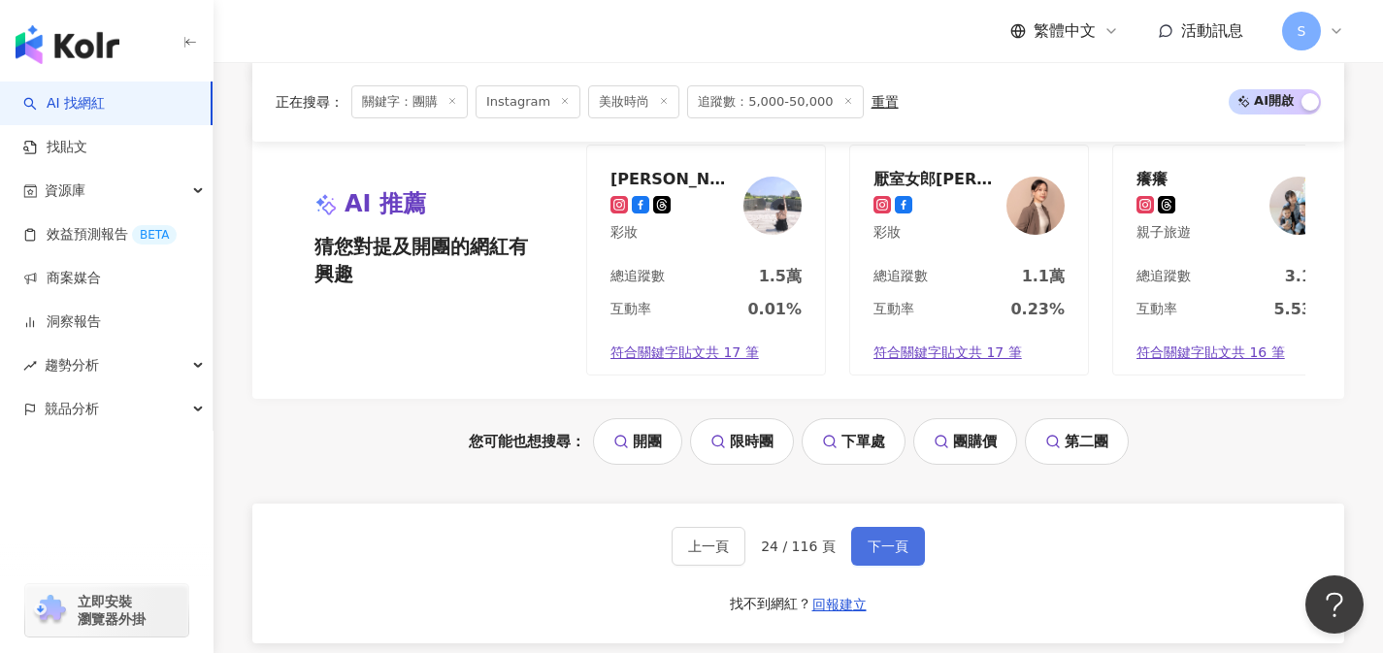
click at [898, 550] on button "下一頁" at bounding box center [888, 546] width 74 height 39
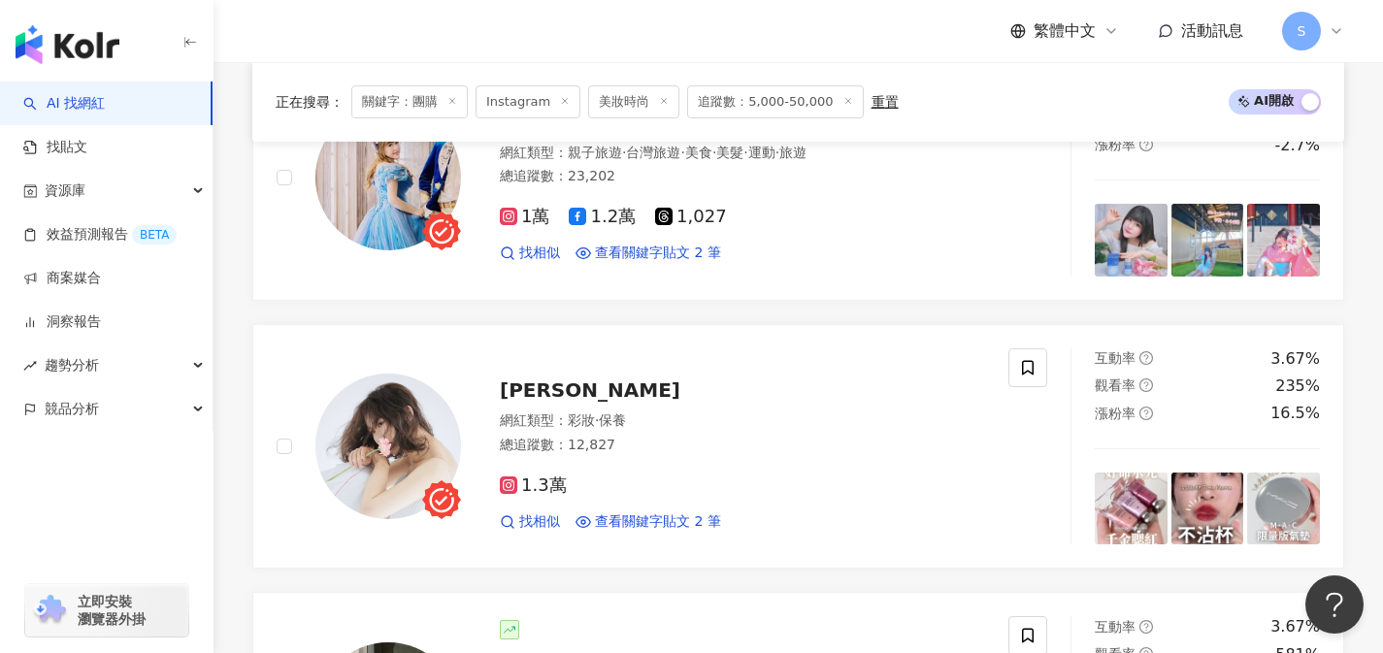
scroll to position [2259, 0]
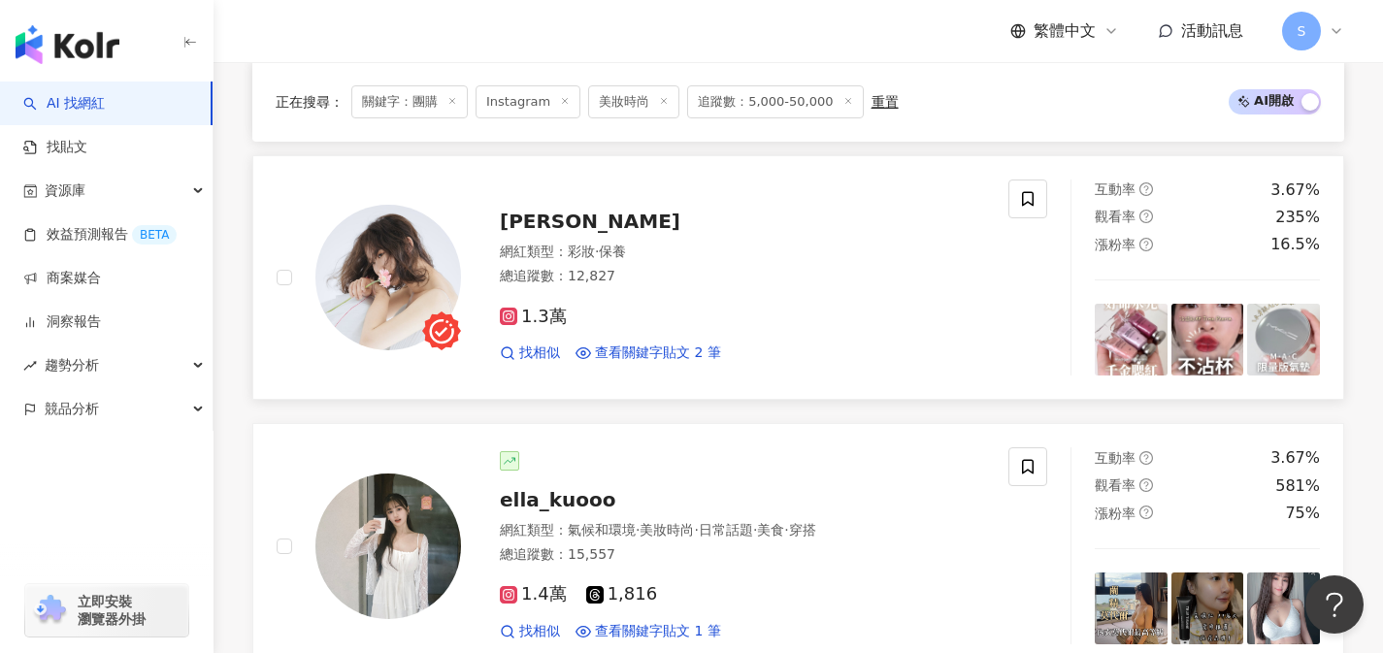
click at [689, 318] on div "1.3萬" at bounding box center [742, 317] width 485 height 21
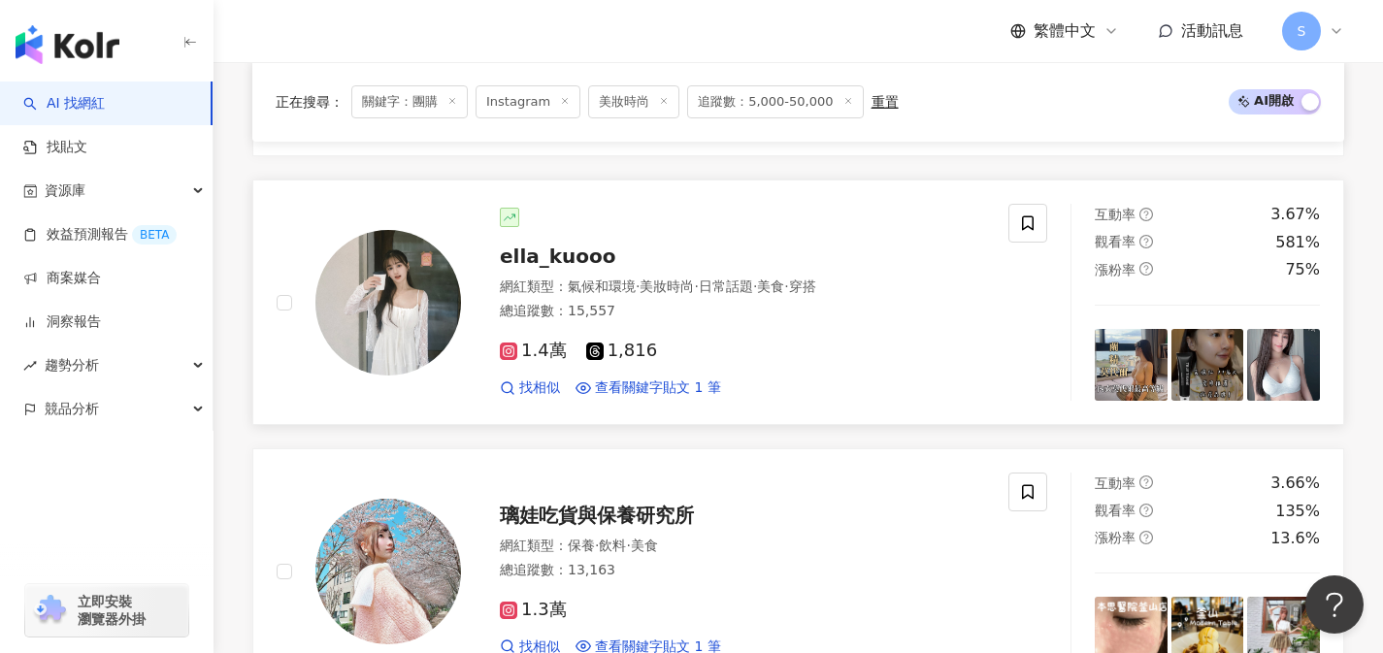
scroll to position [2505, 0]
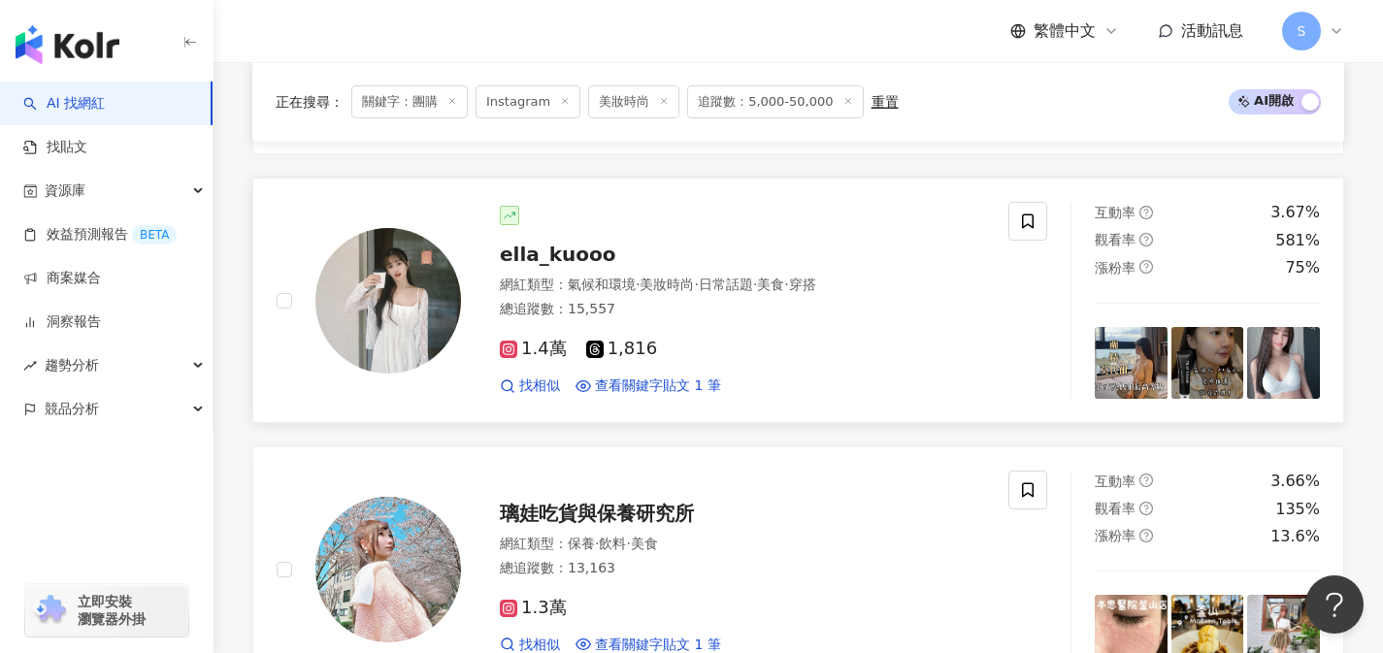
click at [682, 333] on div "1.4萬 1,816 找相似 查看關鍵字貼文 1 筆" at bounding box center [742, 359] width 485 height 72
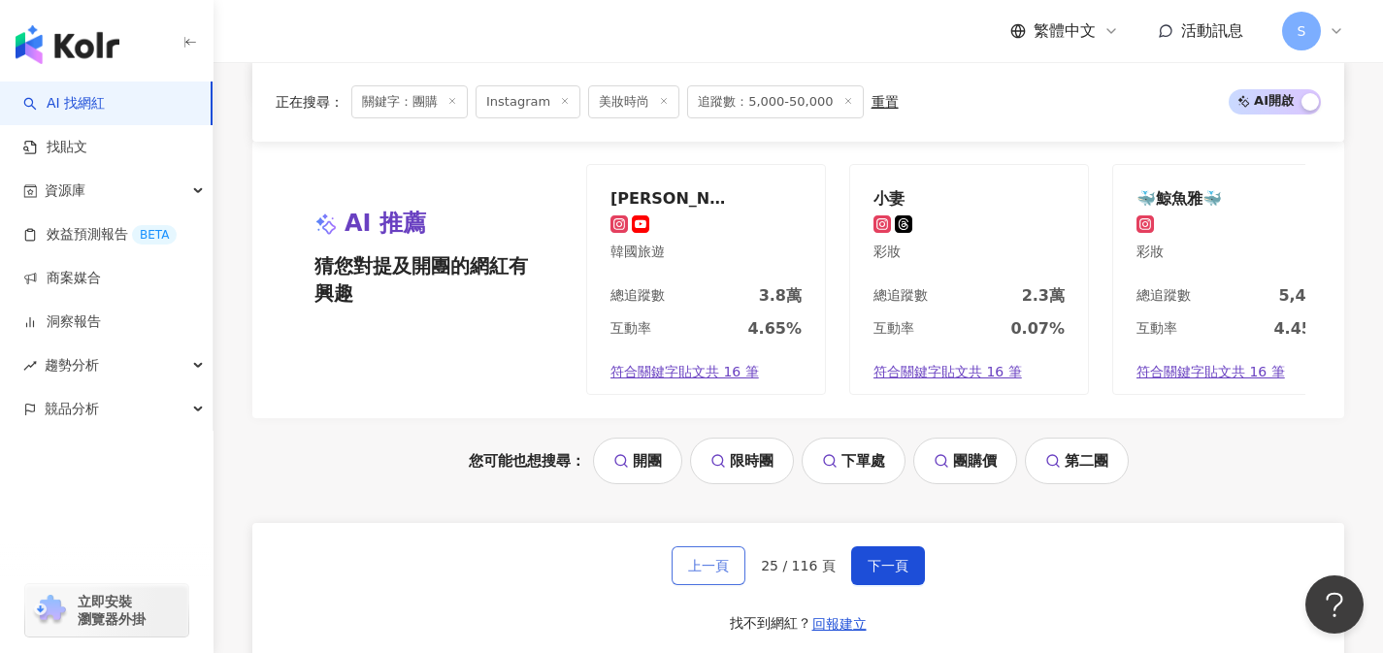
scroll to position [4061, 0]
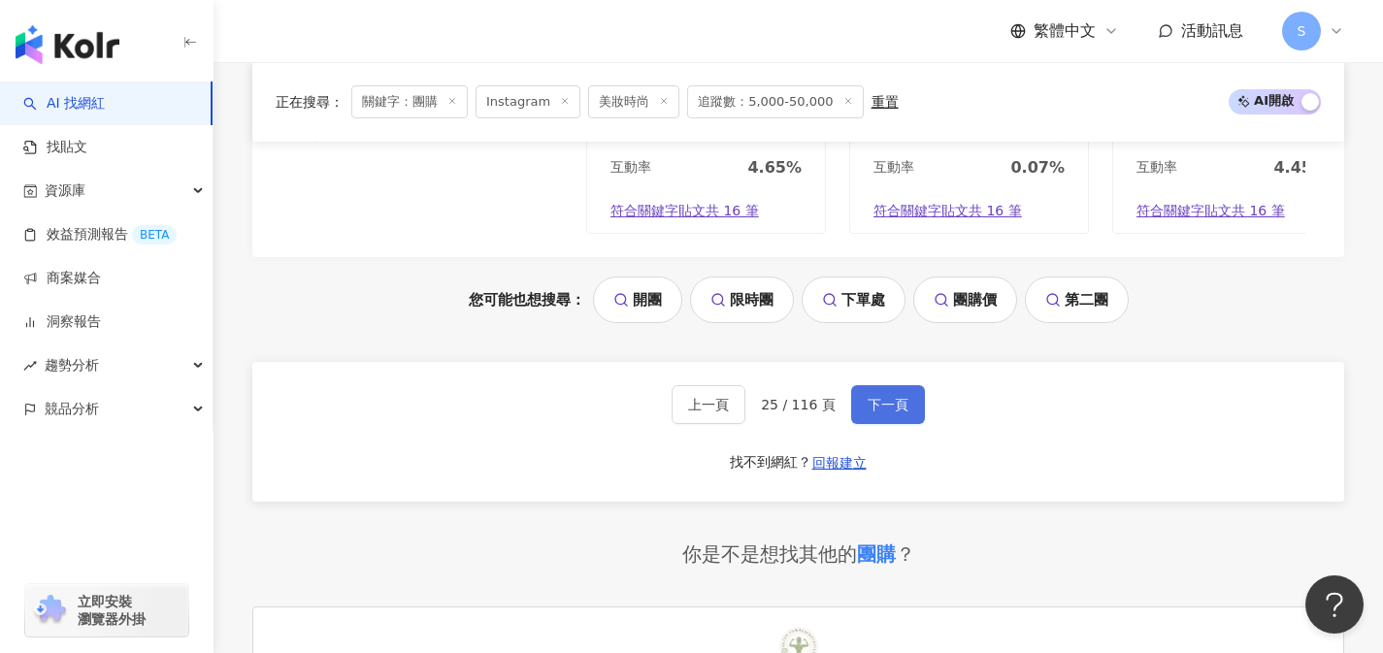
click at [868, 412] on span "下一頁" at bounding box center [888, 405] width 41 height 16
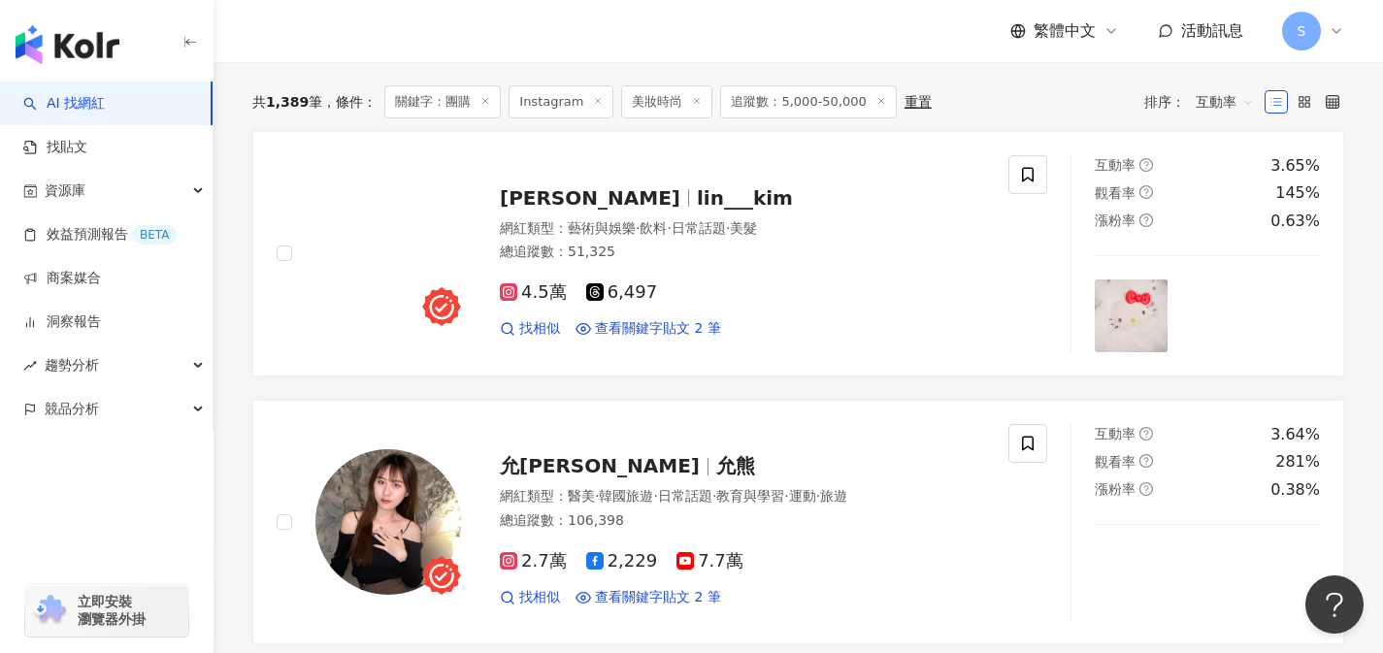
scroll to position [585, 0]
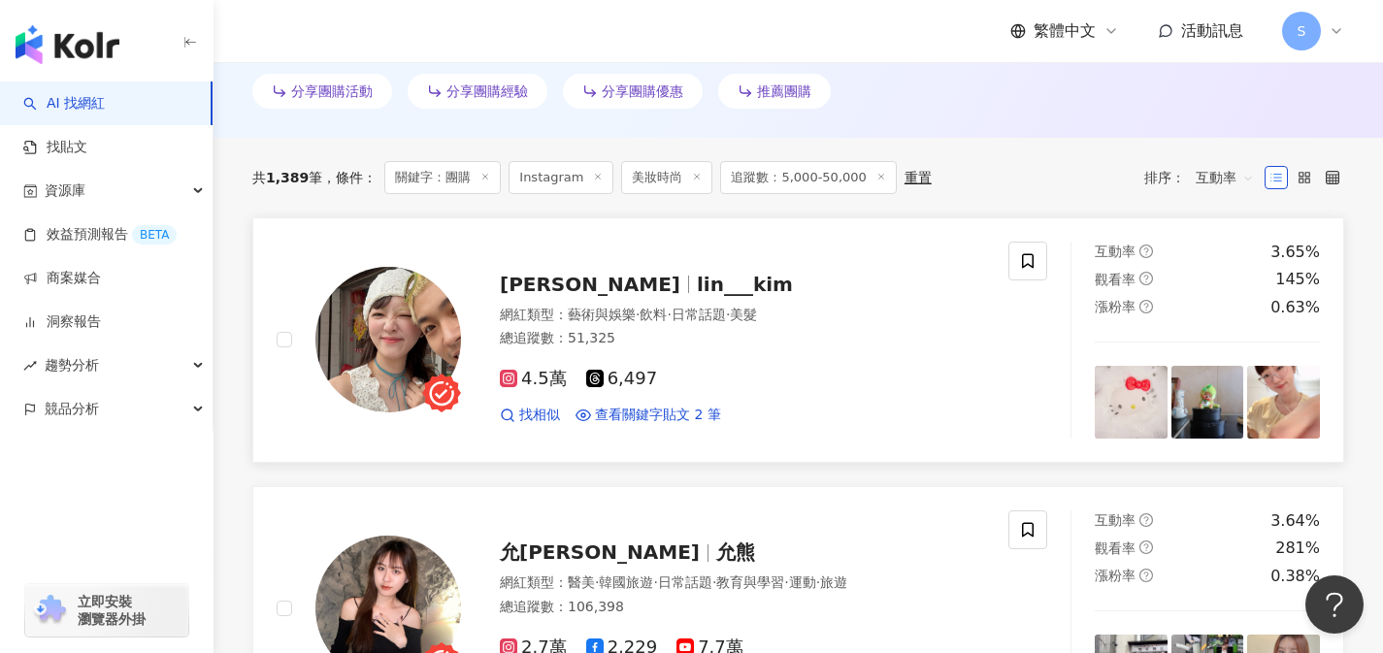
click at [695, 380] on div "4.5萬 6,497" at bounding box center [742, 379] width 485 height 21
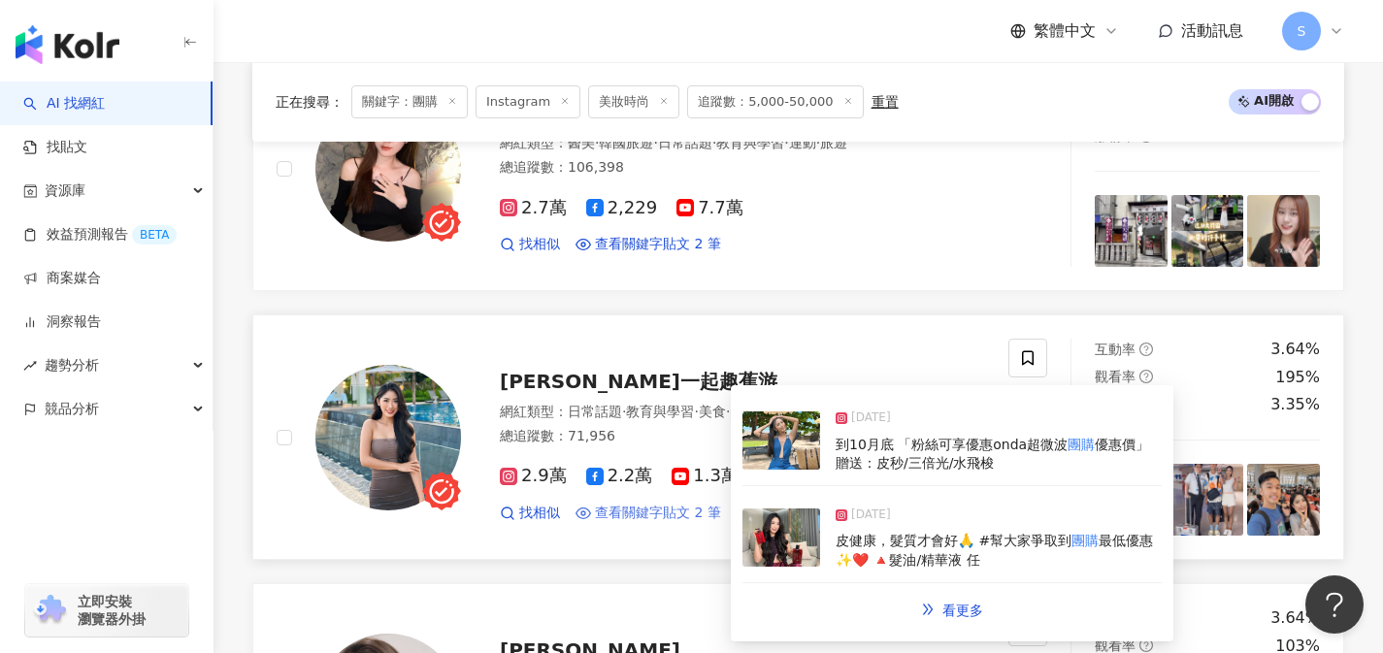
scroll to position [1095, 0]
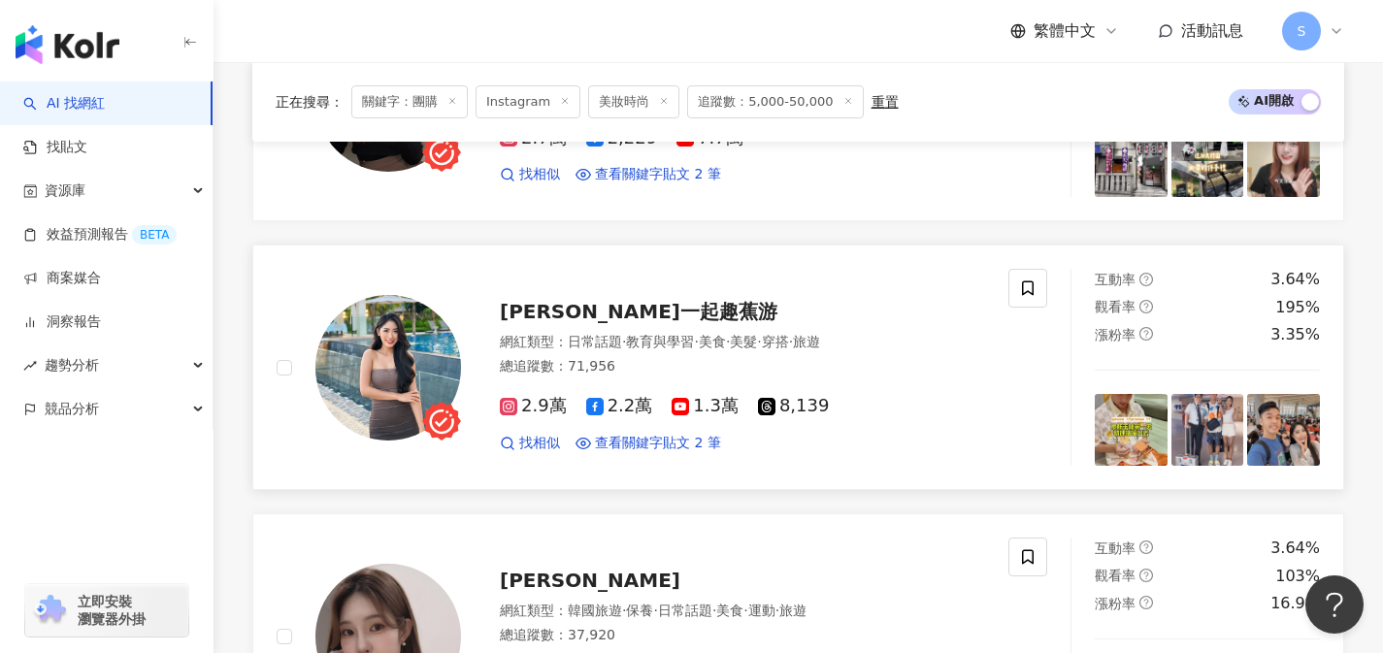
click at [671, 366] on div "總追蹤數 ： 71,956" at bounding box center [742, 366] width 485 height 19
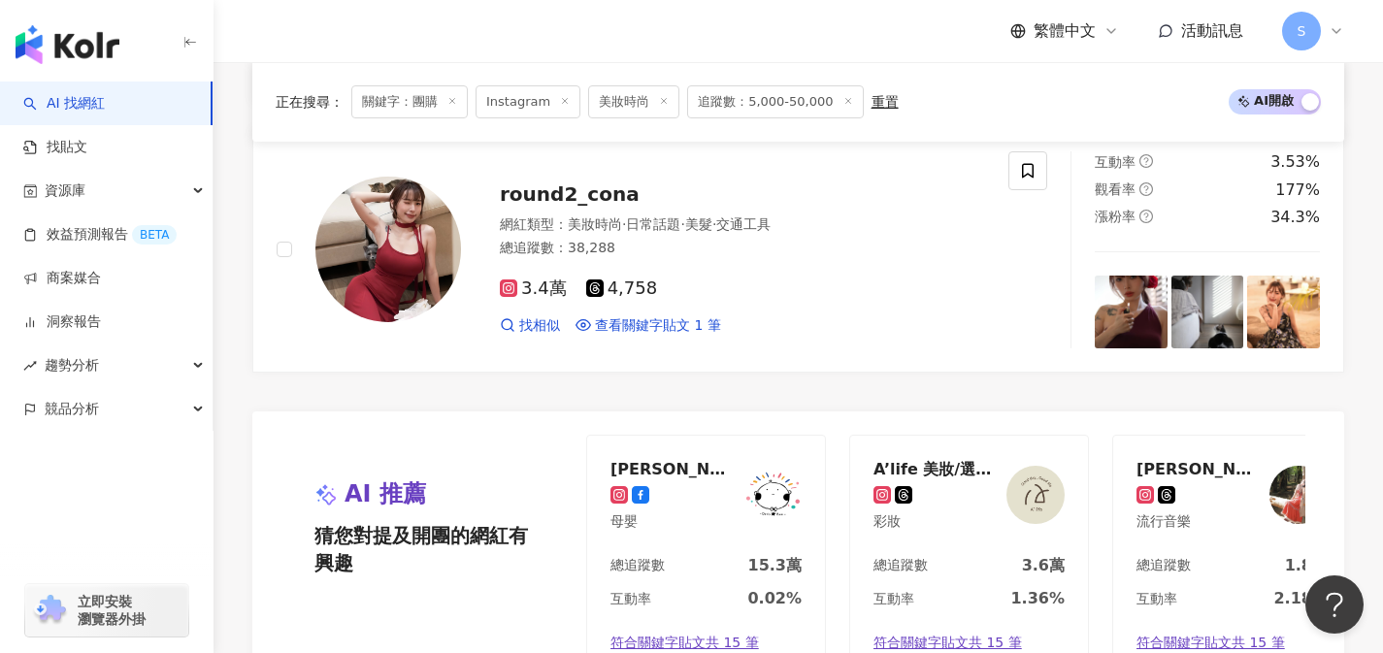
scroll to position [4146, 0]
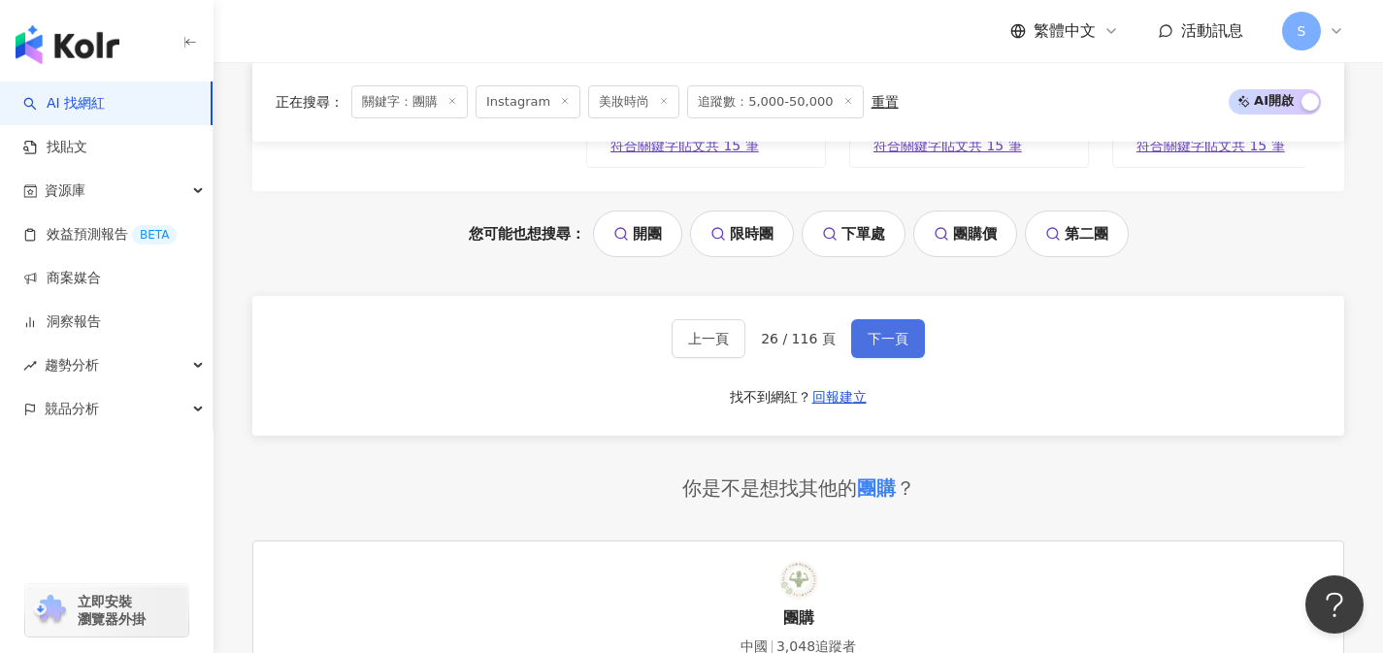
click at [890, 346] on button "下一頁" at bounding box center [888, 338] width 74 height 39
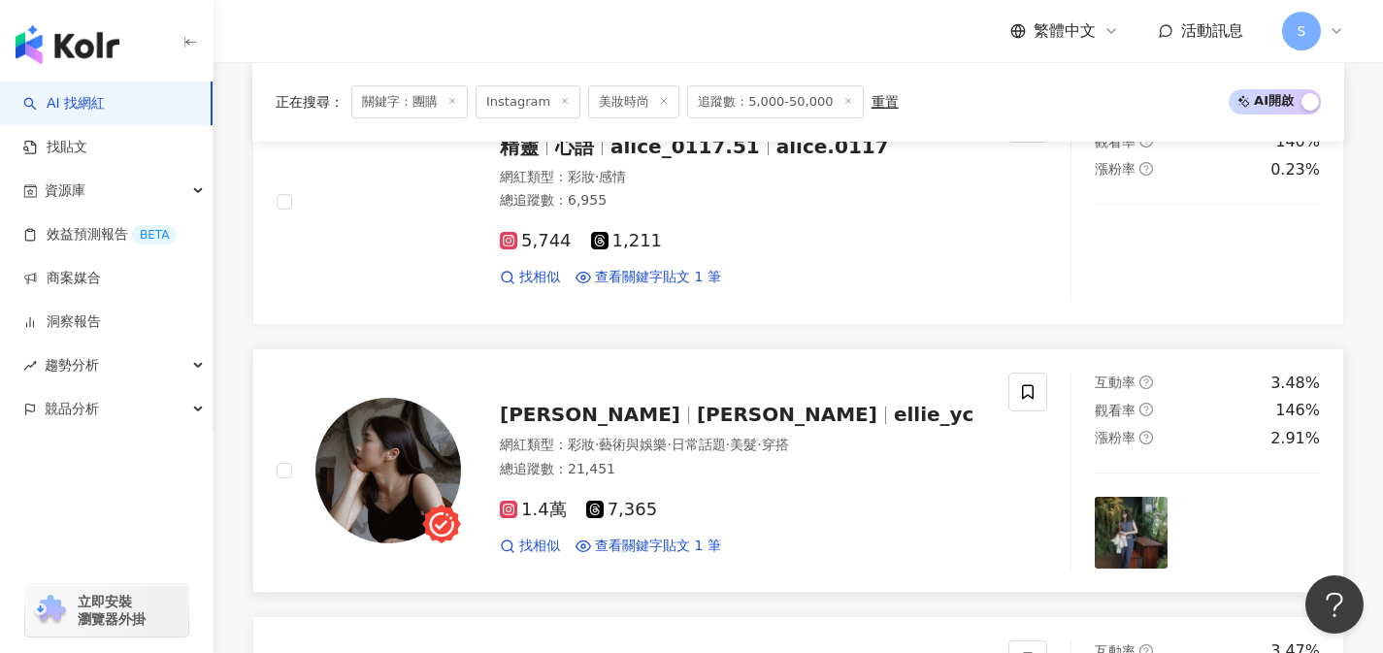
scroll to position [724, 0]
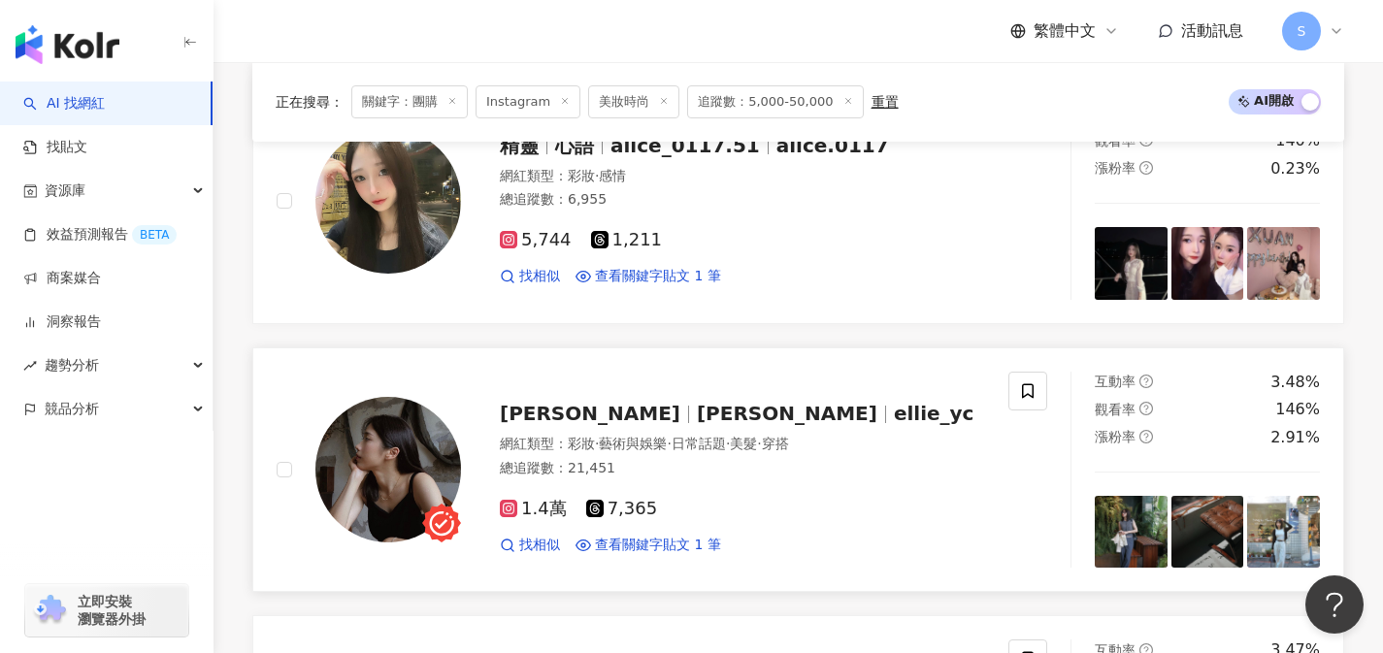
click at [736, 492] on div "1.4萬 7,365 找相似 查看關鍵字貼文 1 筆" at bounding box center [742, 519] width 485 height 72
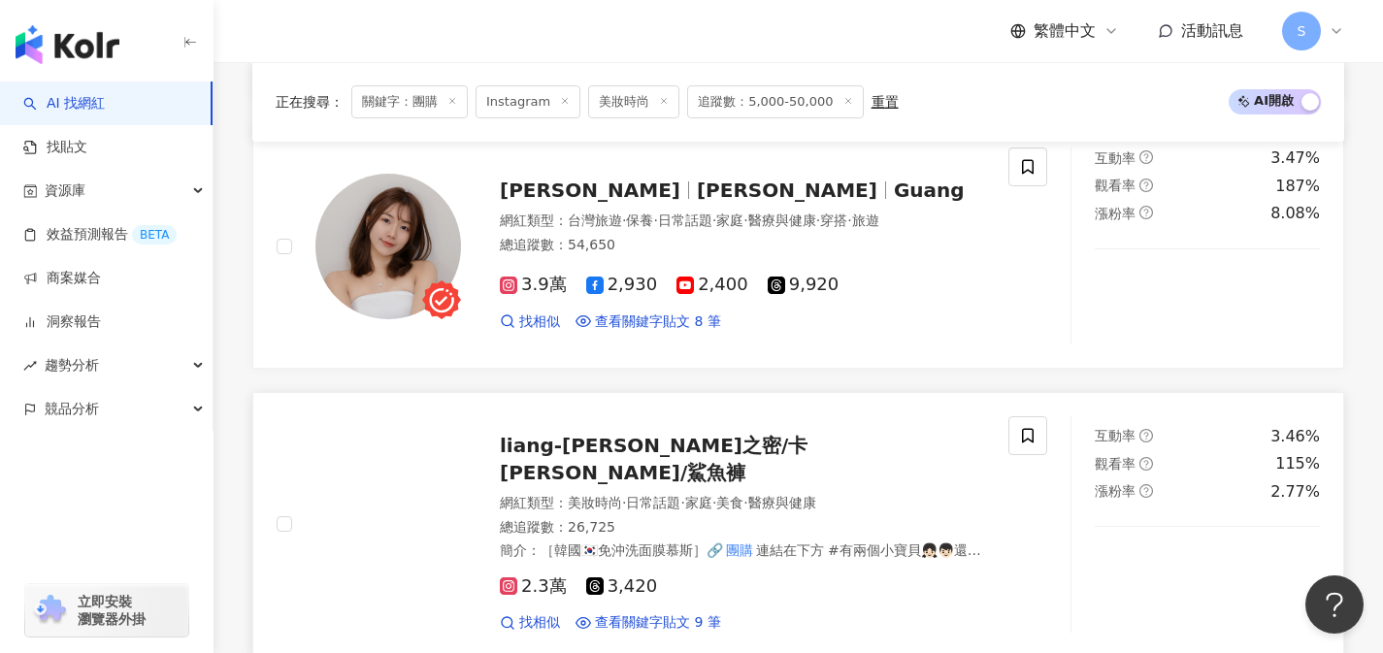
scroll to position [1567, 0]
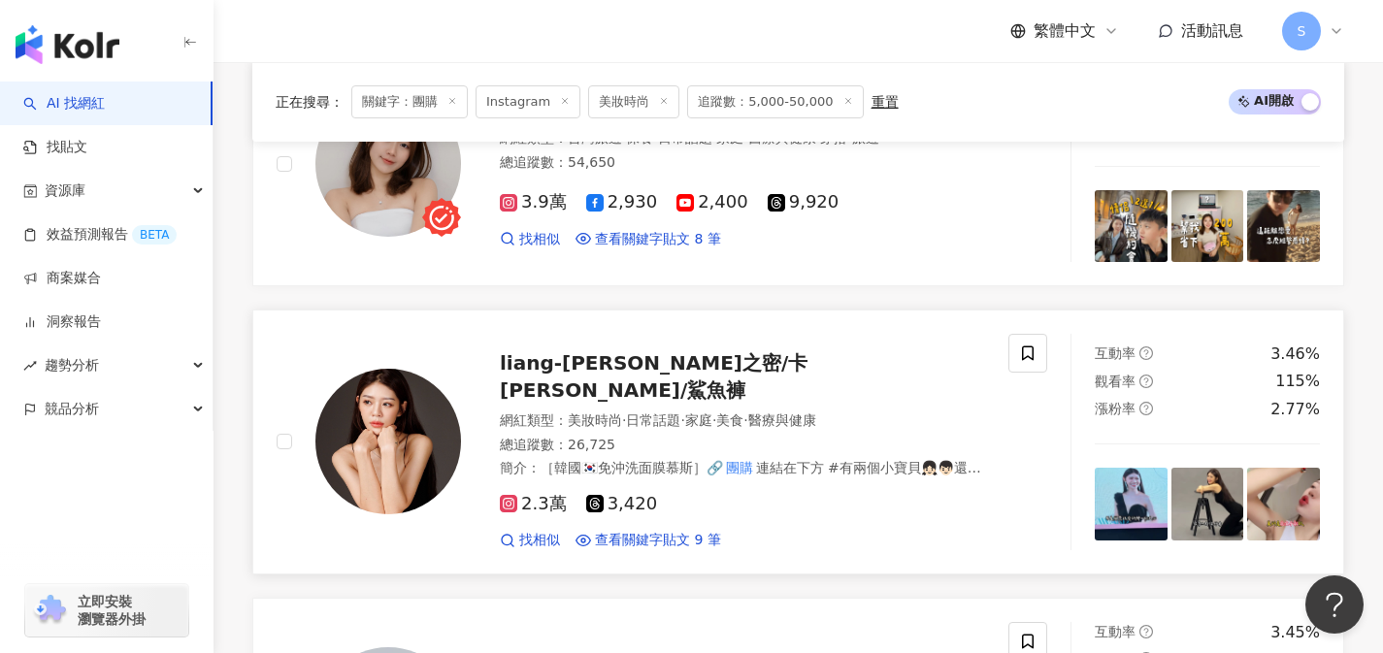
click at [705, 494] on div "2.3萬 3,420" at bounding box center [742, 504] width 485 height 21
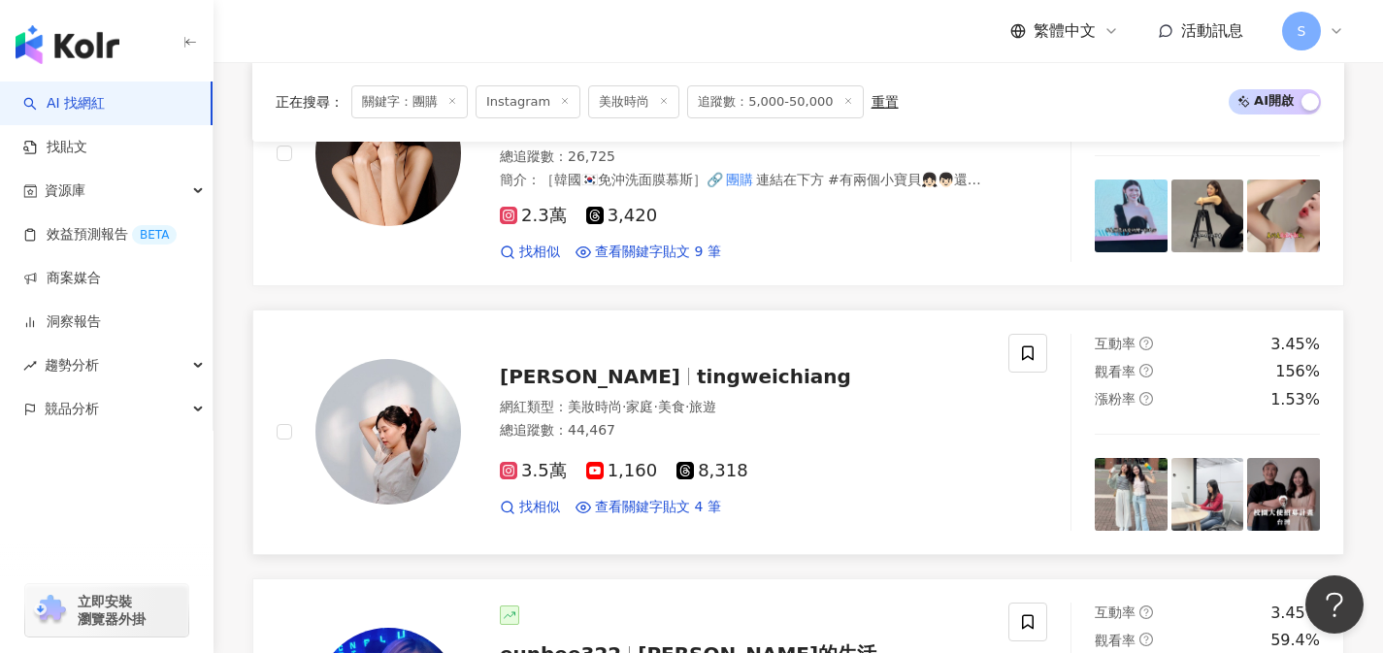
scroll to position [1870, 0]
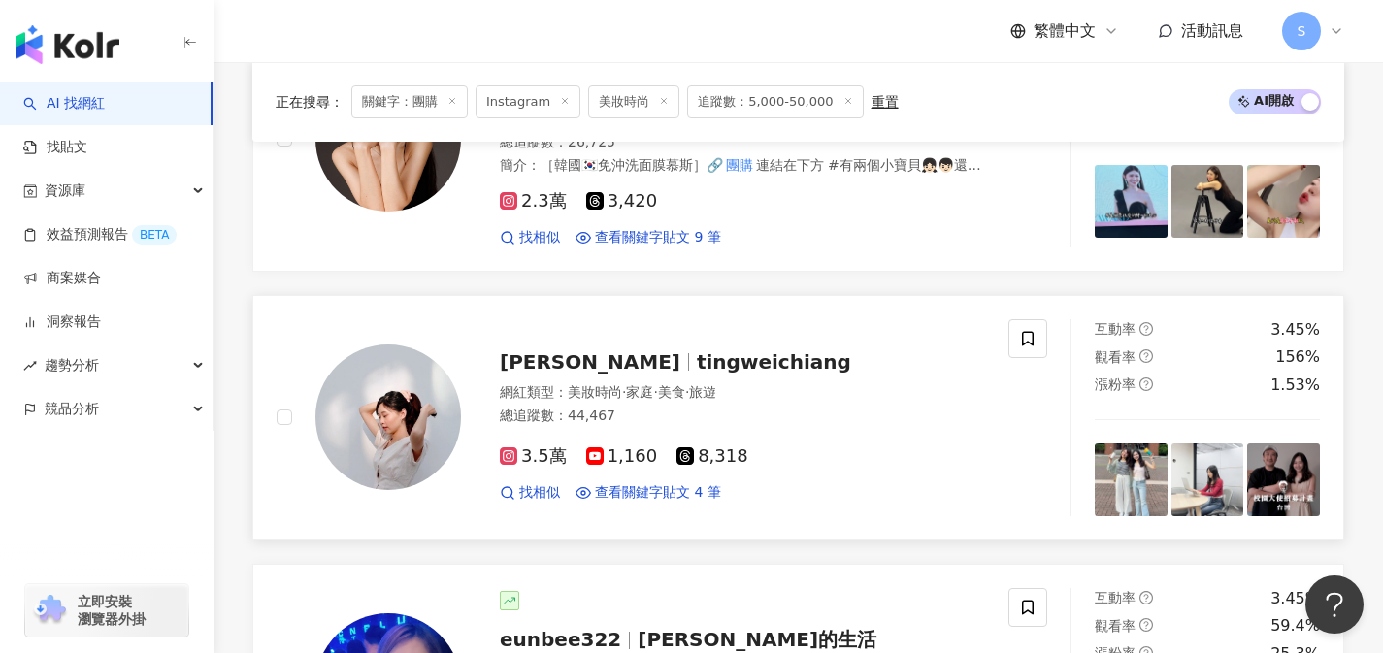
click at [658, 431] on div "3.5萬 1,160 8,318 找相似 查看關鍵字貼文 4 筆" at bounding box center [742, 467] width 485 height 72
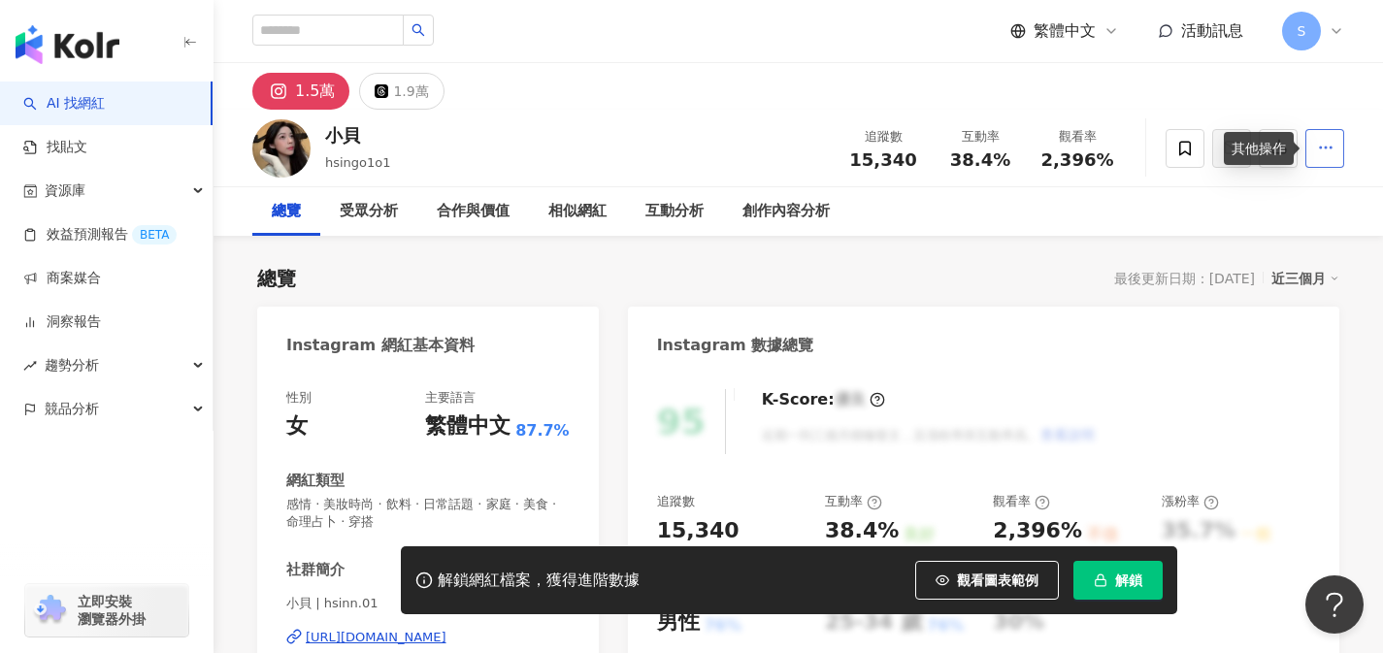
click at [1319, 154] on icon "button" at bounding box center [1325, 147] width 17 height 17
click at [1277, 191] on span "查看合作資訊" at bounding box center [1288, 194] width 82 height 21
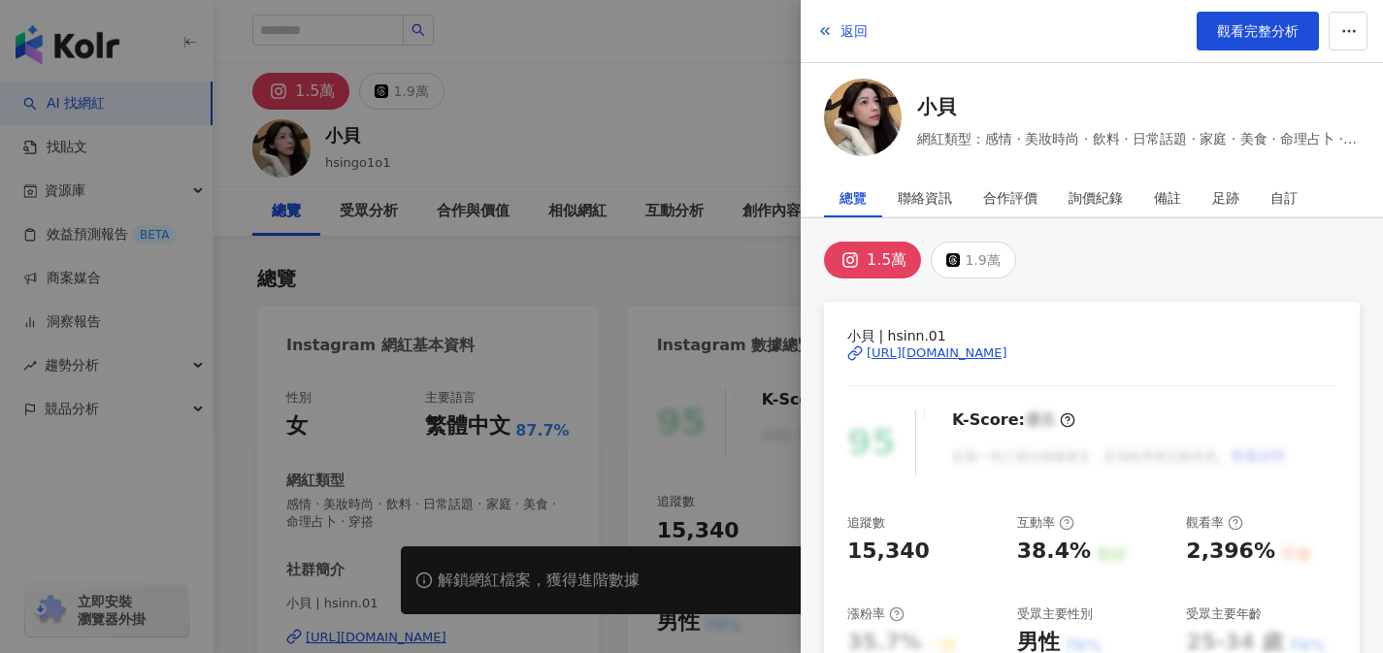
click at [755, 104] on div at bounding box center [691, 326] width 1383 height 653
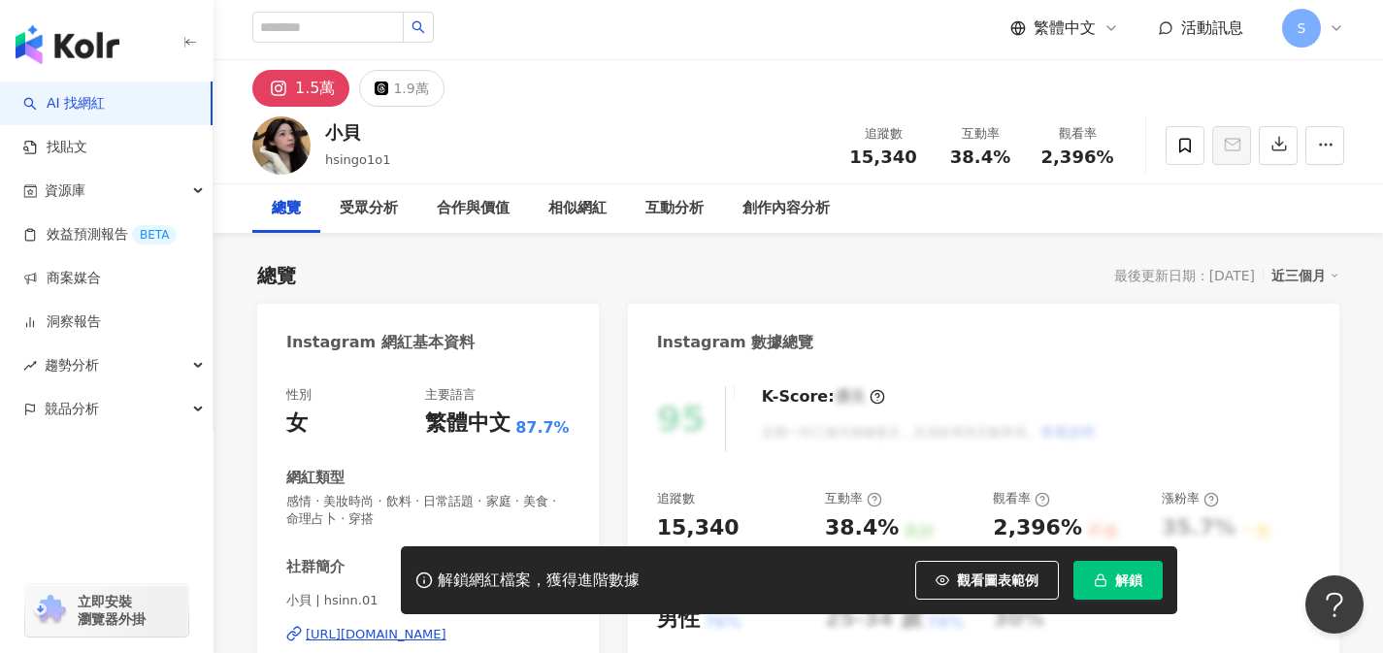
scroll to position [4, 0]
click at [417, 83] on div "1.9萬" at bounding box center [410, 87] width 35 height 27
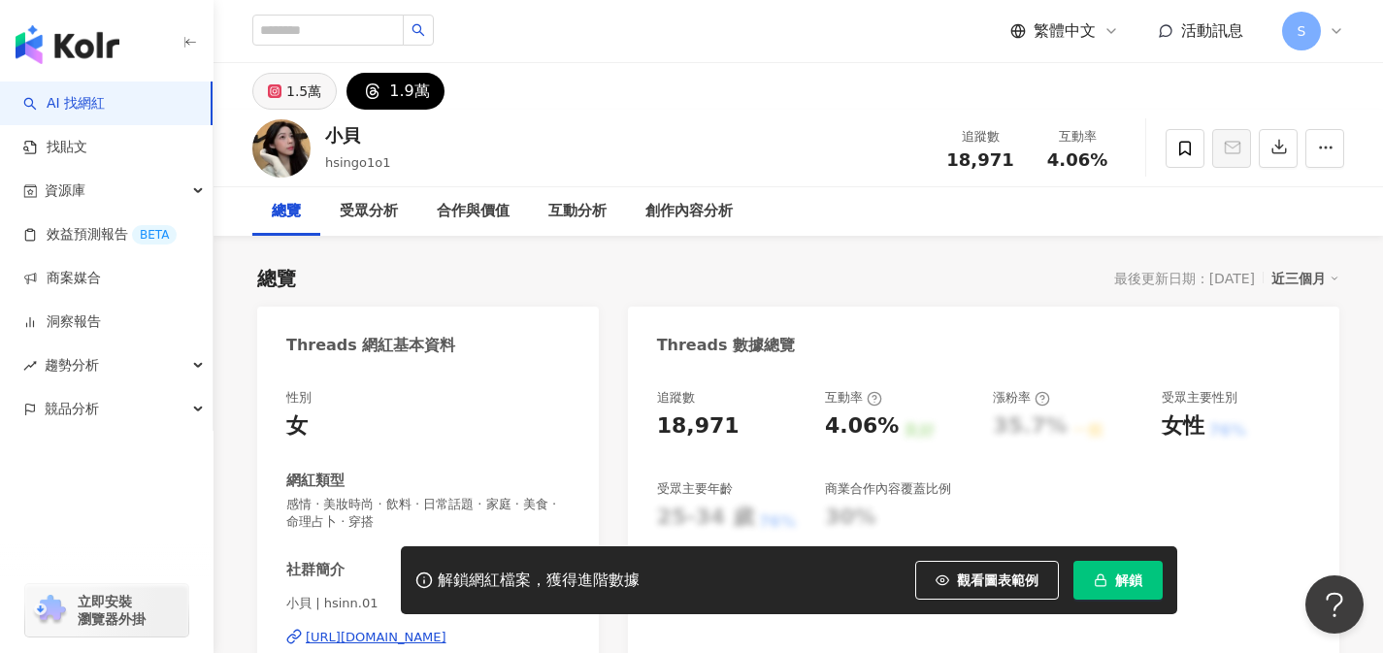
click at [309, 100] on div "1.5萬" at bounding box center [303, 91] width 35 height 27
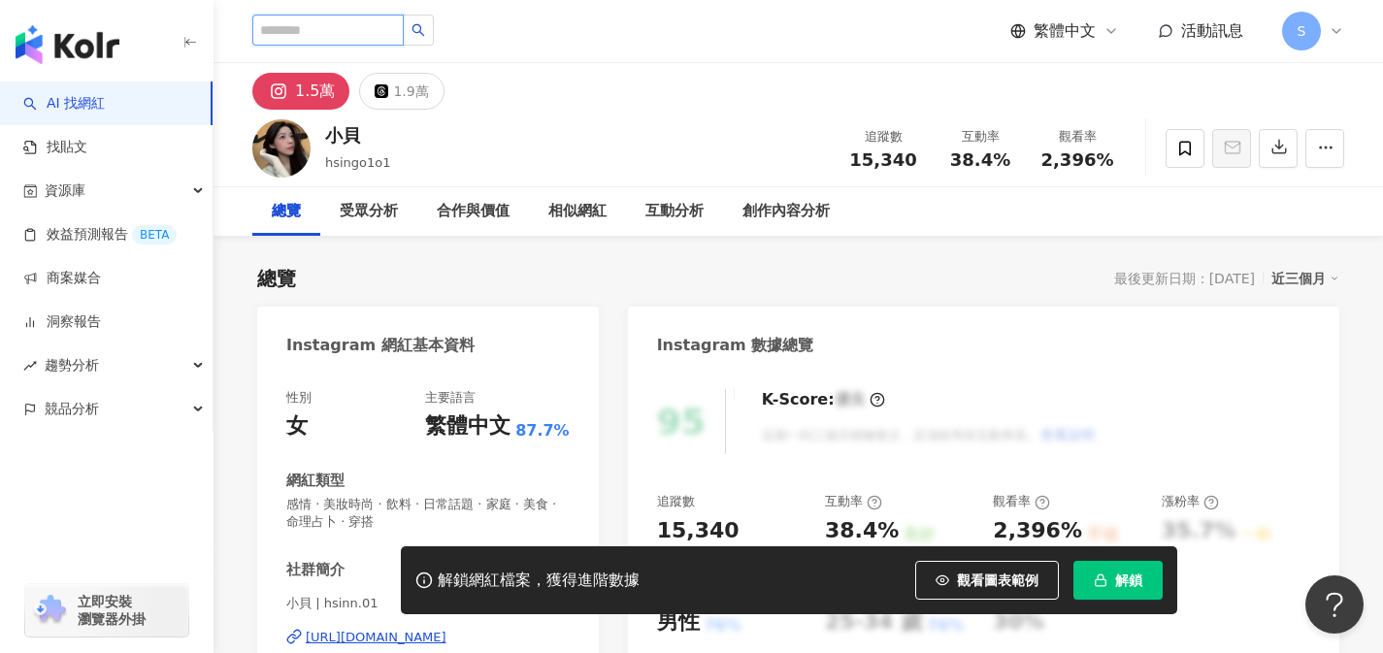
click at [386, 24] on input "search" at bounding box center [327, 30] width 151 height 31
paste input "*********"
type input "*********"
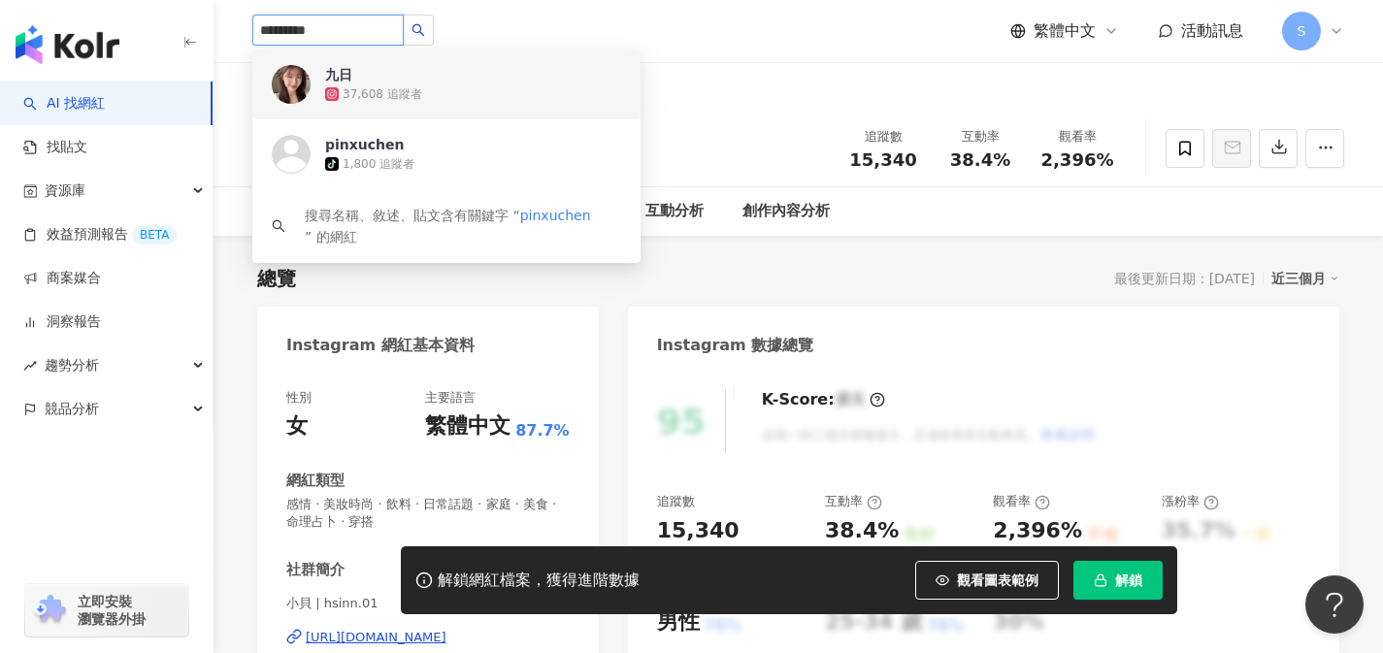
click at [398, 77] on span "九日" at bounding box center [388, 74] width 126 height 19
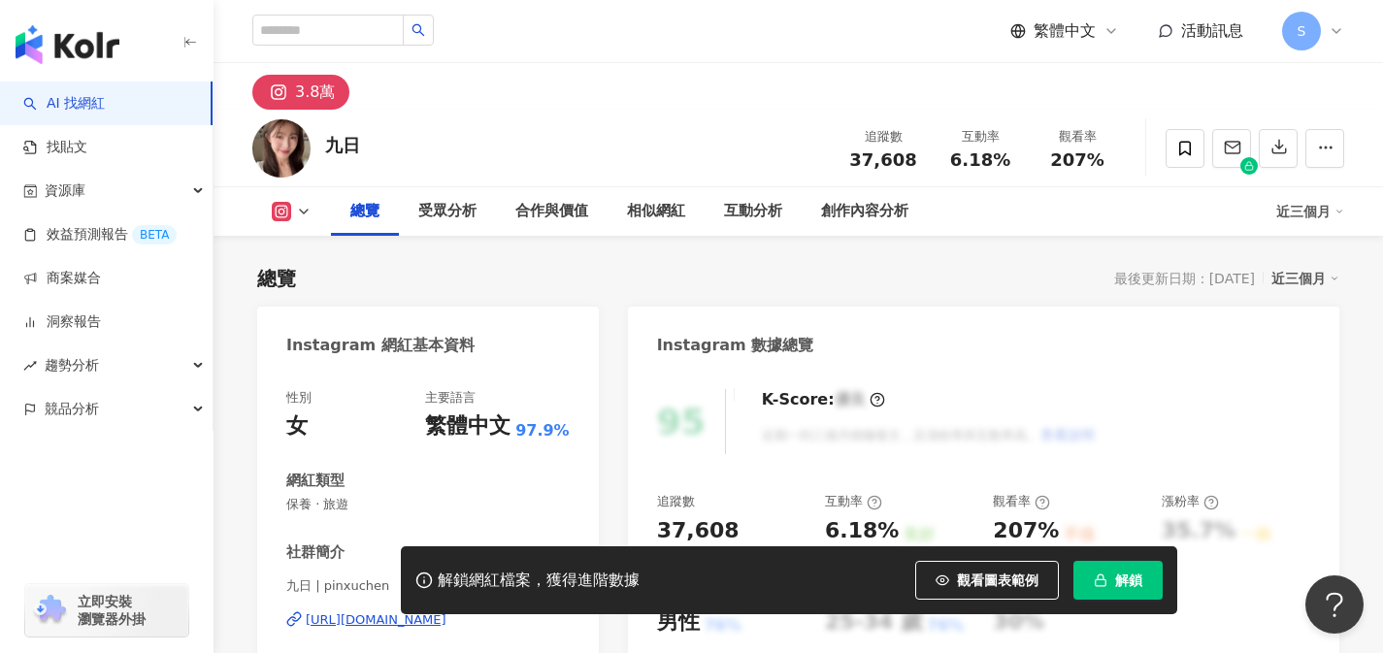
scroll to position [189, 0]
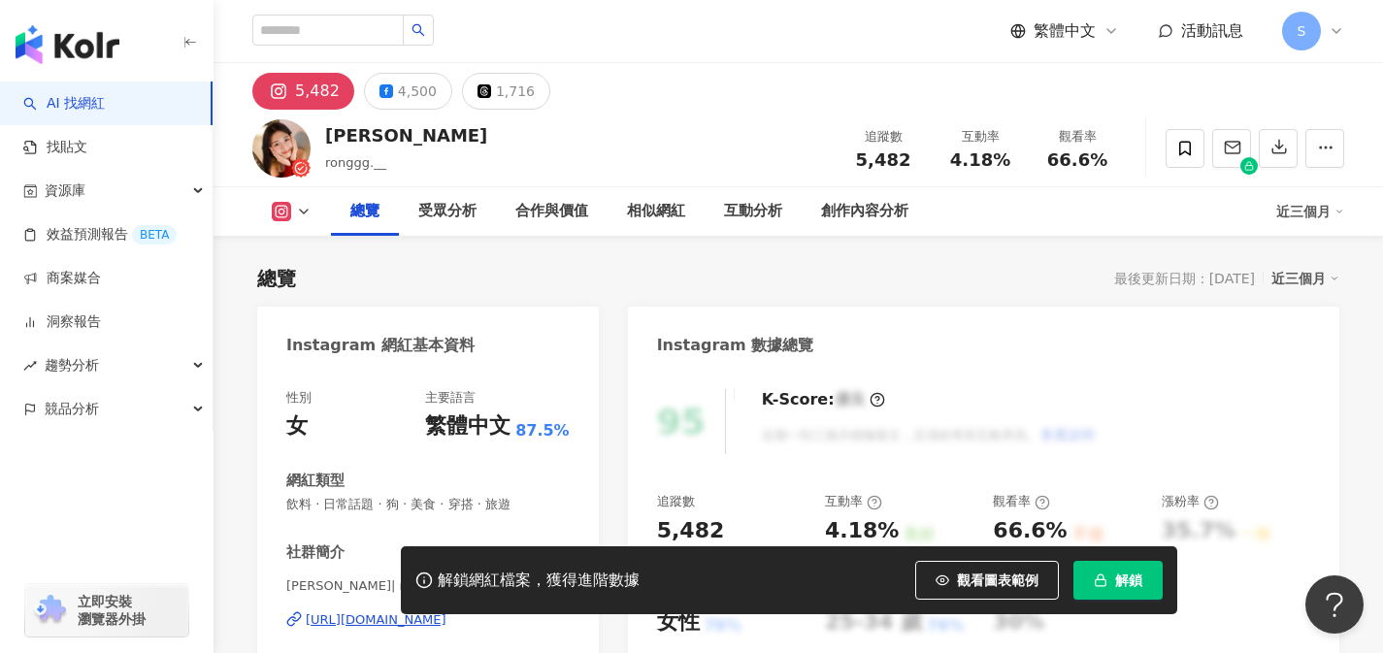
scroll to position [164, 0]
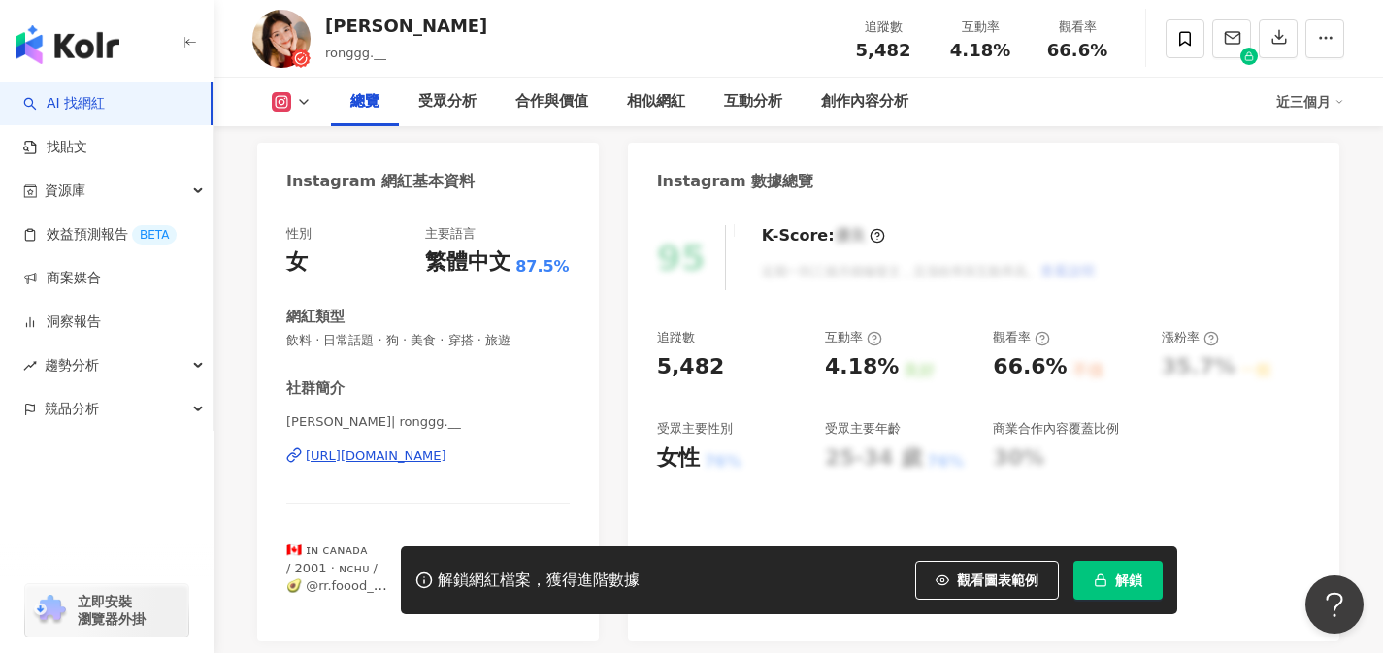
click at [446, 460] on div "https://www.instagram.com/ronggg.__/" at bounding box center [376, 455] width 141 height 17
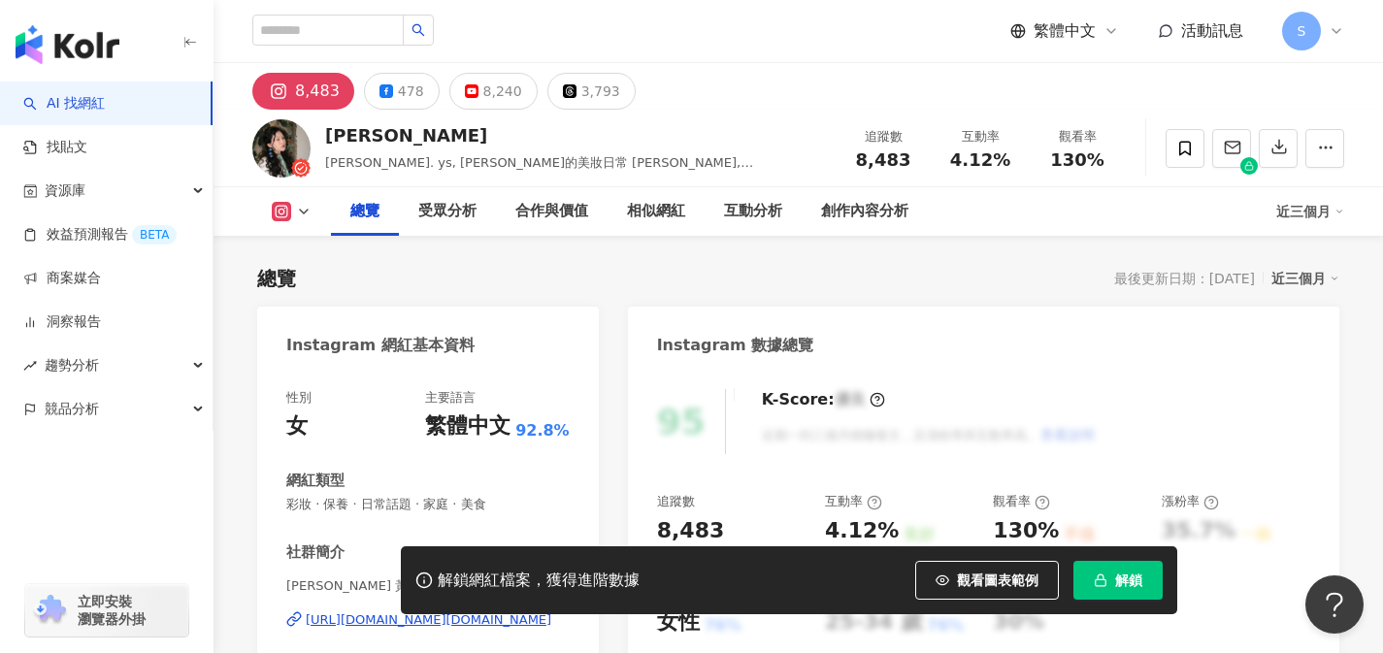
click at [474, 611] on div "https://www.instagram.com/huang.ys/" at bounding box center [429, 619] width 246 height 17
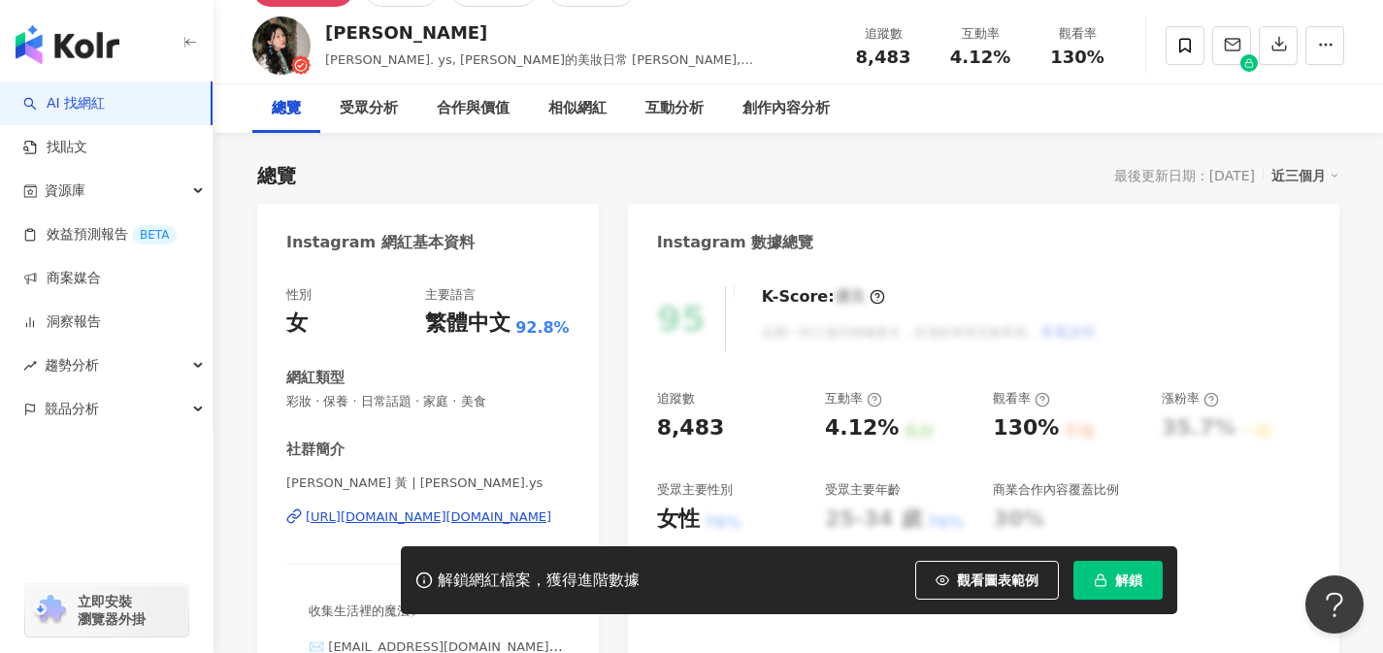
scroll to position [172, 0]
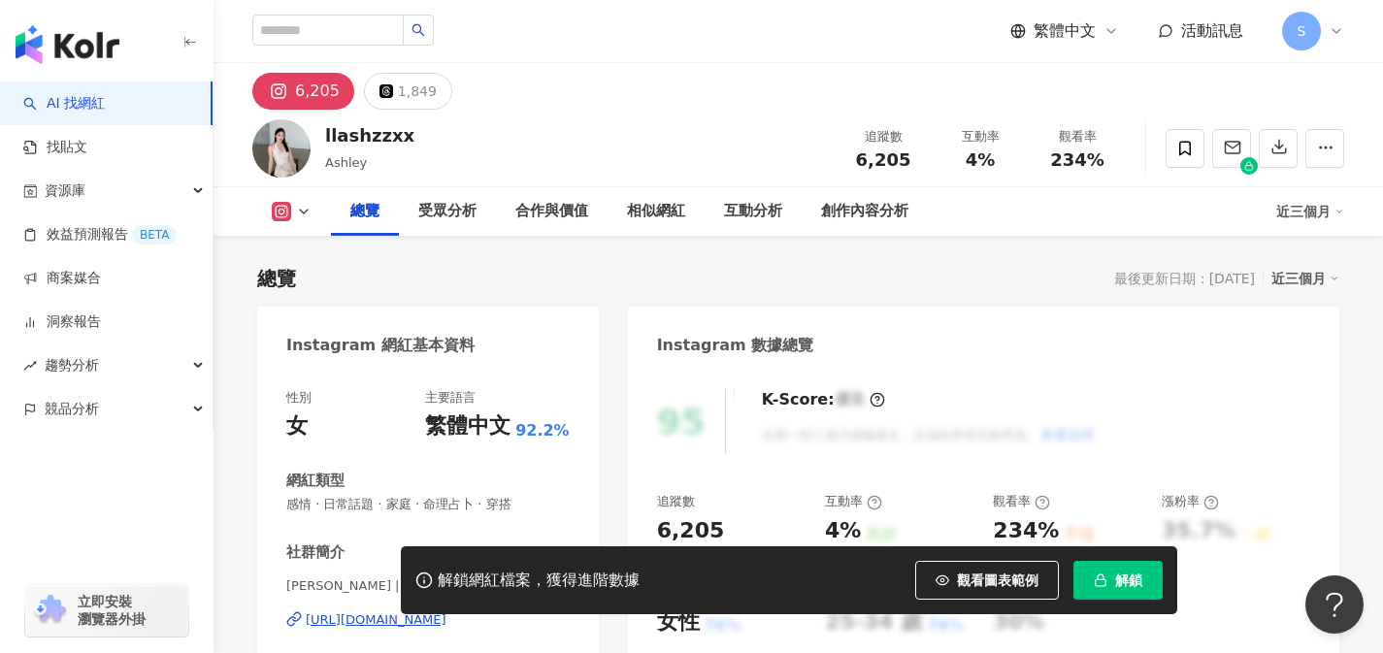
scroll to position [289, 0]
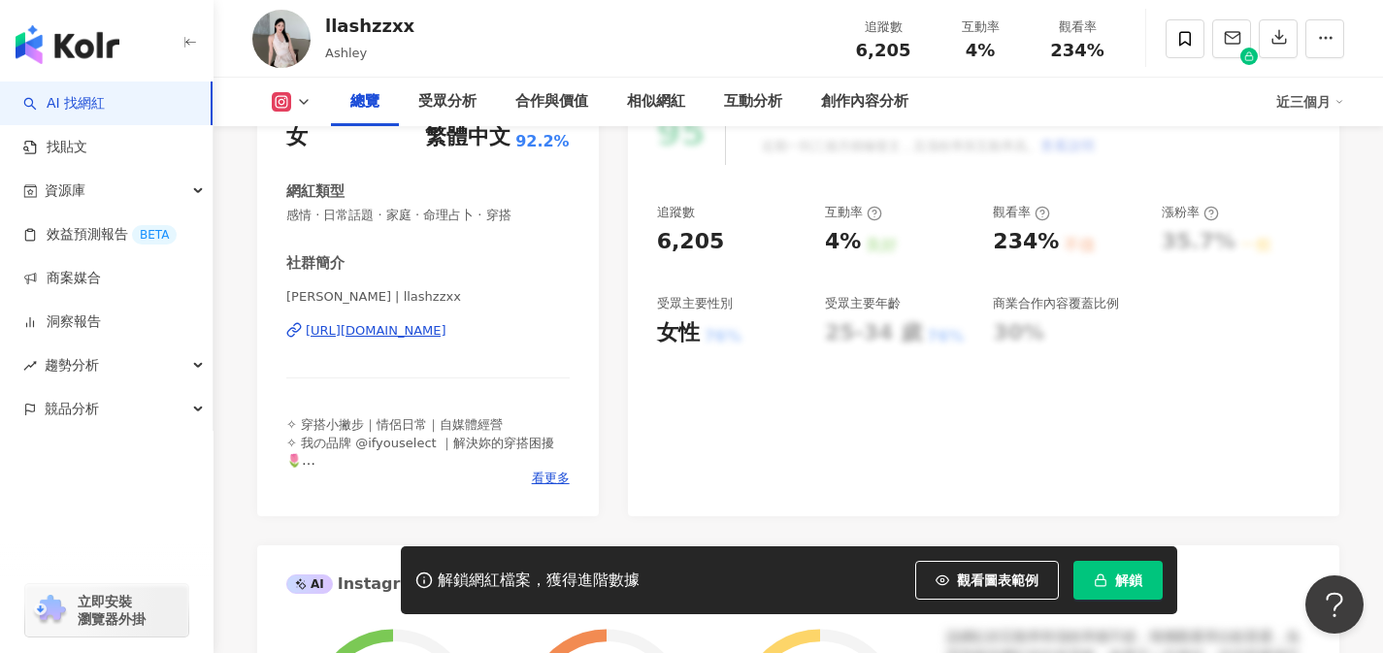
click at [446, 336] on div "https://www.instagram.com/llashzzxx/" at bounding box center [376, 330] width 141 height 17
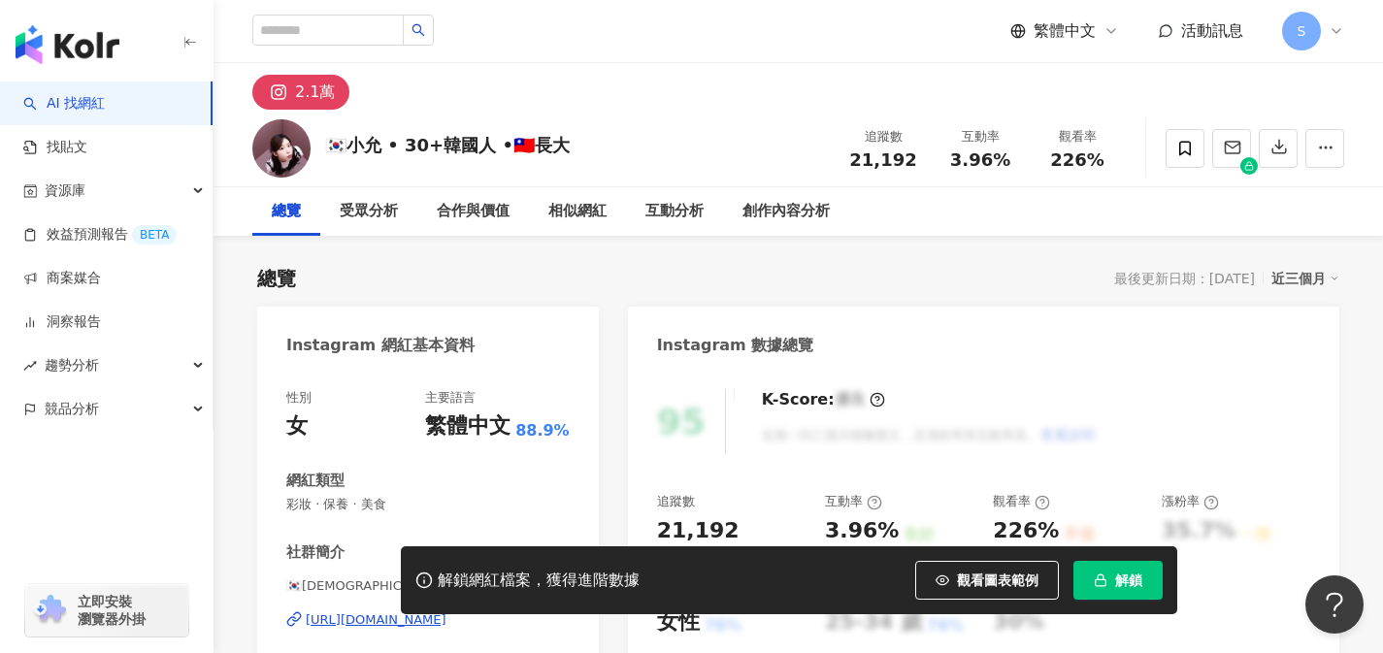
click at [446, 611] on div "[URL][DOMAIN_NAME]" at bounding box center [376, 619] width 141 height 17
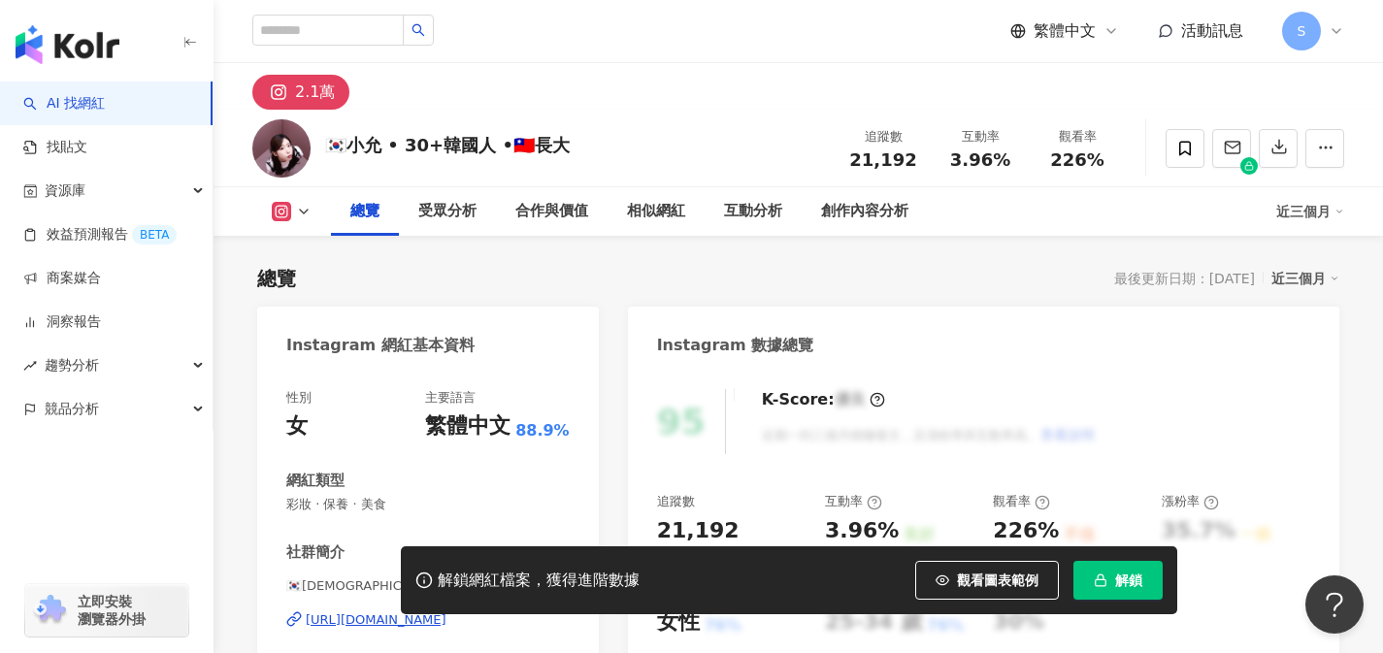
scroll to position [167, 0]
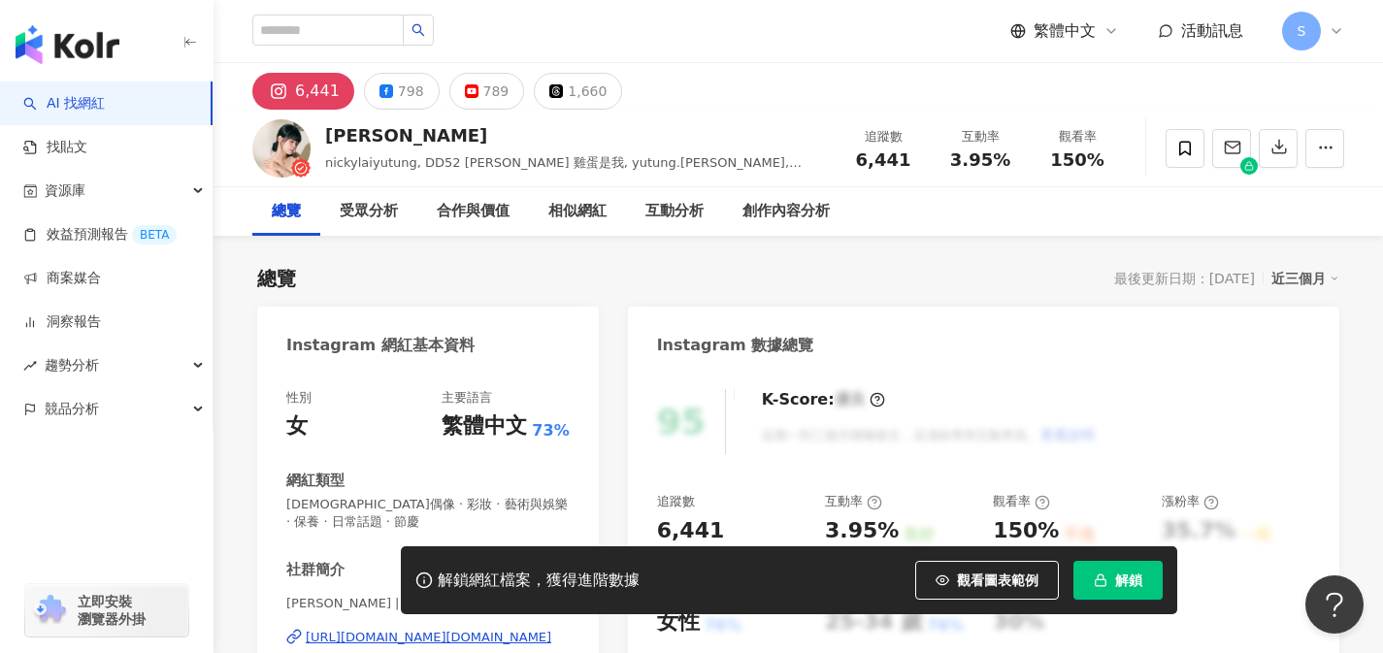
scroll to position [150, 0]
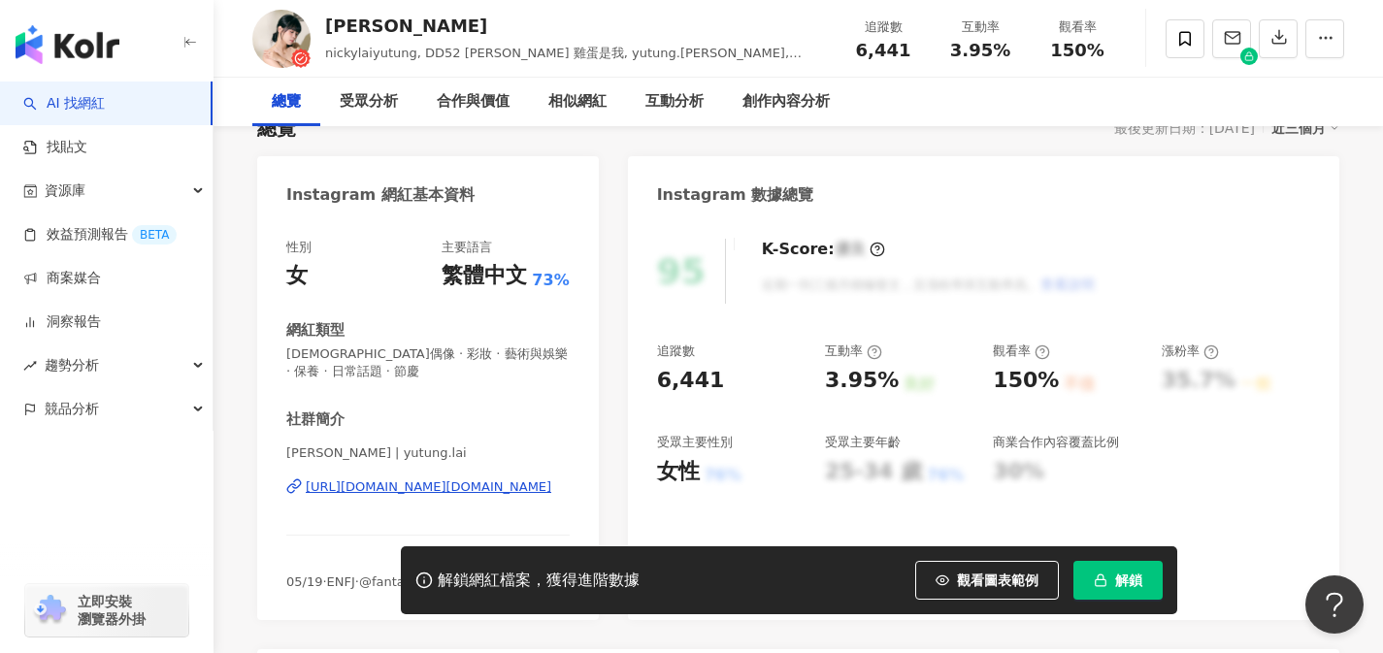
click at [504, 488] on div "https://www.instagram.com/yutung.lai/" at bounding box center [429, 486] width 246 height 17
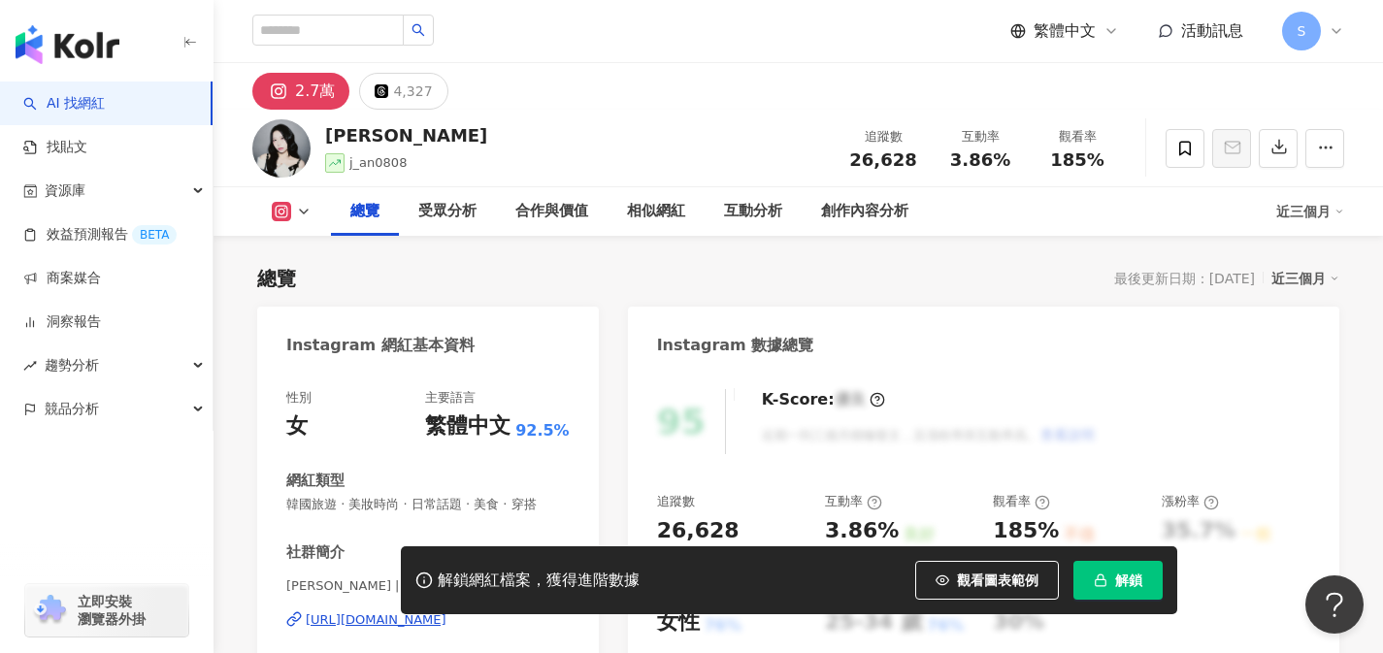
click at [446, 611] on div "[URL][DOMAIN_NAME]" at bounding box center [376, 619] width 141 height 17
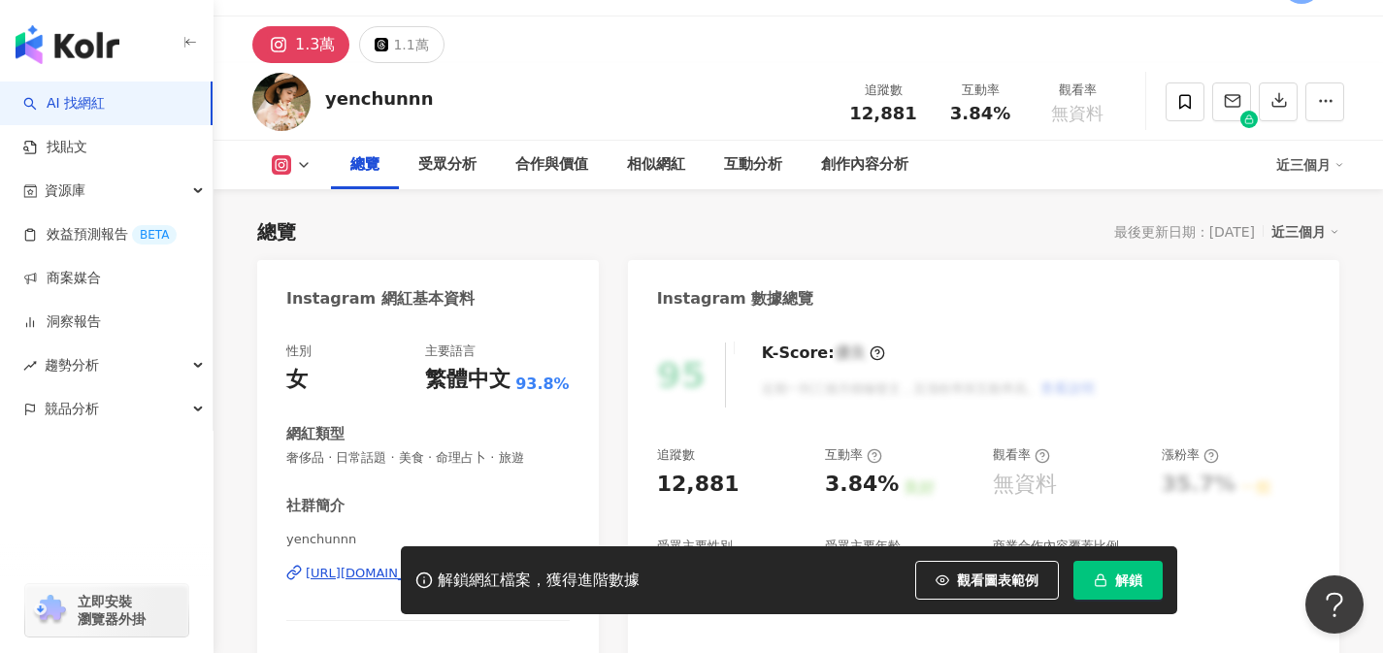
scroll to position [134, 0]
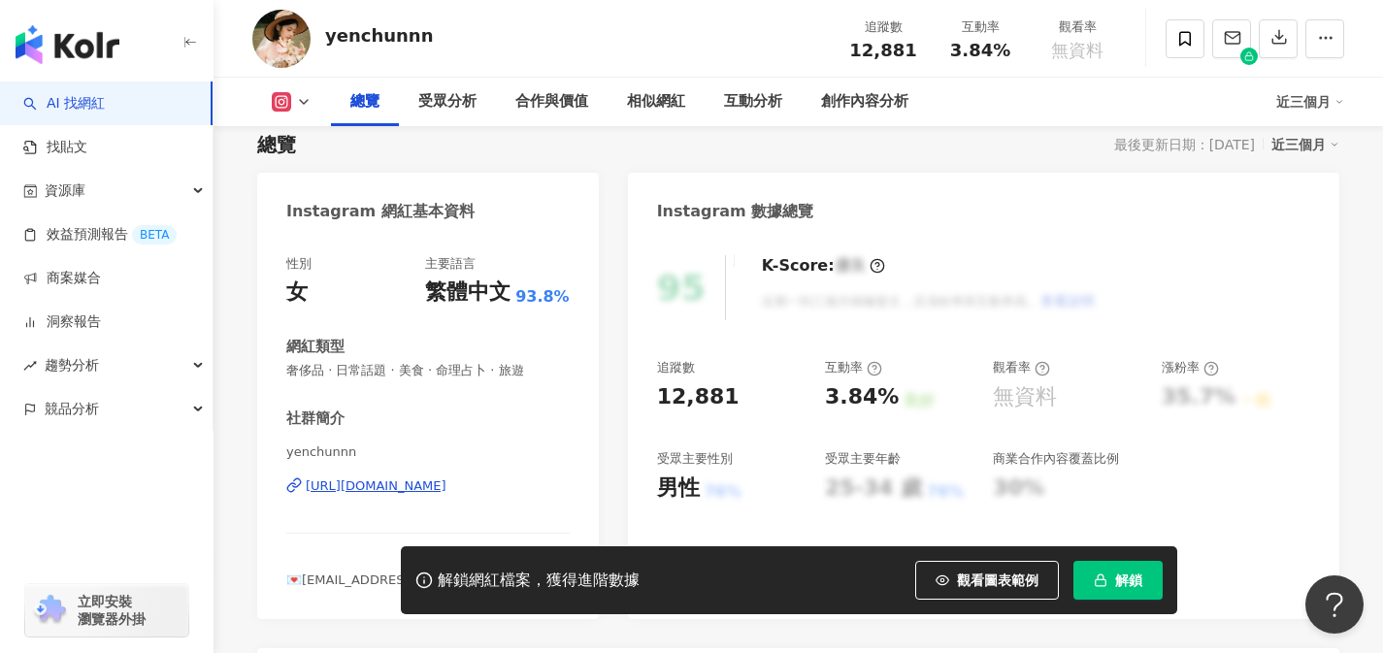
click at [437, 488] on div "[URL][DOMAIN_NAME]" at bounding box center [376, 485] width 141 height 17
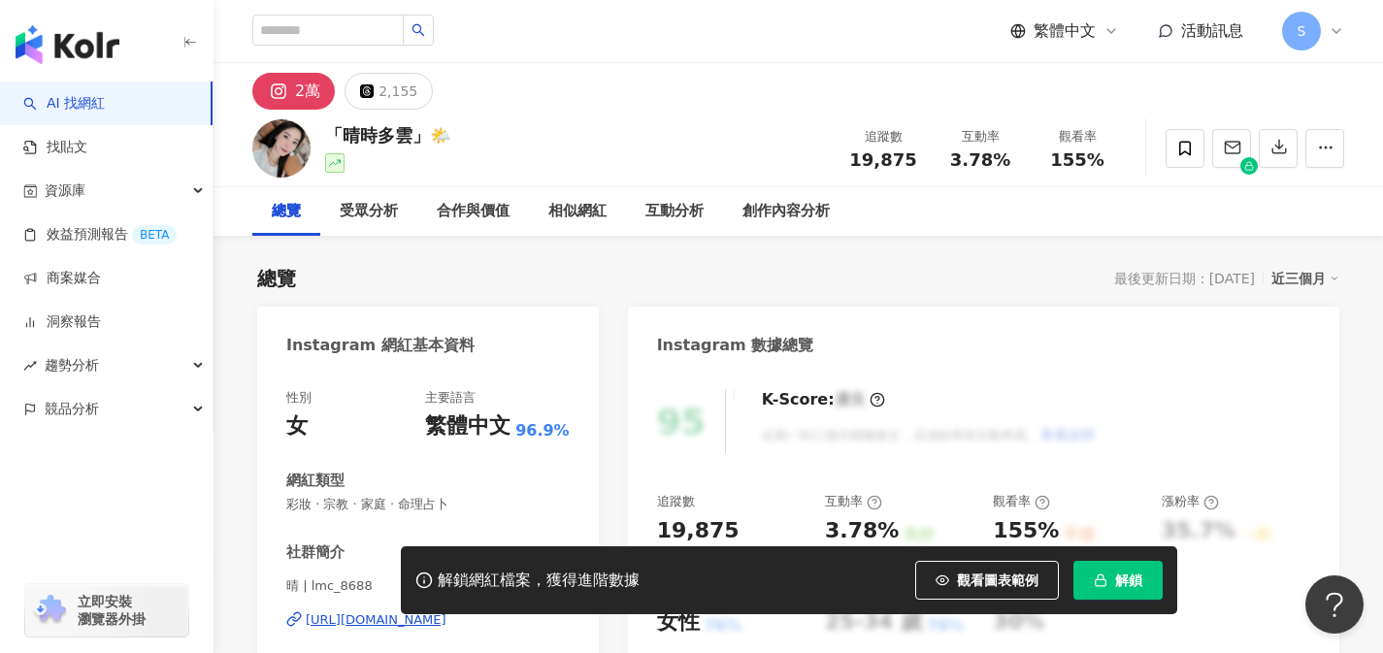
click at [446, 611] on div "https://www.instagram.com/lmc_8688/" at bounding box center [376, 619] width 141 height 17
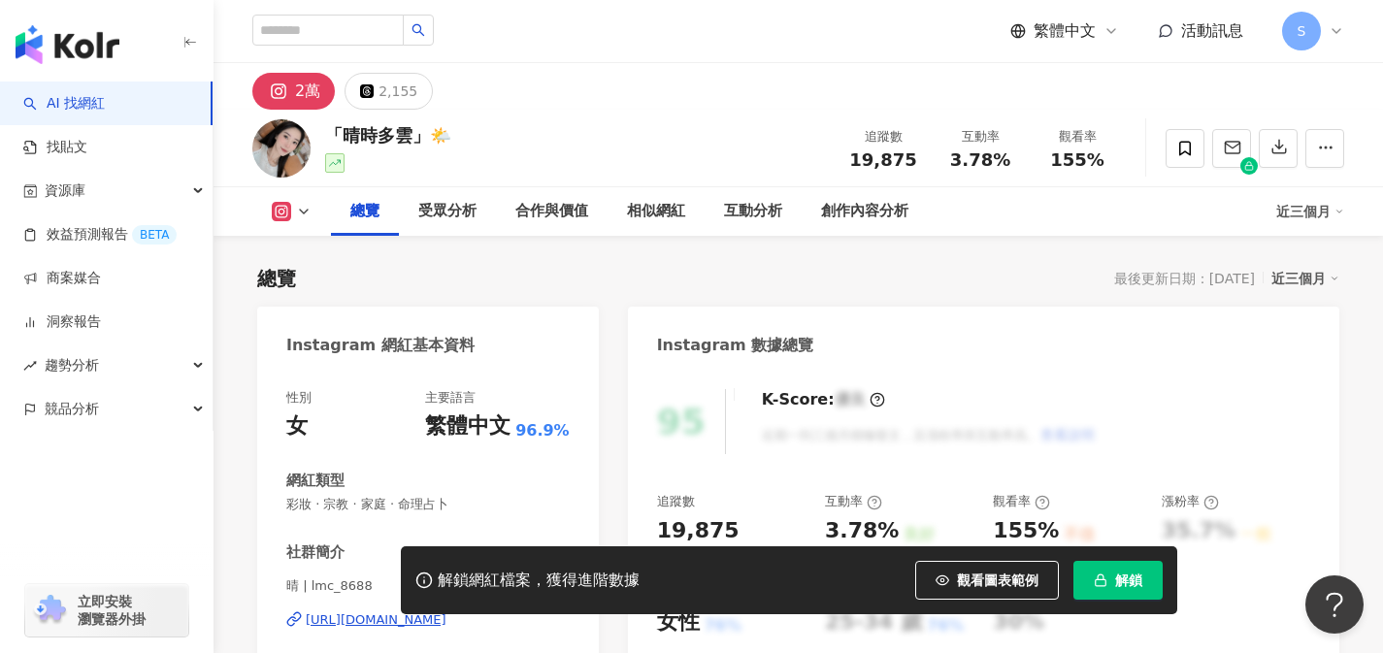
scroll to position [199, 0]
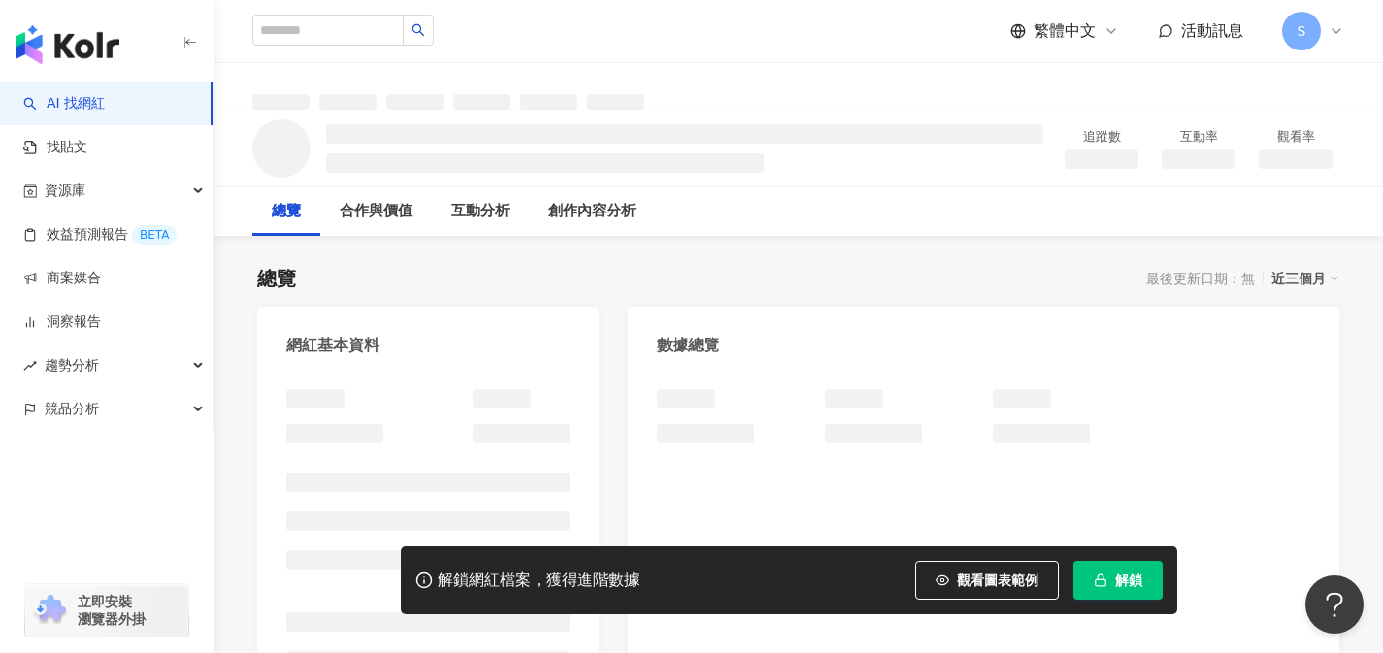
click at [533, 462] on div at bounding box center [427, 575] width 283 height 373
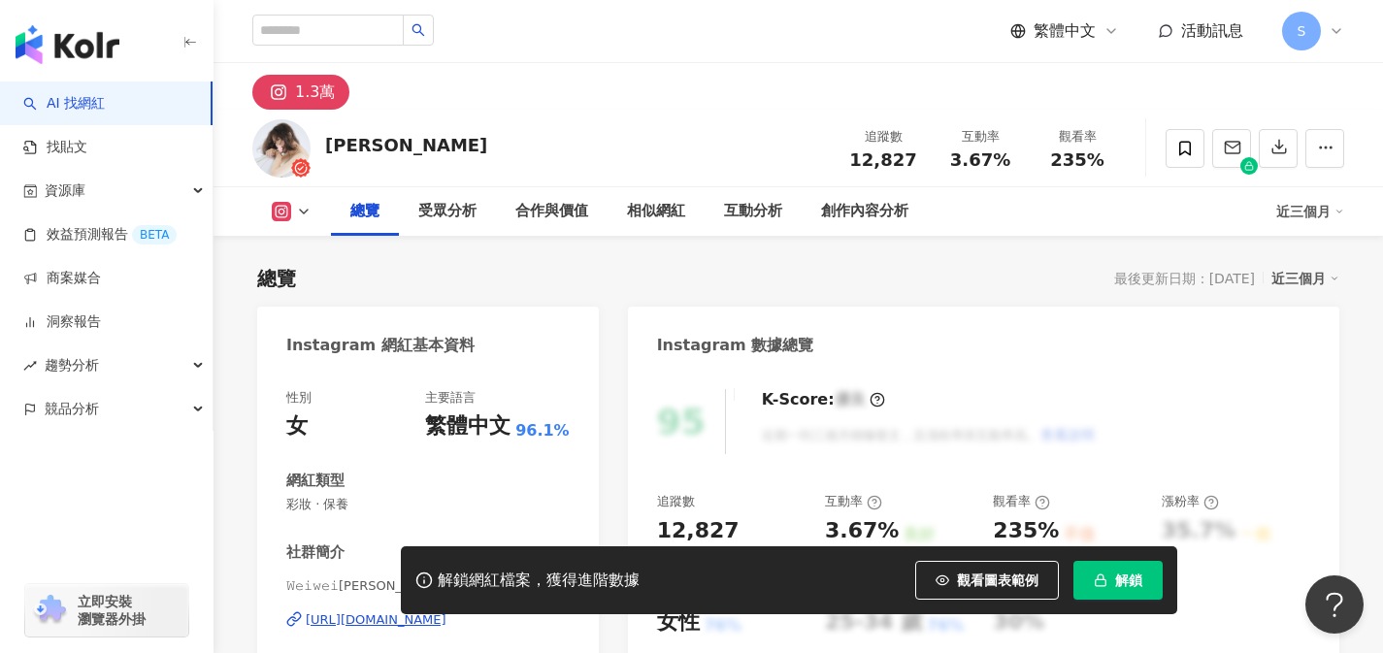
scroll to position [159, 0]
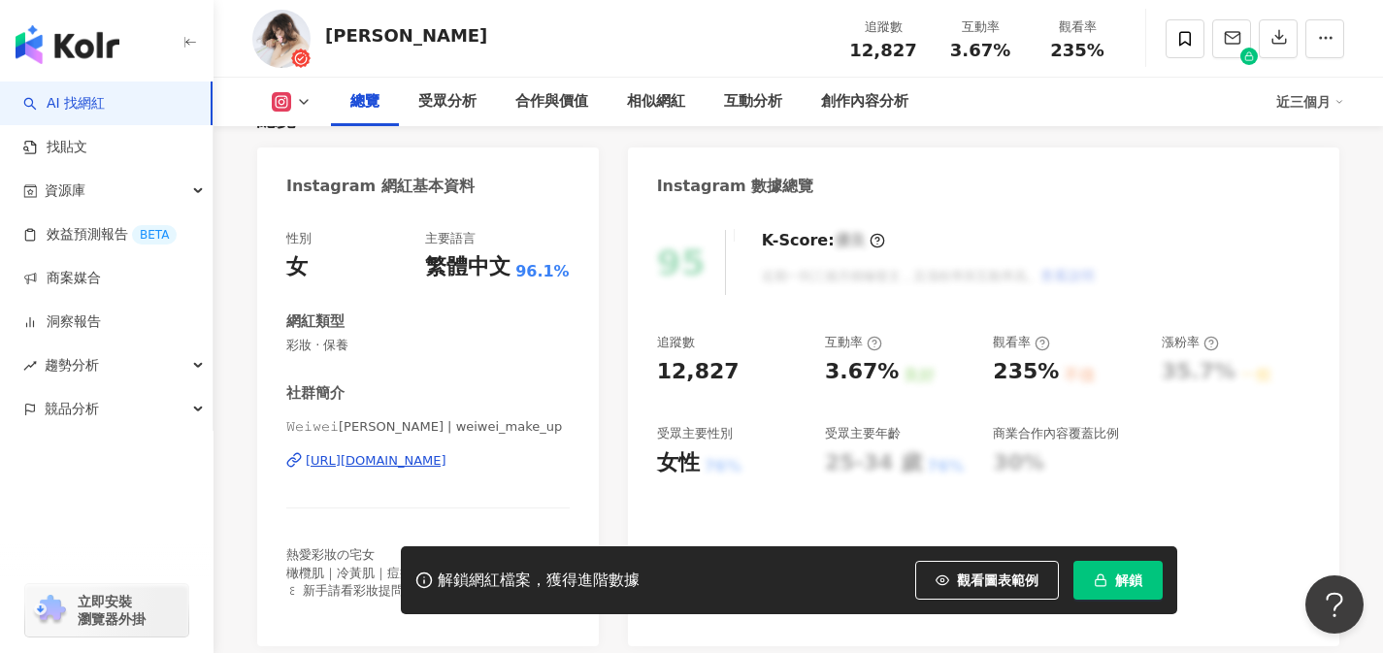
click at [446, 463] on div "[URL][DOMAIN_NAME]" at bounding box center [376, 460] width 141 height 17
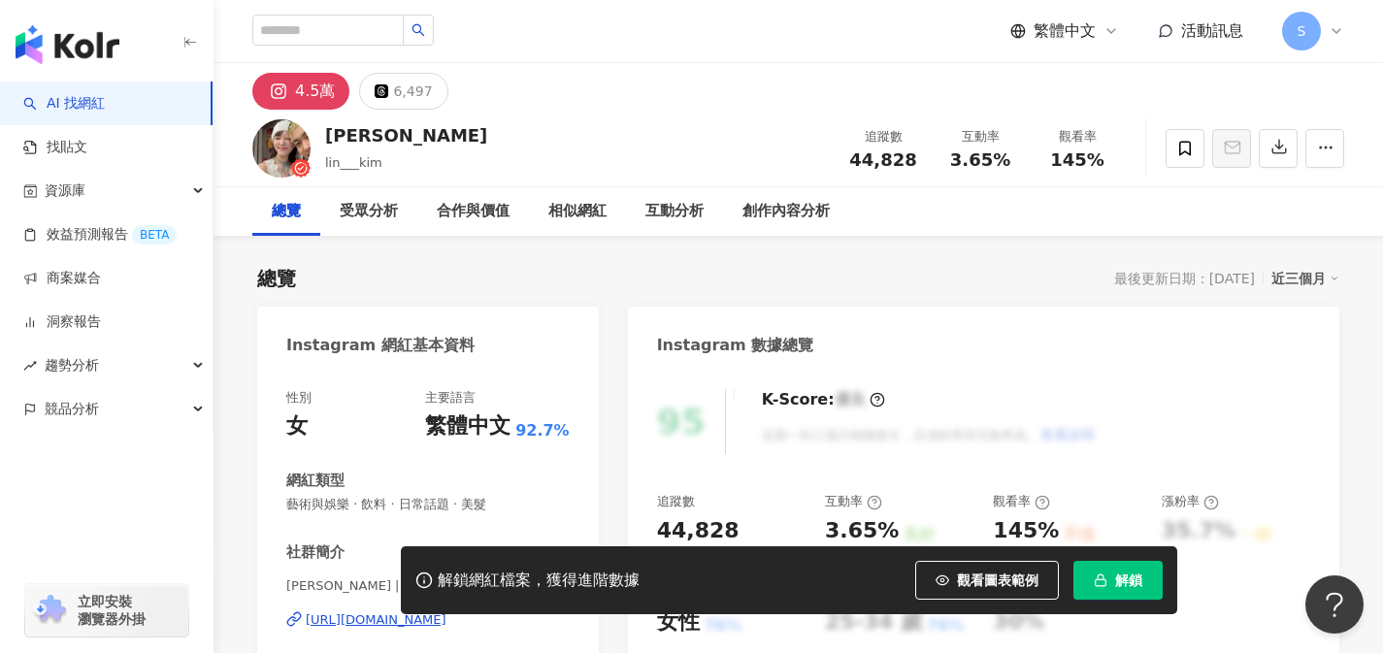
click at [446, 611] on div "[URL][DOMAIN_NAME]" at bounding box center [376, 619] width 141 height 17
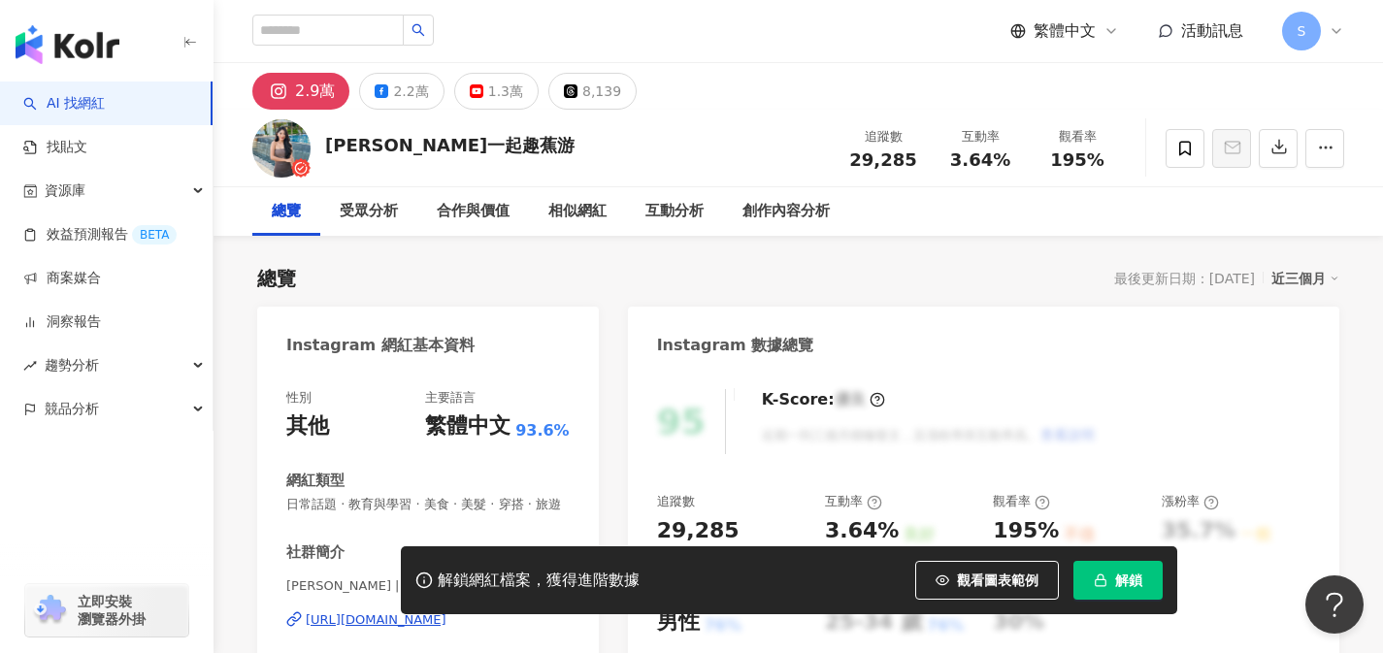
click at [446, 611] on div "[URL][DOMAIN_NAME]" at bounding box center [376, 619] width 141 height 17
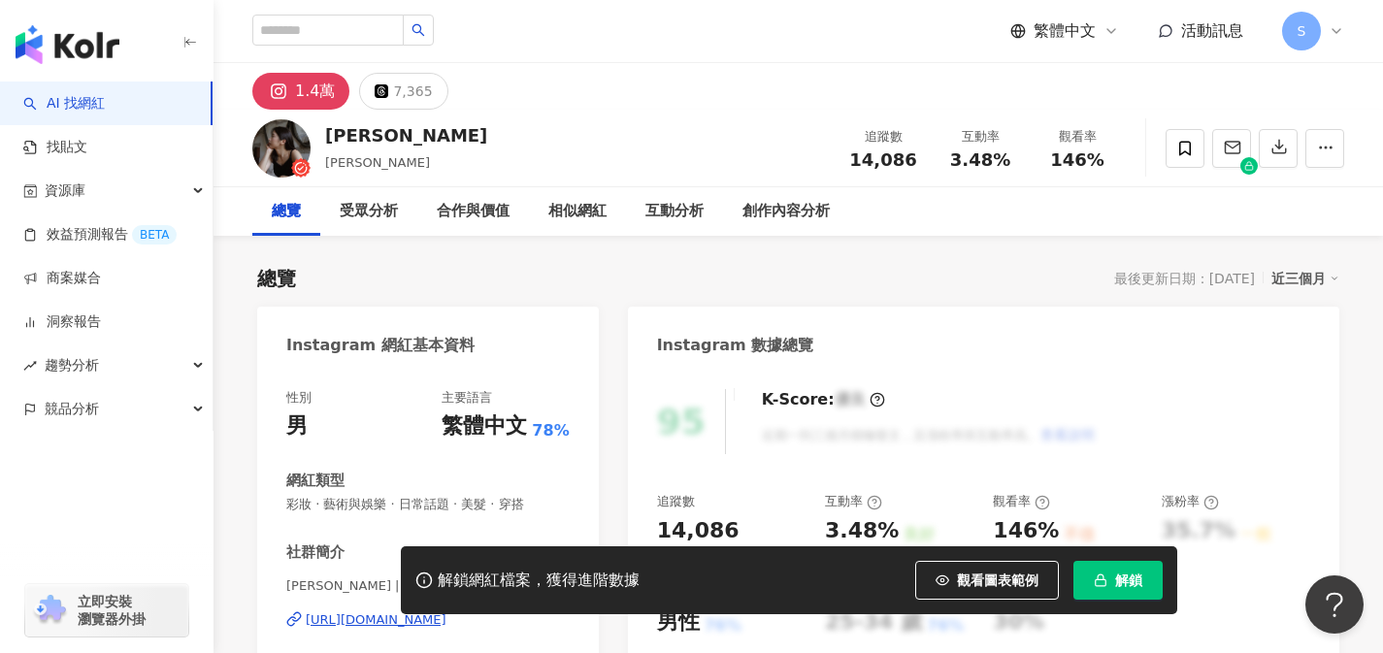
scroll to position [155, 0]
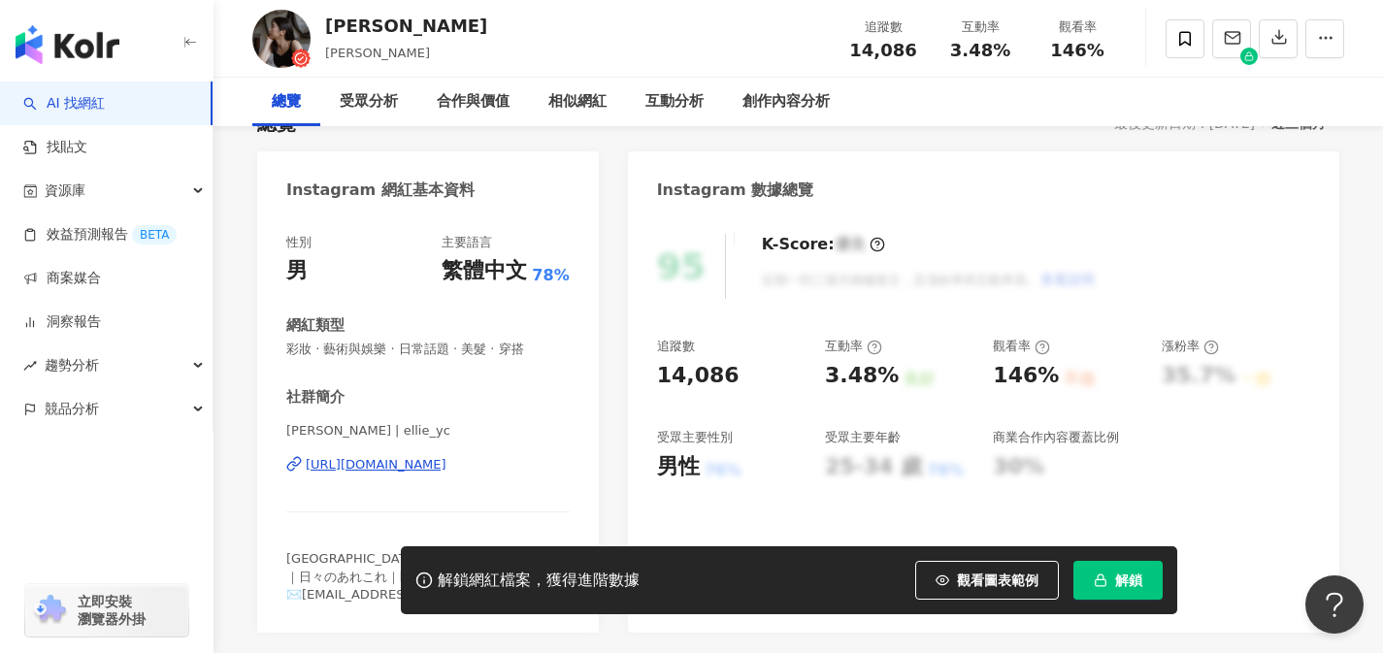
click at [446, 470] on div "[URL][DOMAIN_NAME]" at bounding box center [376, 464] width 141 height 17
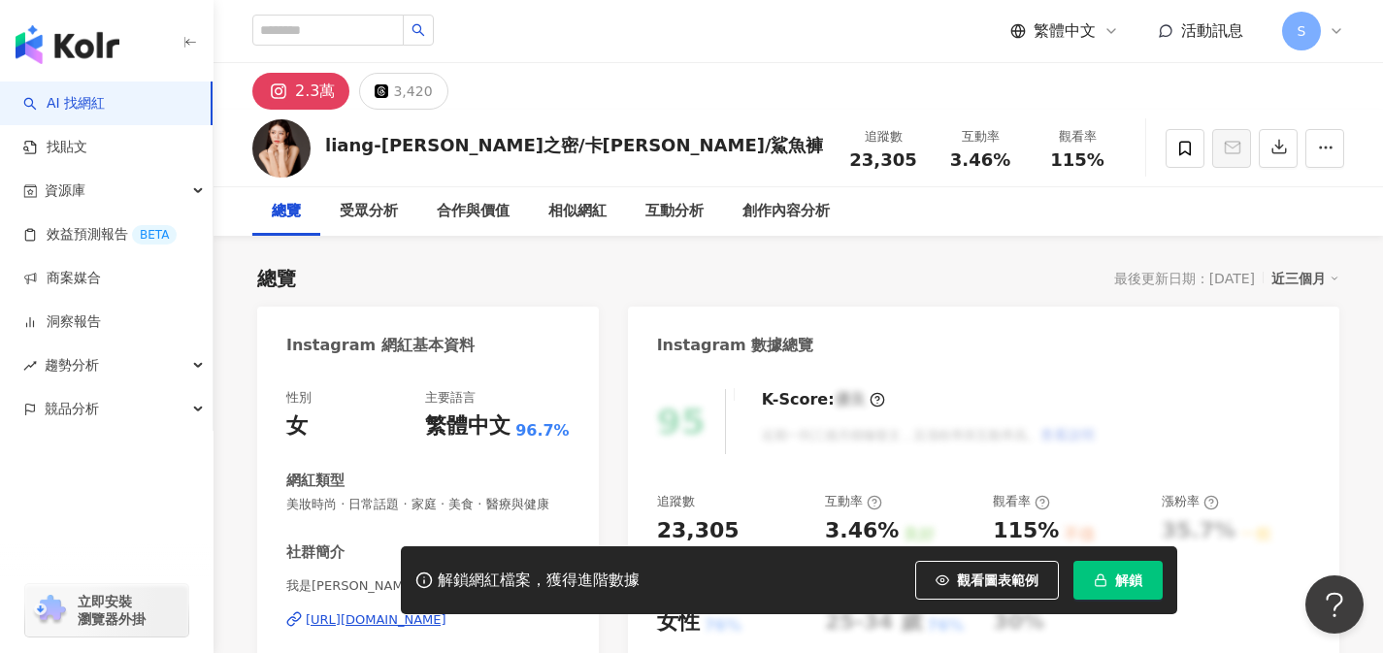
click at [446, 611] on div "https://www.instagram.com/viola_liang/" at bounding box center [376, 619] width 141 height 17
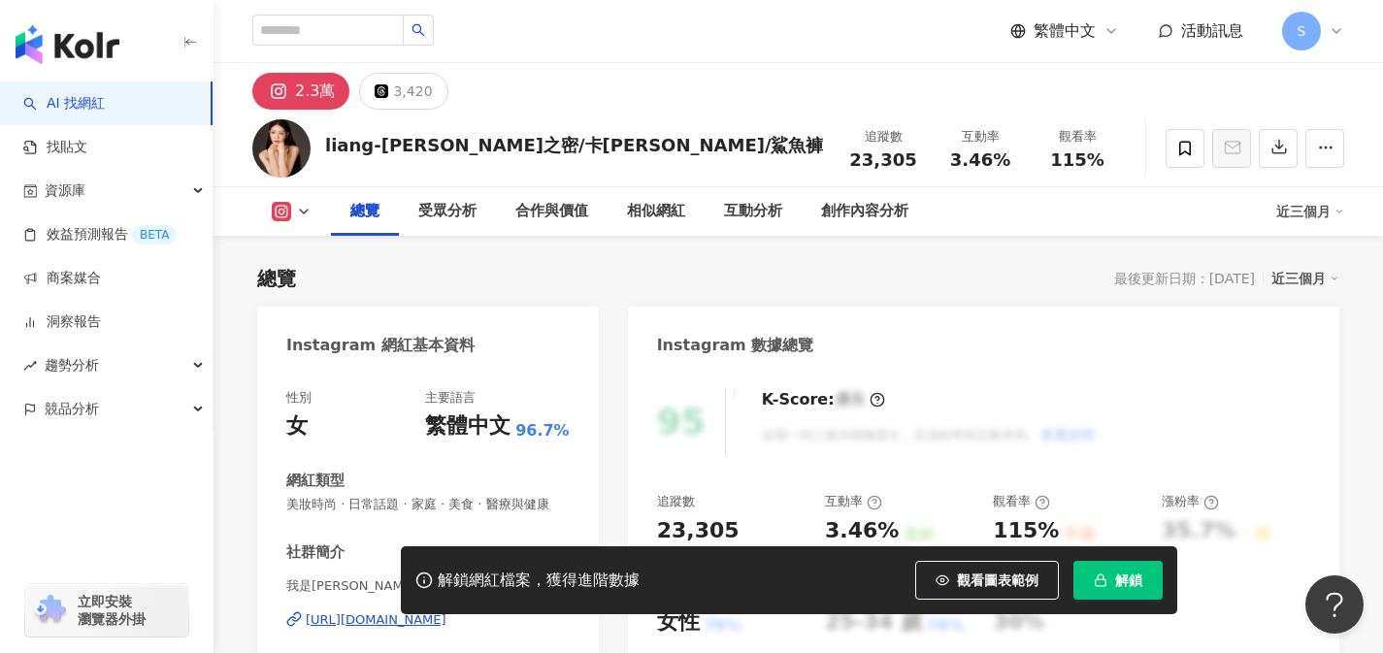
scroll to position [196, 0]
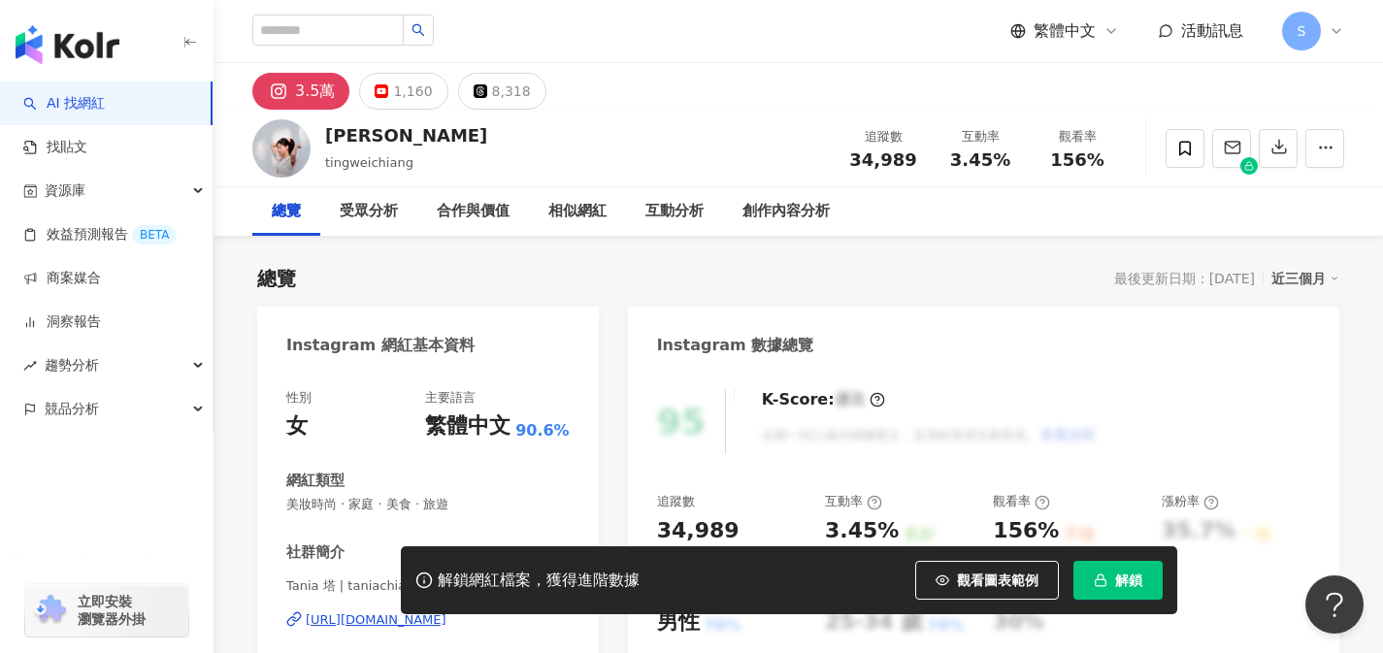
scroll to position [187, 0]
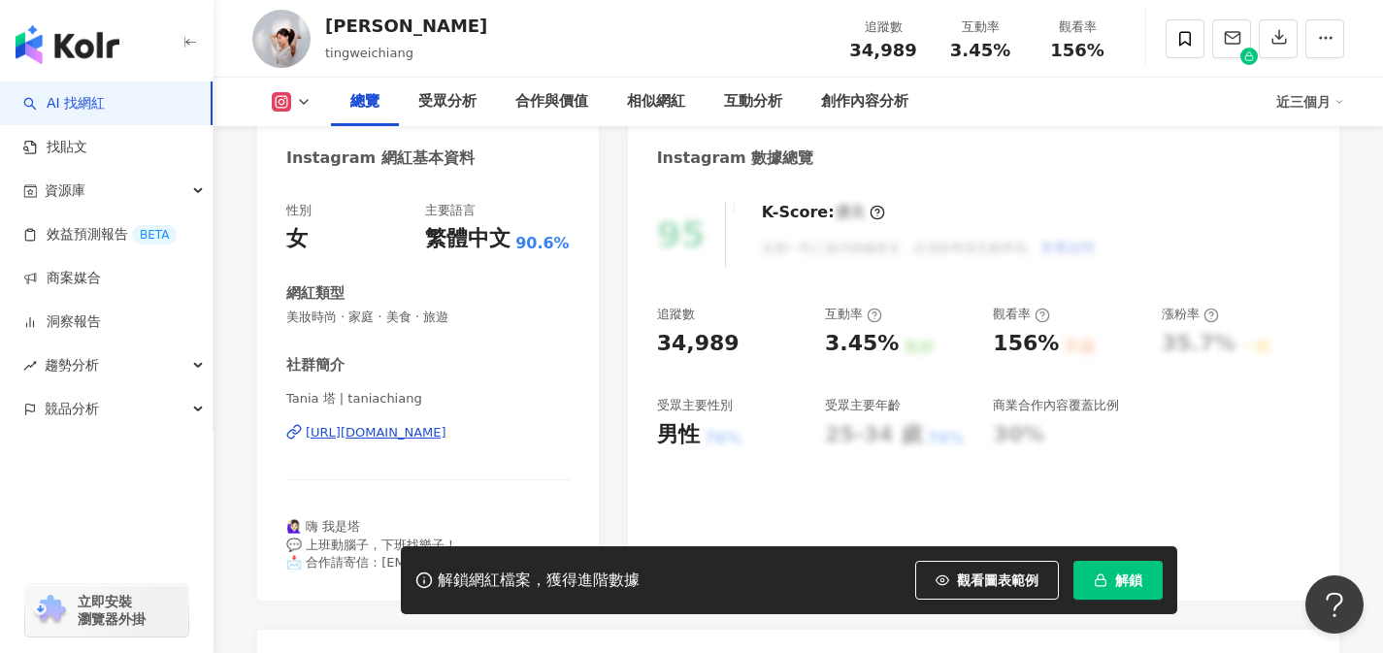
click at [446, 435] on div "[URL][DOMAIN_NAME]" at bounding box center [376, 432] width 141 height 17
